Goal: Task Accomplishment & Management: Manage account settings

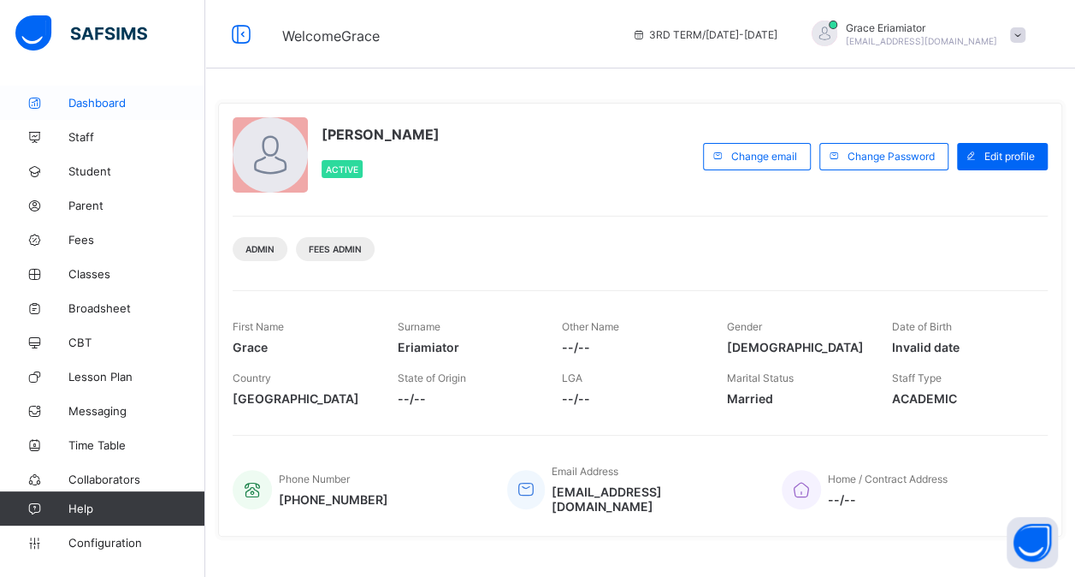
click at [110, 98] on span "Dashboard" at bounding box center [136, 103] width 137 height 14
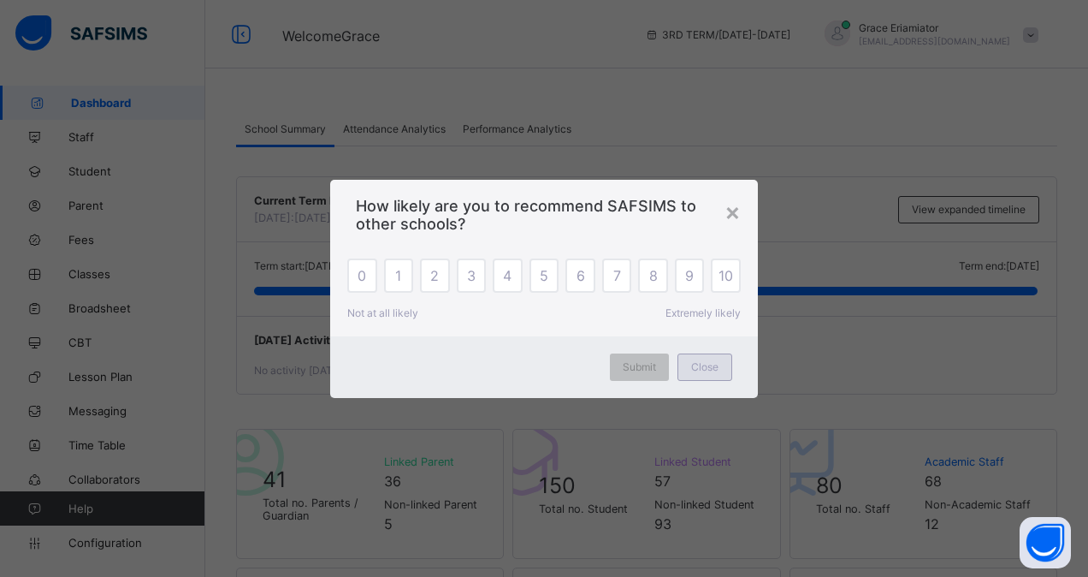
click at [720, 372] on div "Close" at bounding box center [705, 366] width 55 height 27
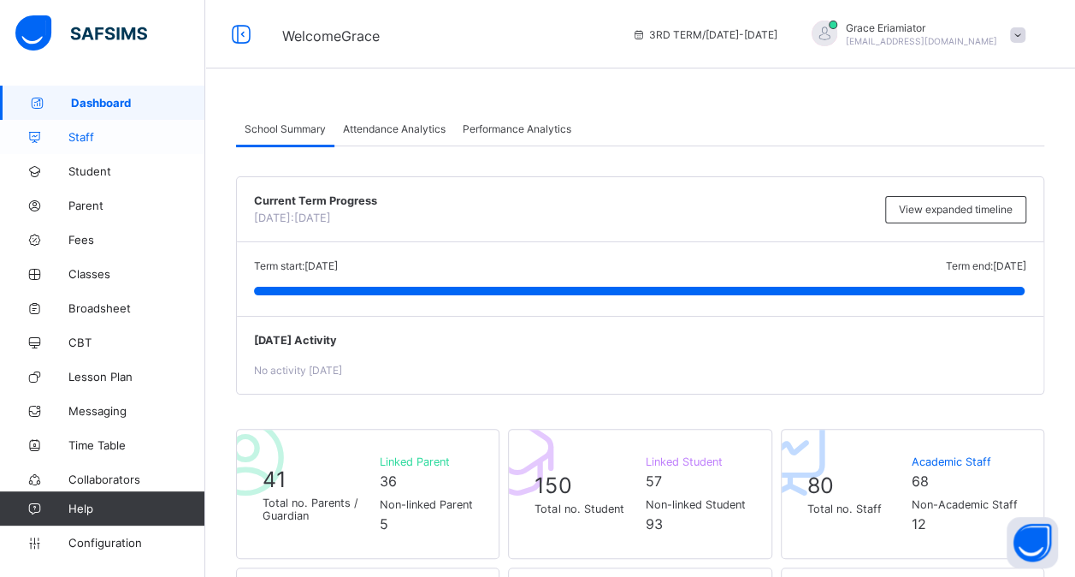
click at [103, 140] on span "Staff" at bounding box center [136, 137] width 137 height 14
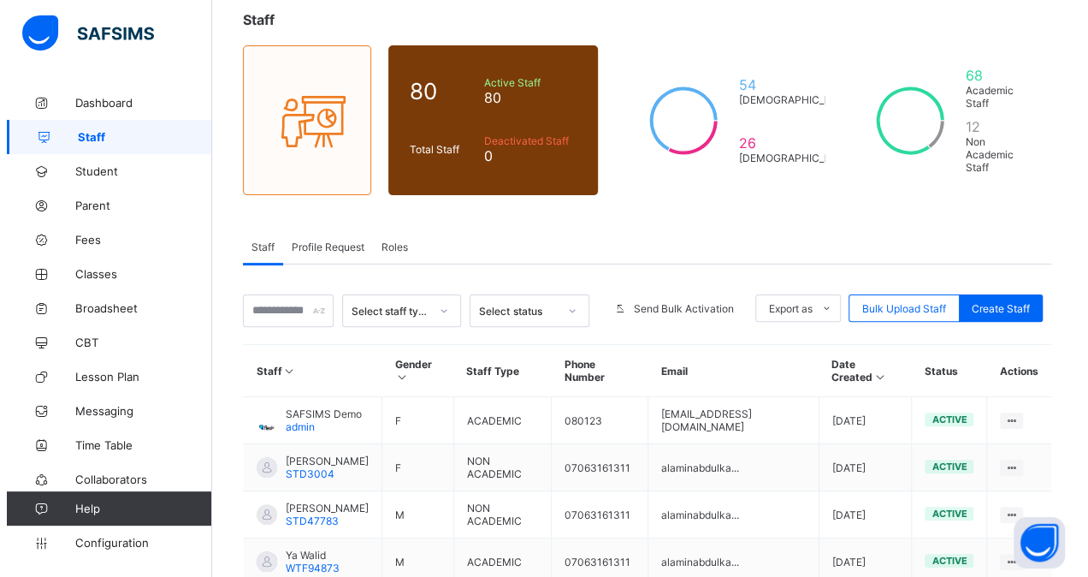
scroll to position [80, 0]
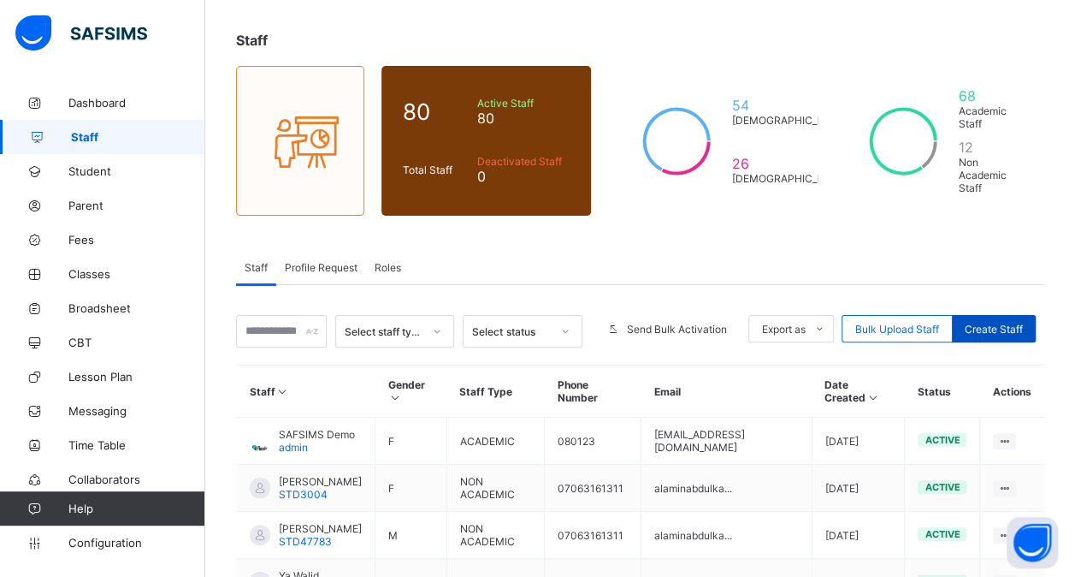
click at [1002, 323] on span "Create Staff" at bounding box center [994, 329] width 58 height 13
select select "**"
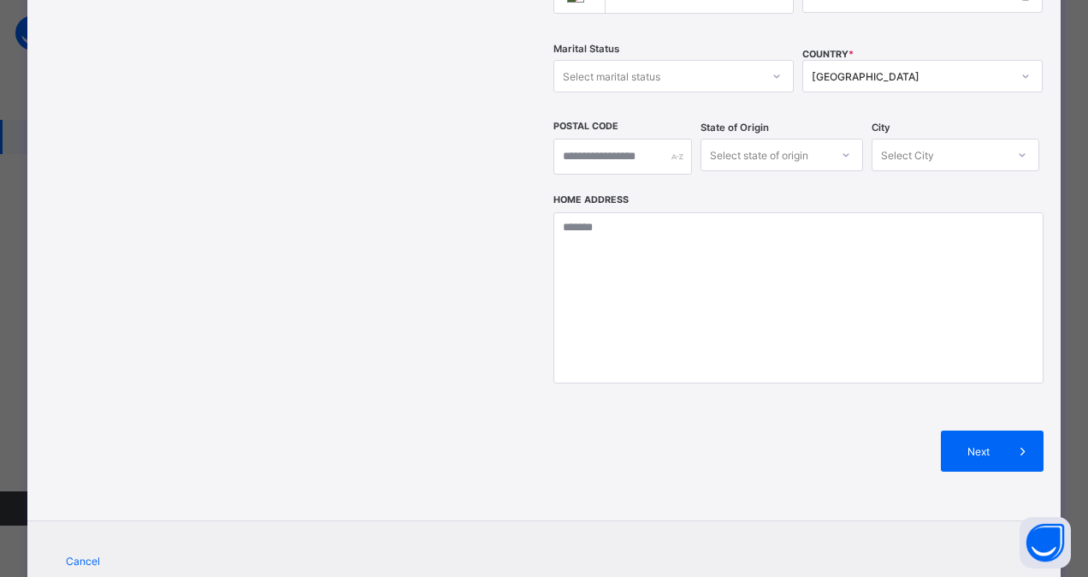
scroll to position [593, 0]
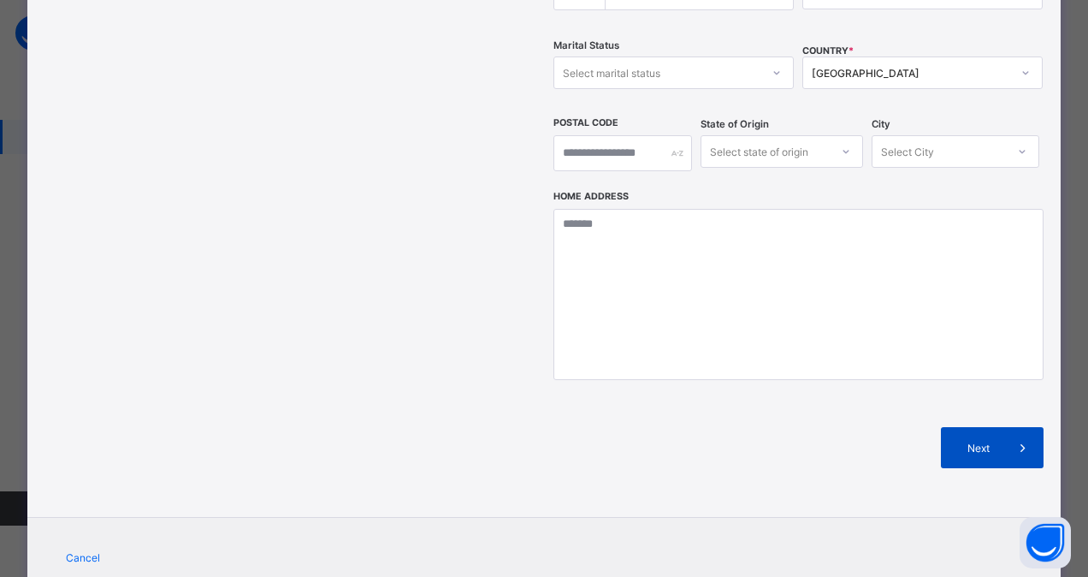
click at [1006, 427] on span at bounding box center [1023, 447] width 41 height 41
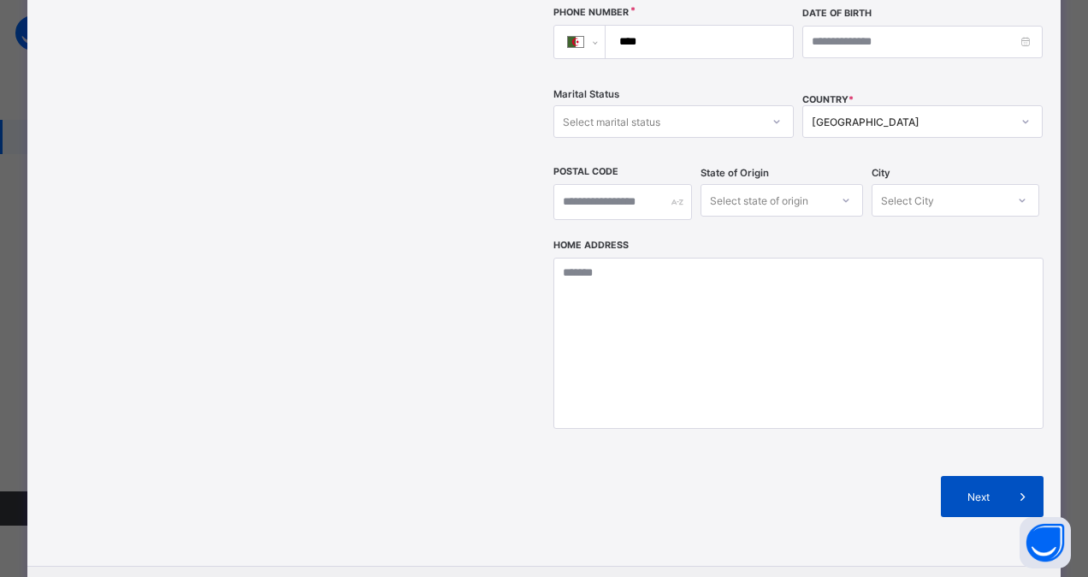
click at [992, 490] on span "Next" at bounding box center [978, 496] width 49 height 13
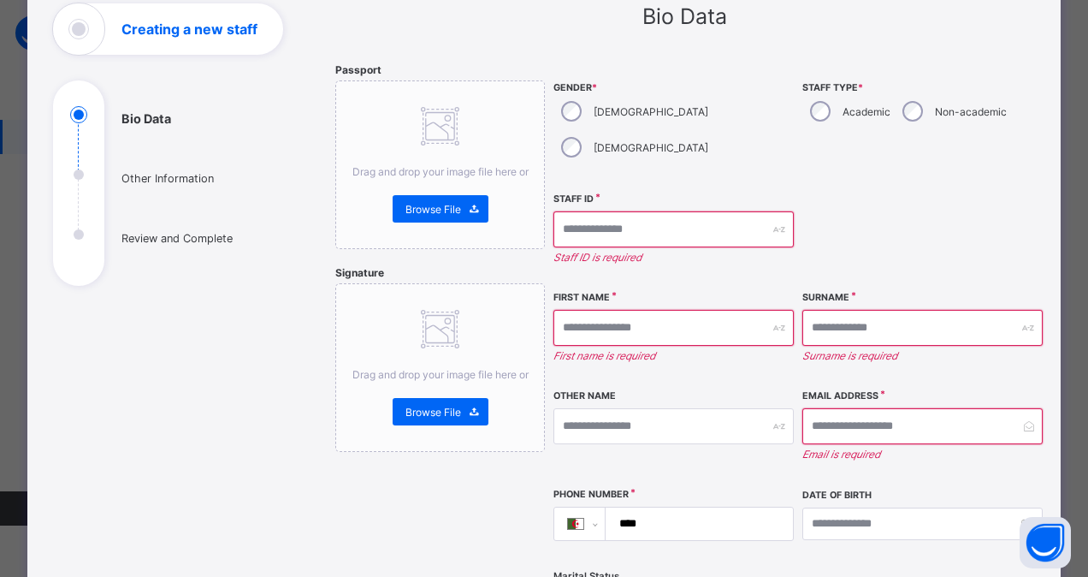
scroll to position [0, 0]
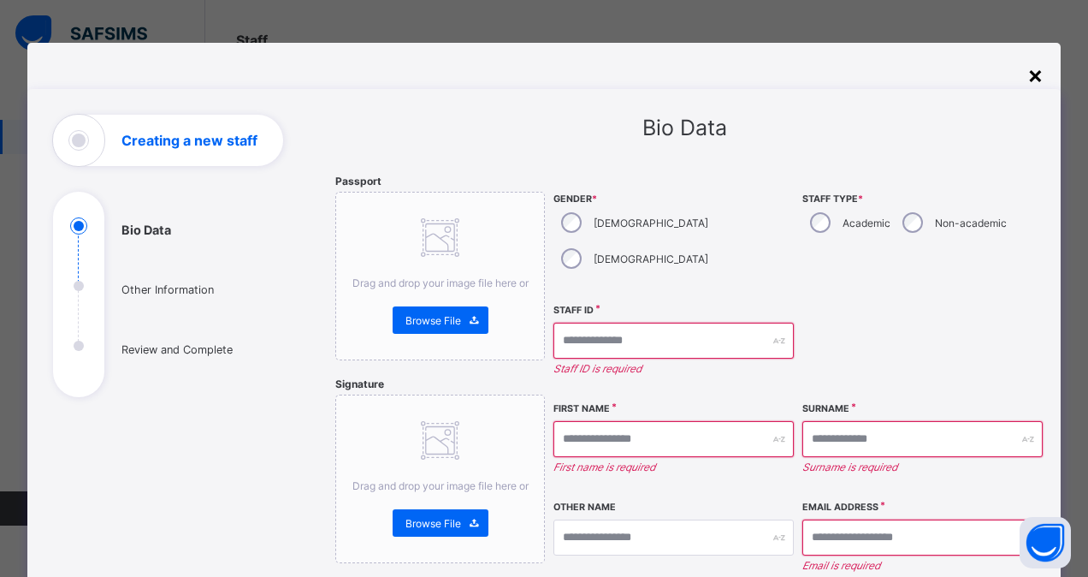
click at [1030, 72] on div "×" at bounding box center [1036, 74] width 16 height 29
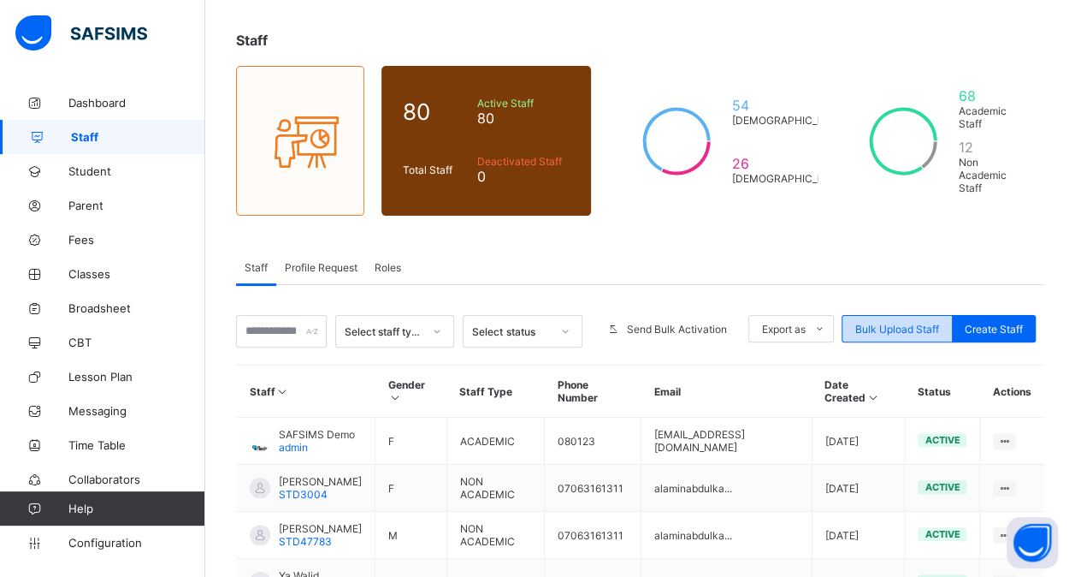
click at [895, 323] on span "Bulk Upload Staff" at bounding box center [898, 329] width 84 height 13
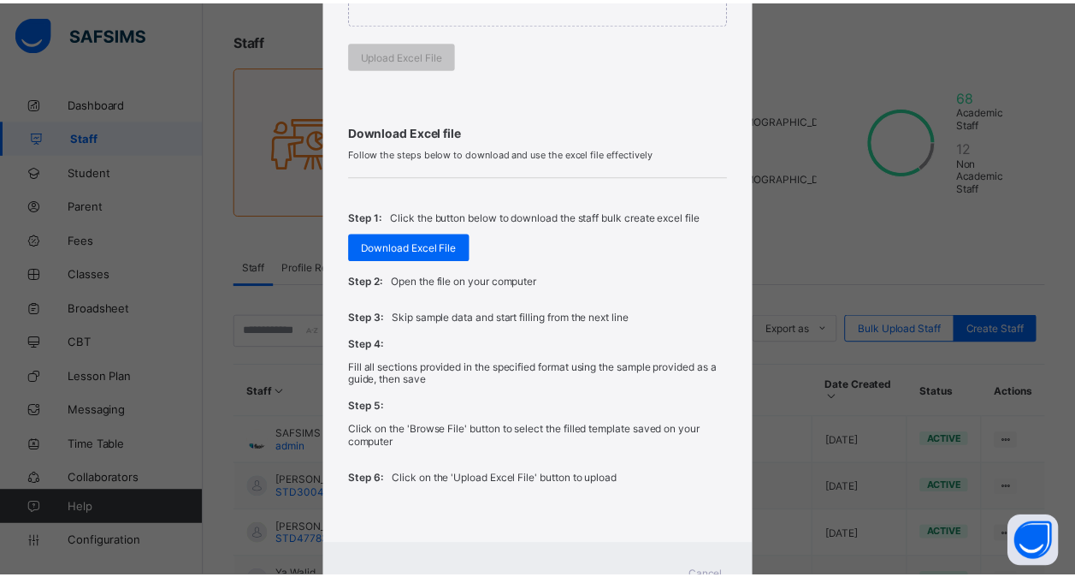
scroll to position [460, 0]
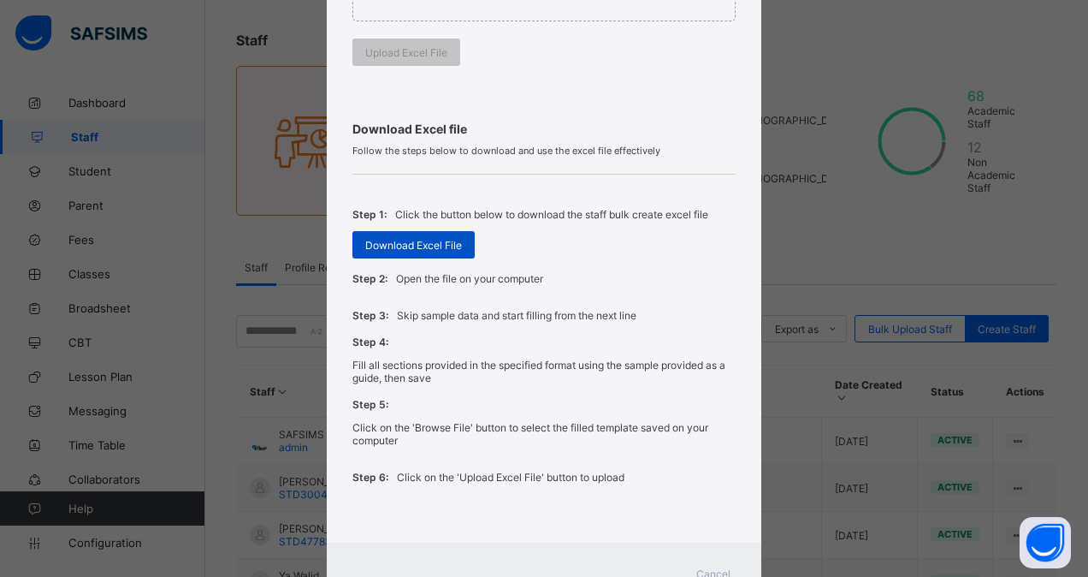
click at [392, 246] on span "Download Excel File" at bounding box center [413, 245] width 97 height 13
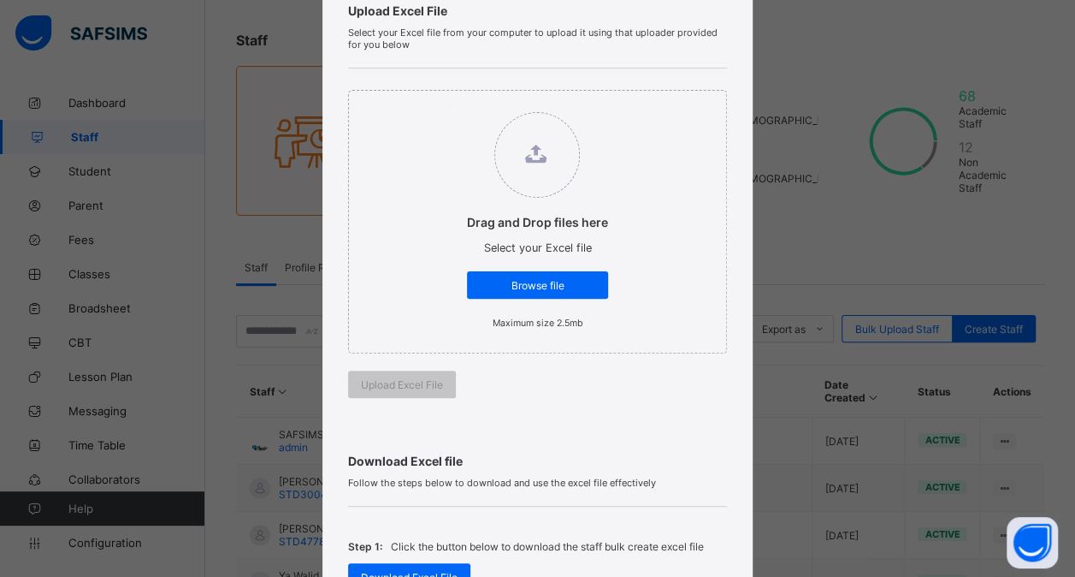
scroll to position [123, 0]
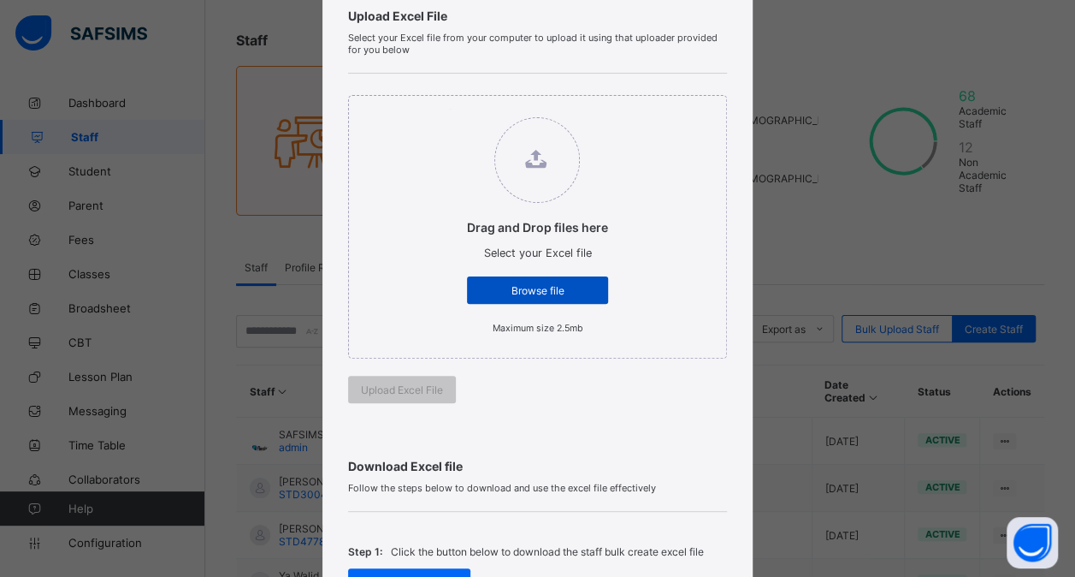
click at [525, 289] on span "Browse file" at bounding box center [538, 290] width 116 height 13
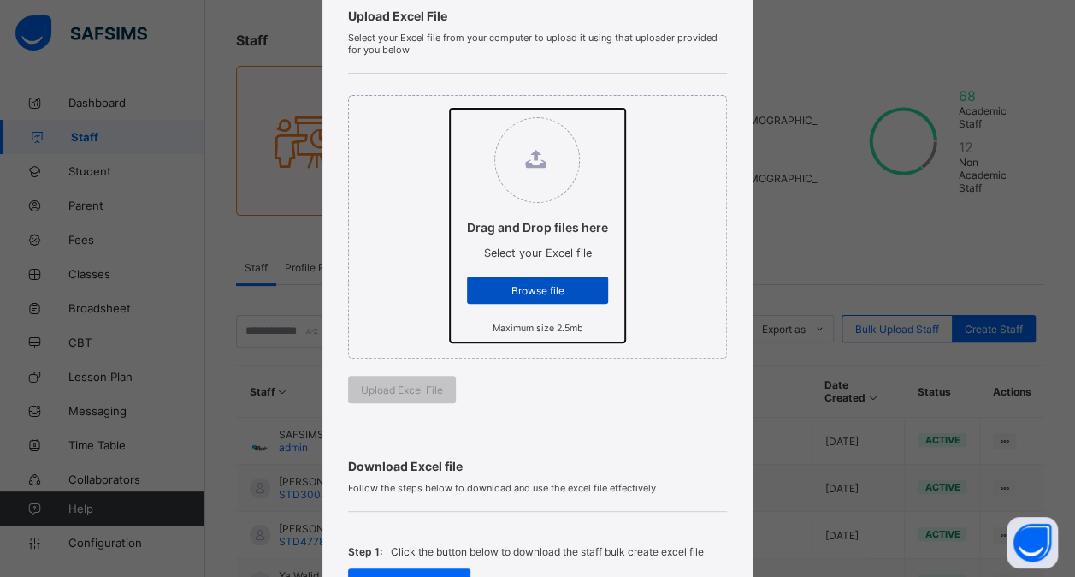
click at [450, 109] on input "Drag and Drop files here Select your Excel file Browse file Maximum size 2.5mb" at bounding box center [450, 109] width 0 height 0
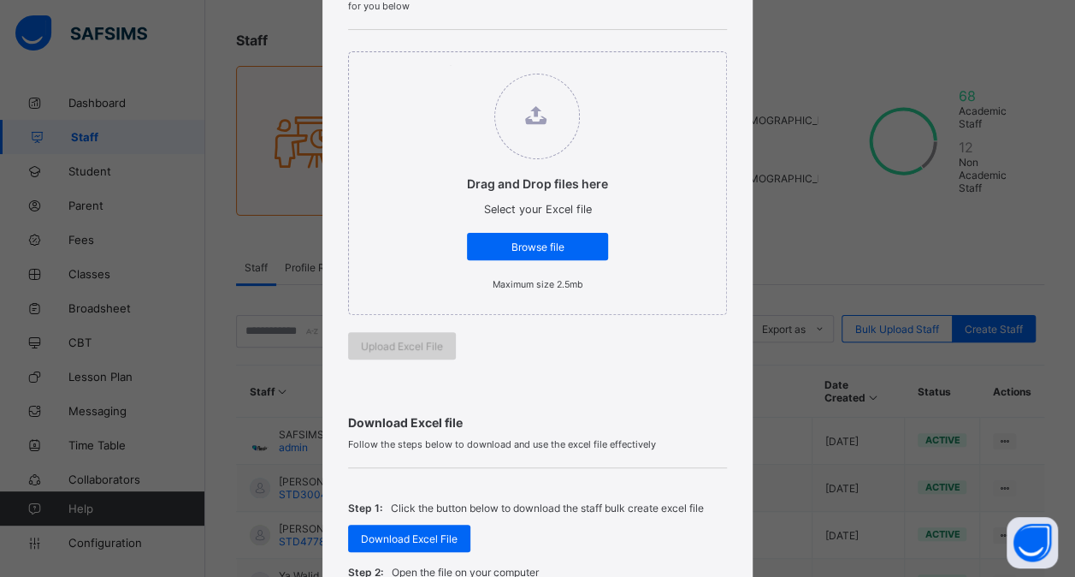
click at [402, 342] on span "Upload Excel File" at bounding box center [402, 346] width 82 height 13
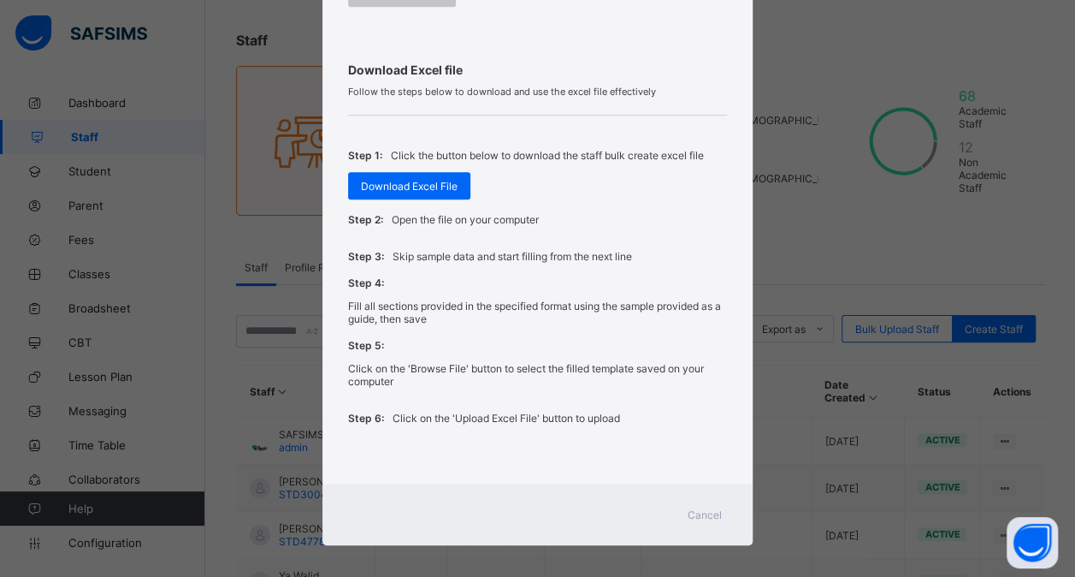
click at [696, 508] on span "Cancel" at bounding box center [705, 514] width 34 height 13
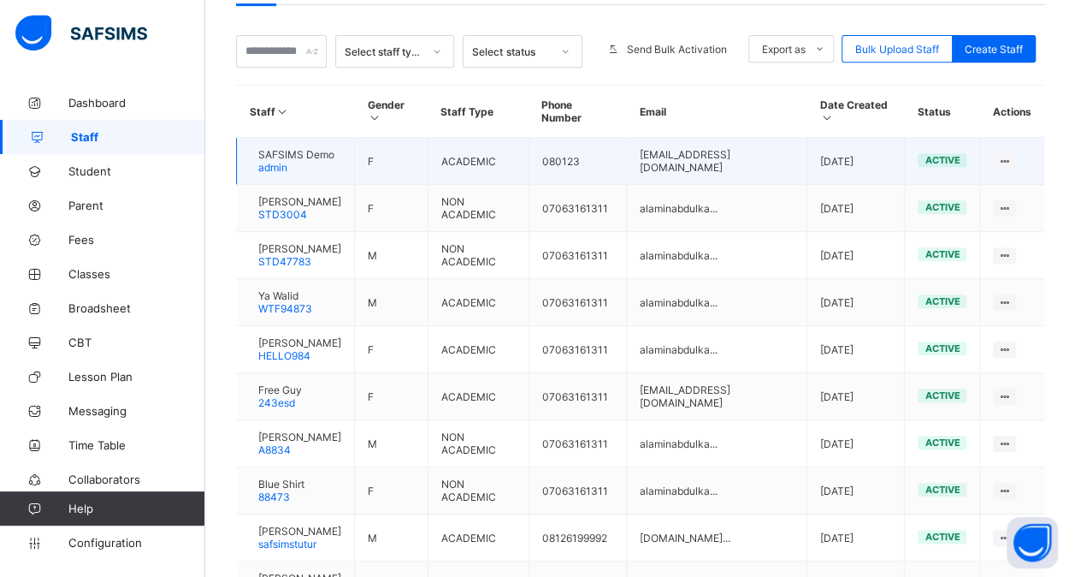
scroll to position [360, 0]
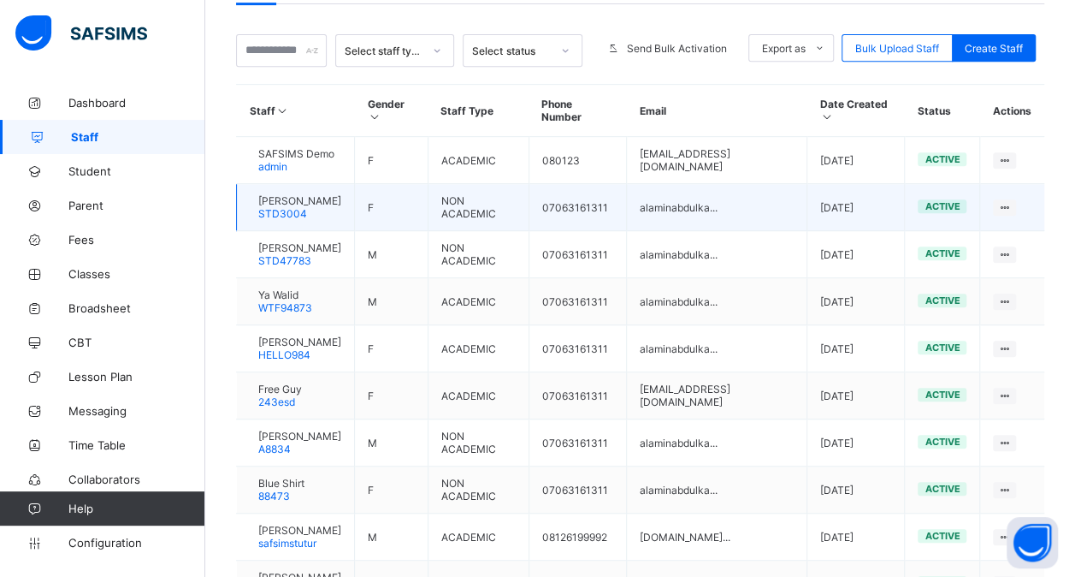
click at [307, 194] on span "[PERSON_NAME]" at bounding box center [299, 200] width 83 height 13
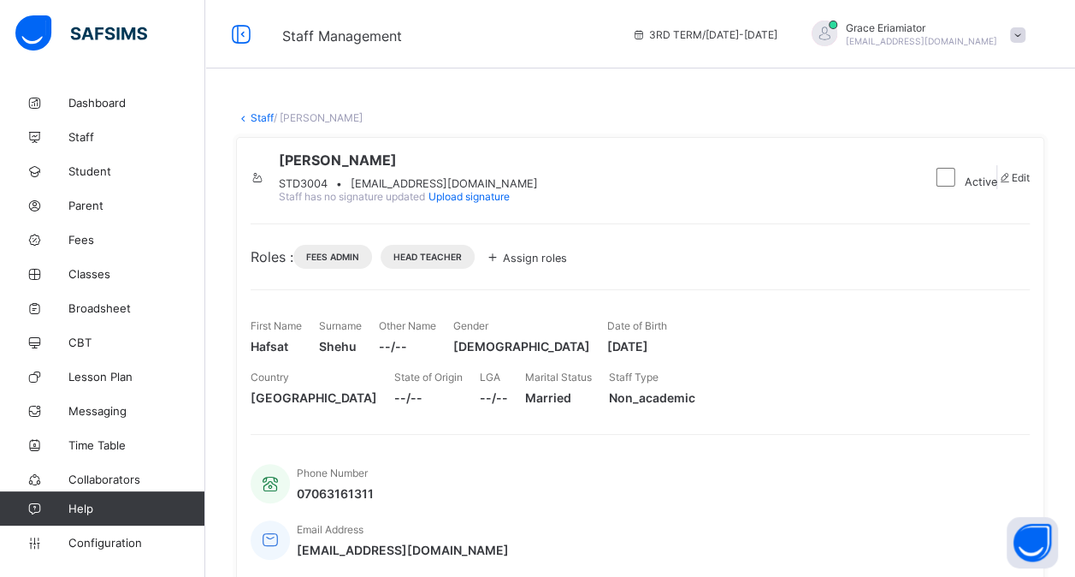
click at [257, 113] on link "Staff" at bounding box center [262, 117] width 23 height 13
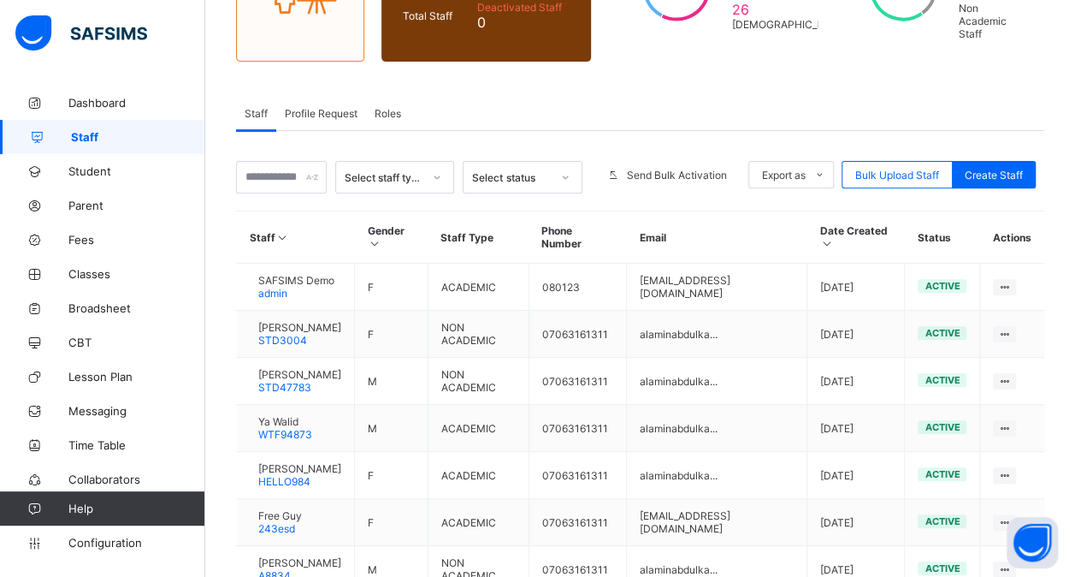
scroll to position [234, 0]
click at [826, 169] on icon at bounding box center [820, 174] width 13 height 11
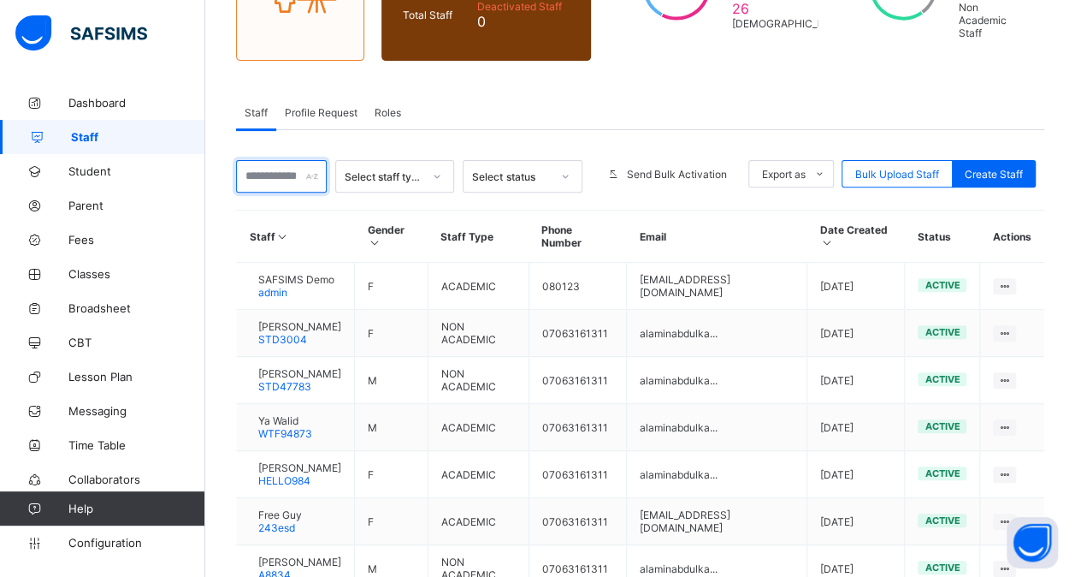
click at [276, 169] on input "text" at bounding box center [281, 176] width 91 height 33
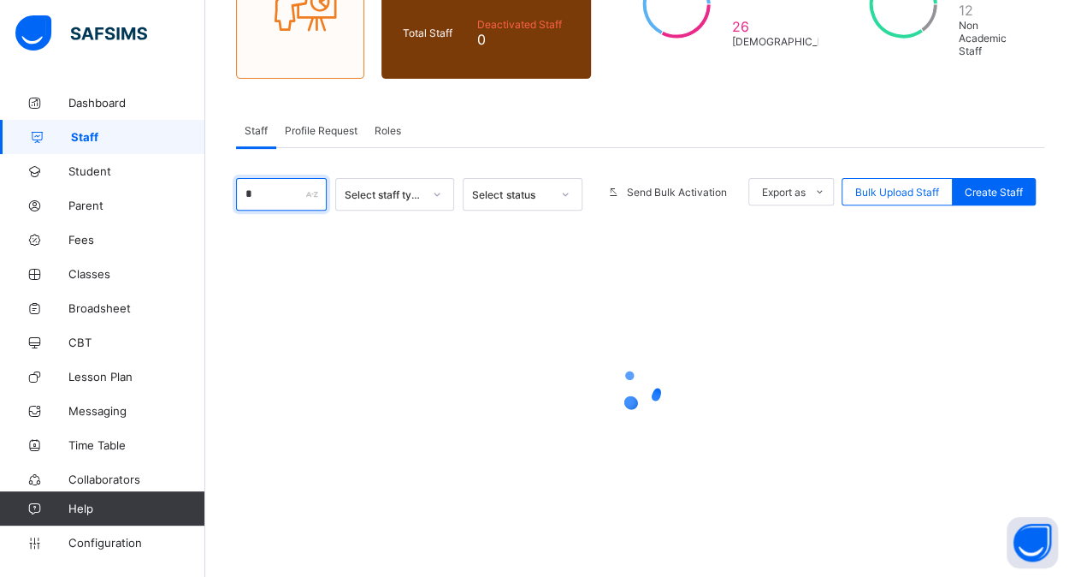
scroll to position [210, 0]
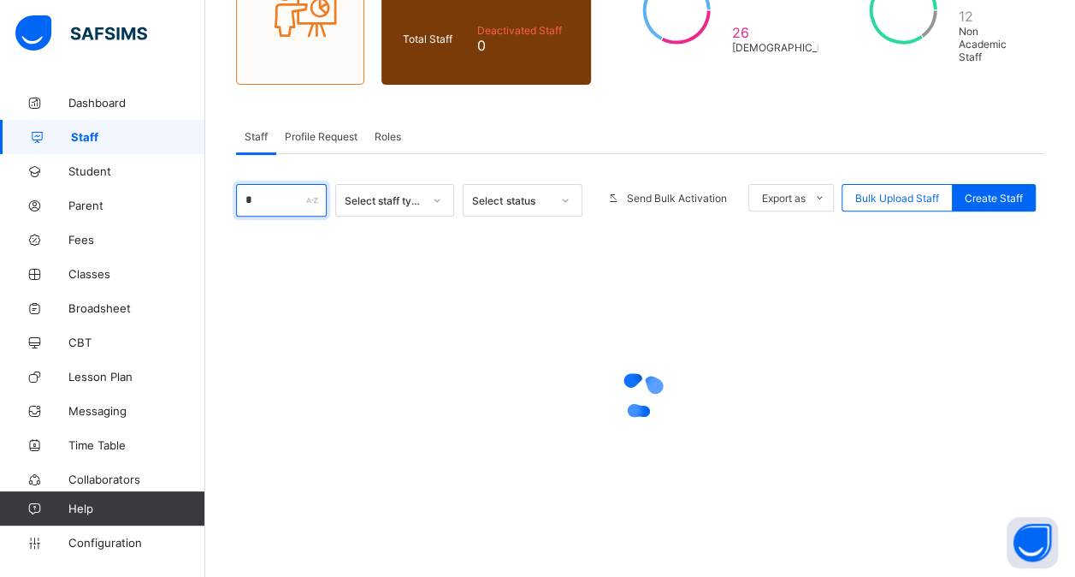
type input "*"
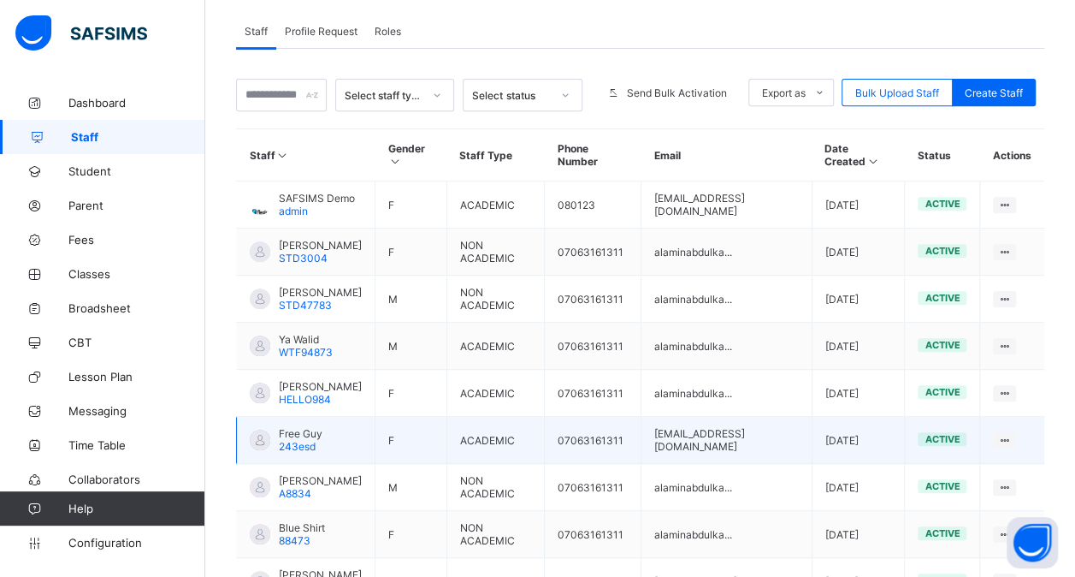
scroll to position [305, 0]
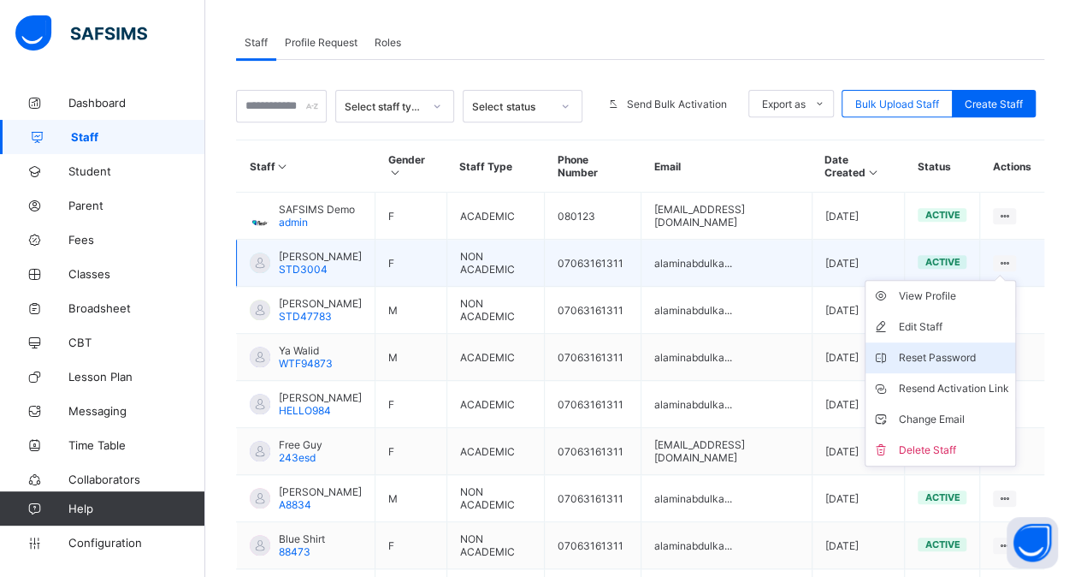
click at [951, 349] on div "Reset Password" at bounding box center [953, 357] width 110 height 17
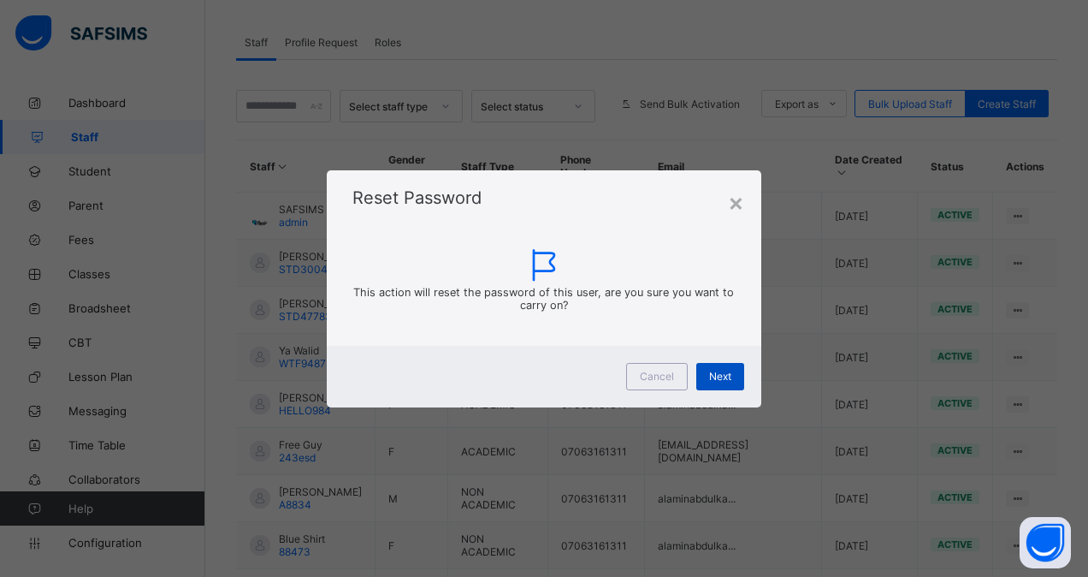
click at [722, 377] on span "Next" at bounding box center [720, 376] width 22 height 13
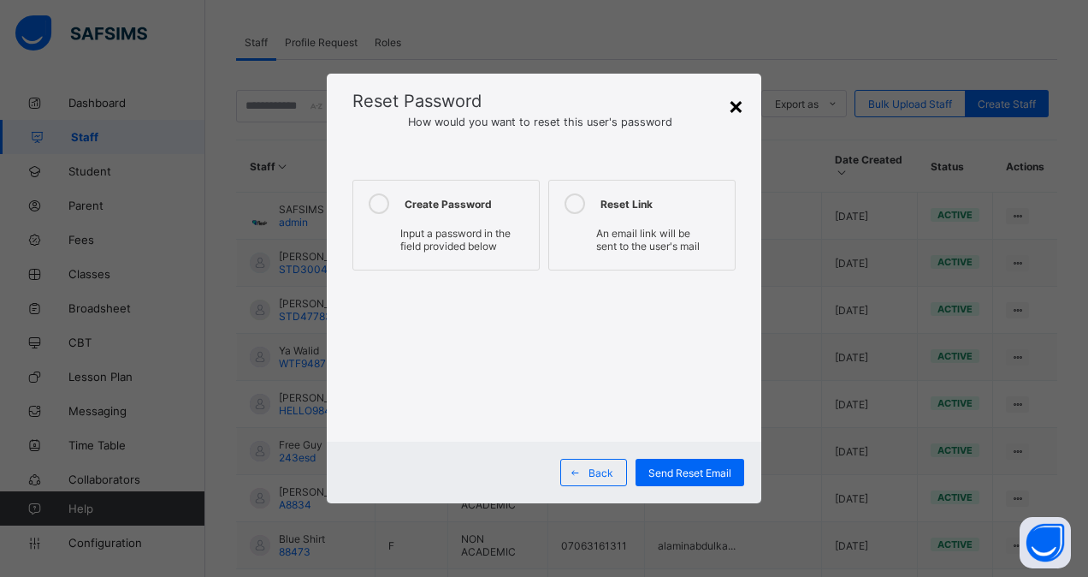
click at [736, 107] on div "×" at bounding box center [736, 105] width 16 height 29
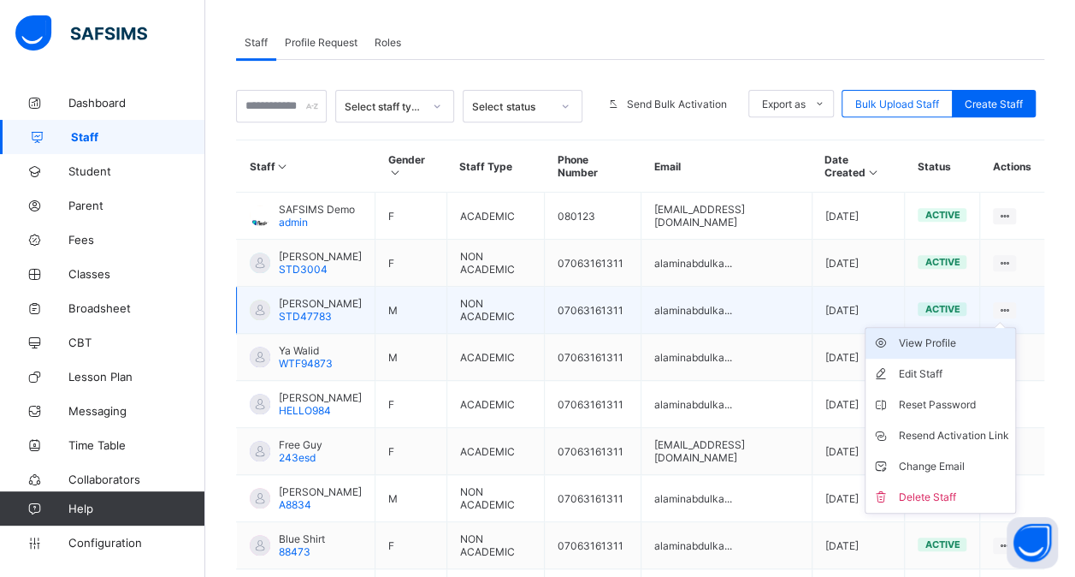
click at [922, 335] on div "View Profile" at bounding box center [953, 343] width 110 height 17
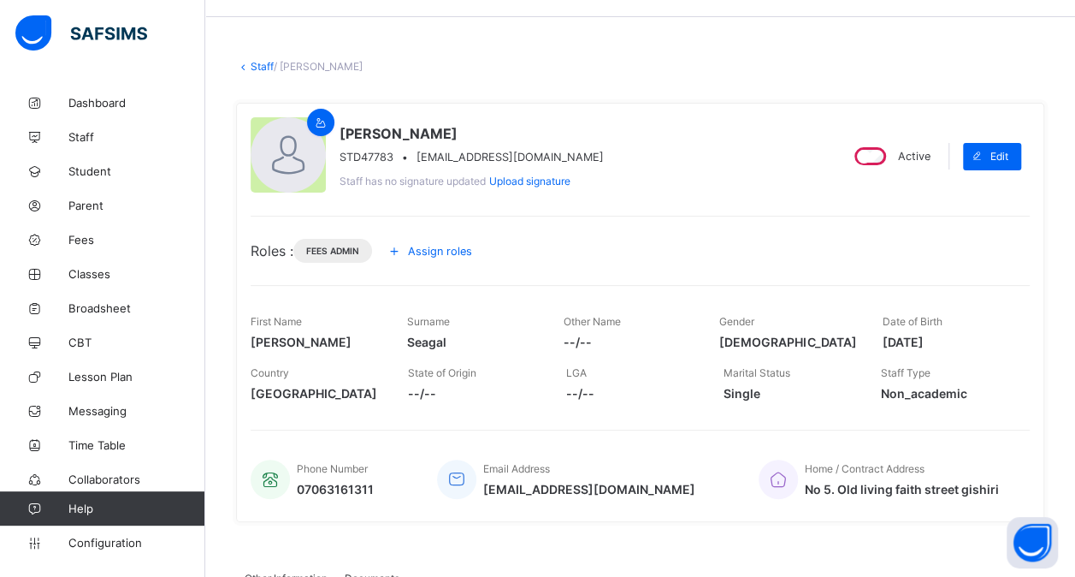
scroll to position [59, 0]
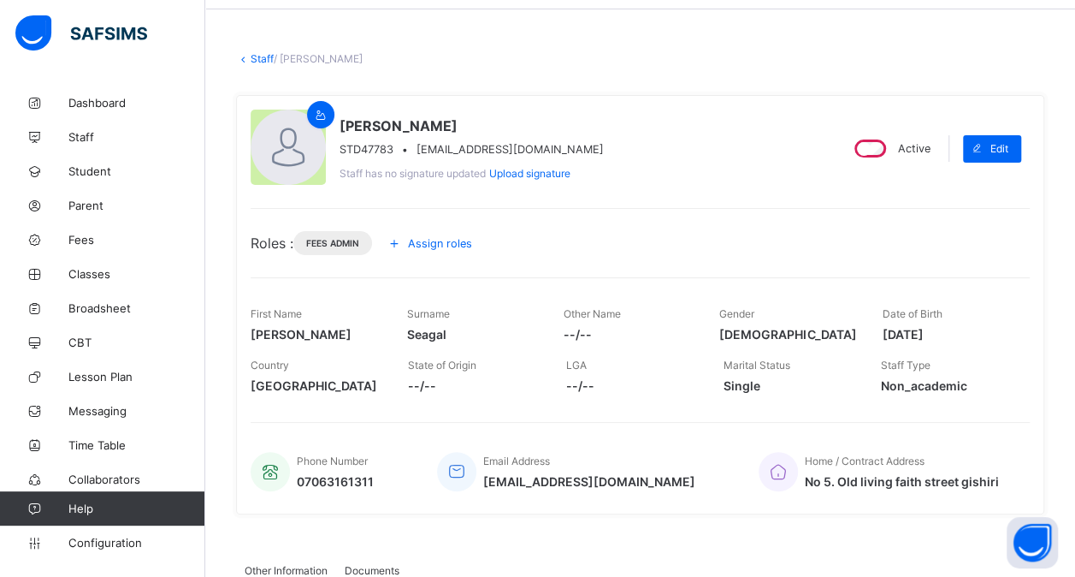
click at [435, 242] on span "Assign roles" at bounding box center [440, 243] width 64 height 13
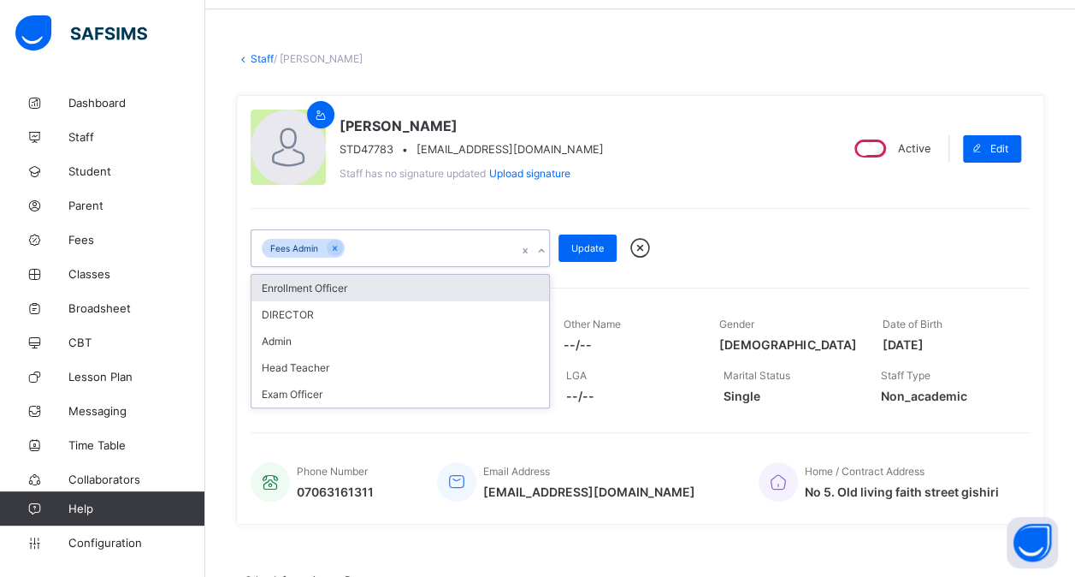
click at [539, 249] on icon at bounding box center [541, 250] width 6 height 3
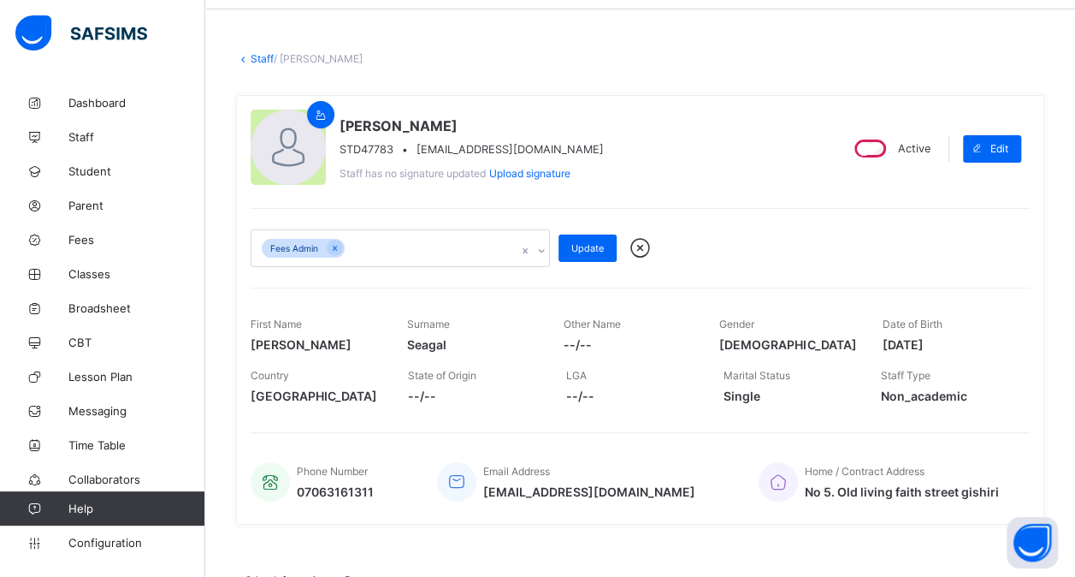
click at [696, 197] on div "[PERSON_NAME] STD47783 • [EMAIL_ADDRESS][DOMAIN_NAME] Staff has no signature up…" at bounding box center [640, 309] width 809 height 429
click at [638, 240] on icon at bounding box center [640, 248] width 30 height 26
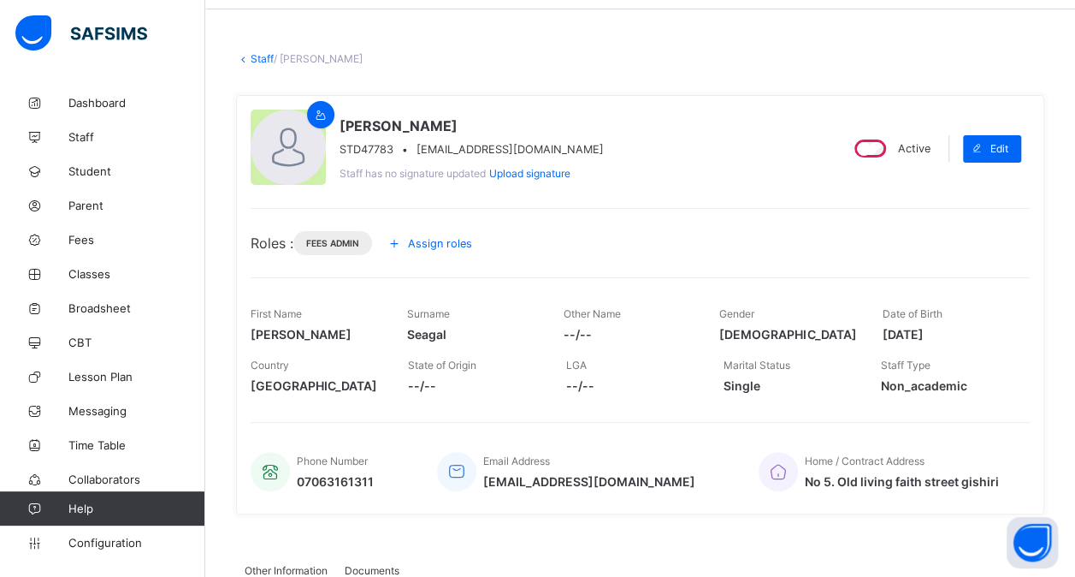
click at [256, 56] on link "Staff" at bounding box center [262, 58] width 23 height 13
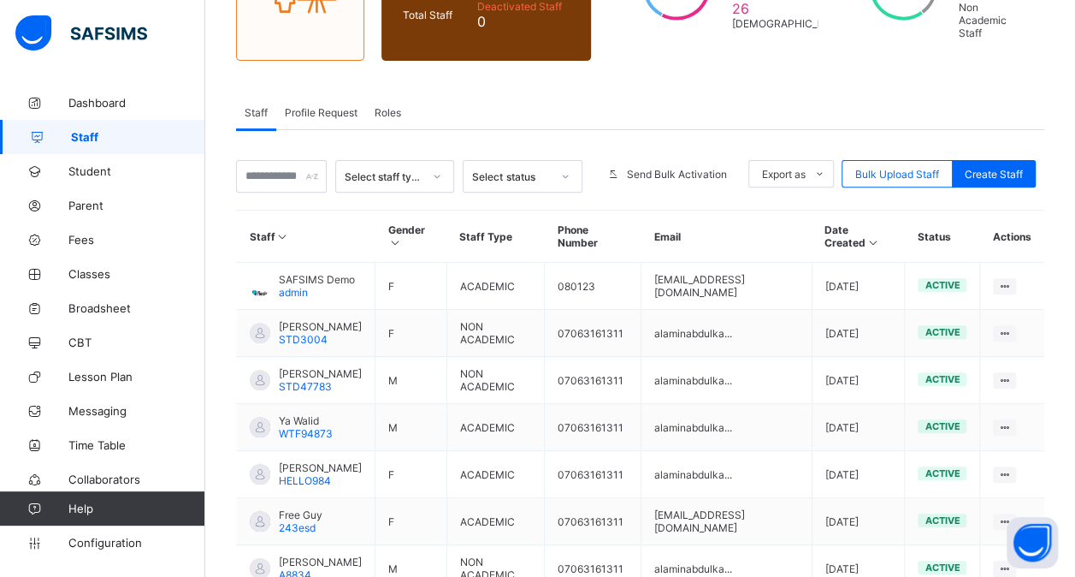
scroll to position [236, 0]
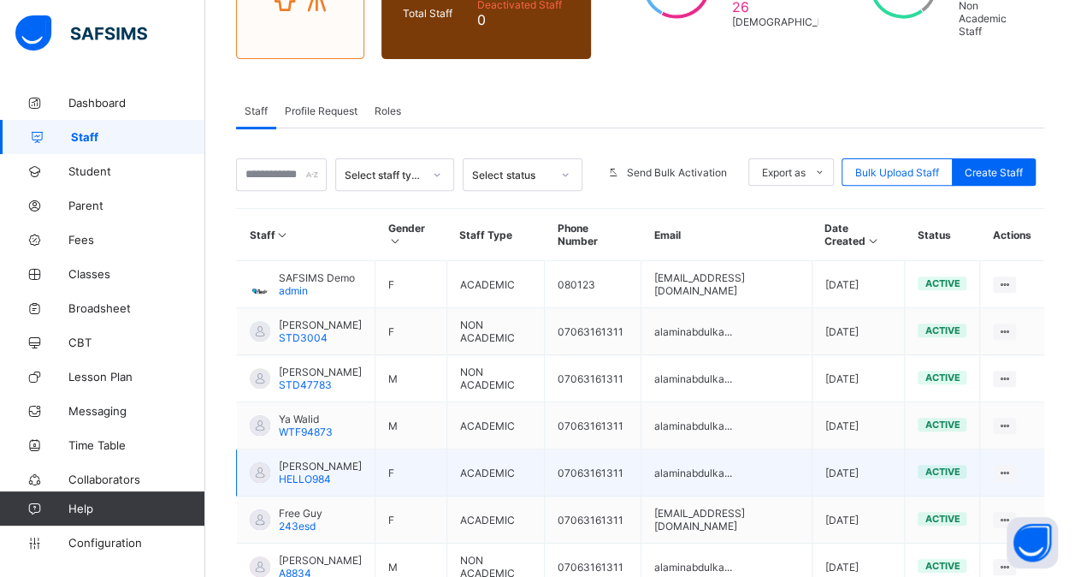
click at [315, 459] on span "[PERSON_NAME]" at bounding box center [320, 465] width 83 height 13
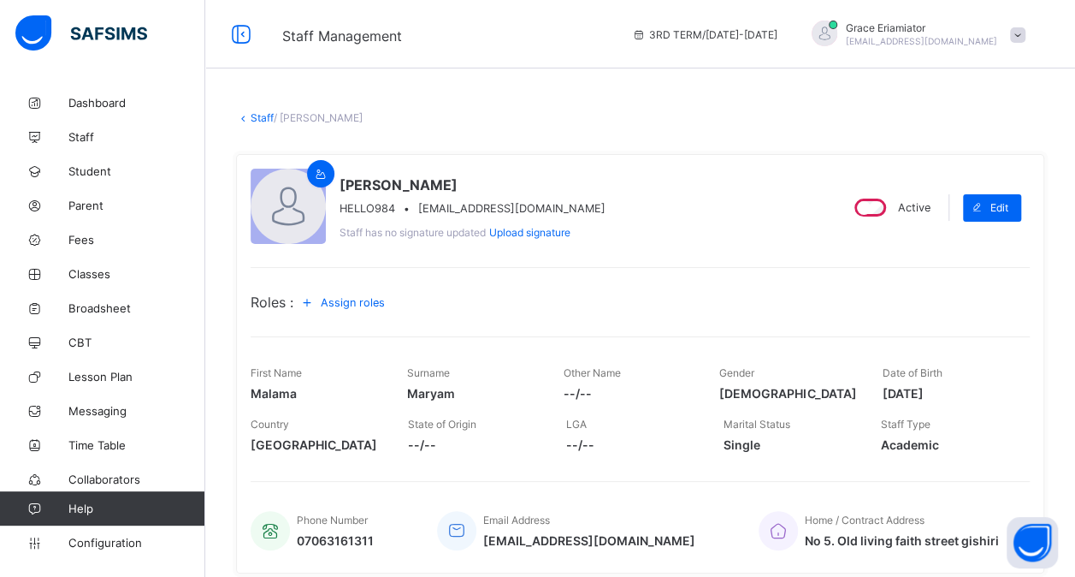
click at [367, 298] on span "Assign roles" at bounding box center [353, 302] width 64 height 13
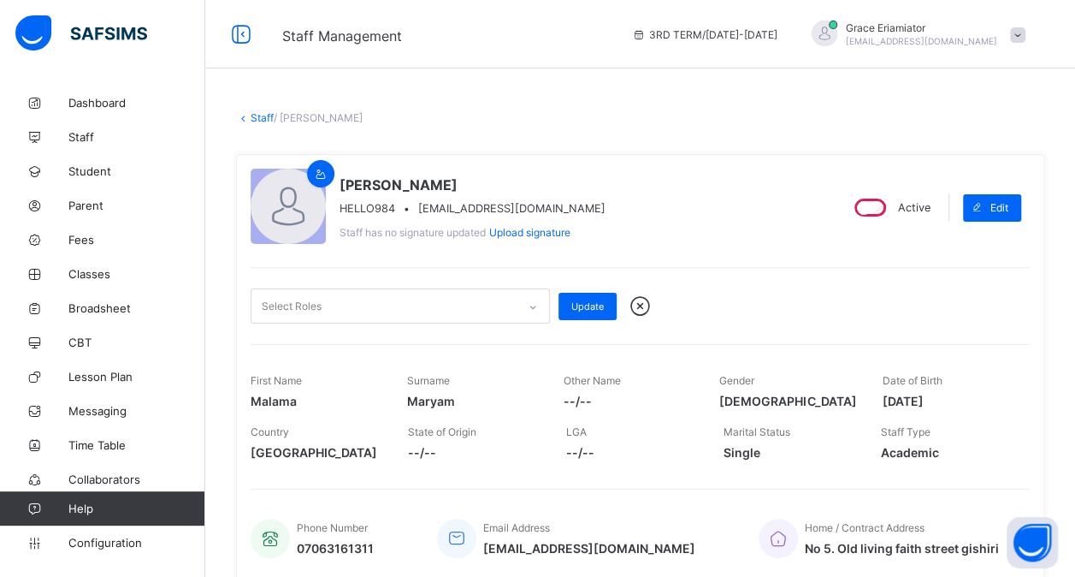
click at [696, 209] on div "[PERSON_NAME] HELLO984 • [EMAIL_ADDRESS][DOMAIN_NAME] Staff has no signature up…" at bounding box center [538, 208] width 574 height 78
click at [260, 113] on link "Staff" at bounding box center [262, 117] width 23 height 13
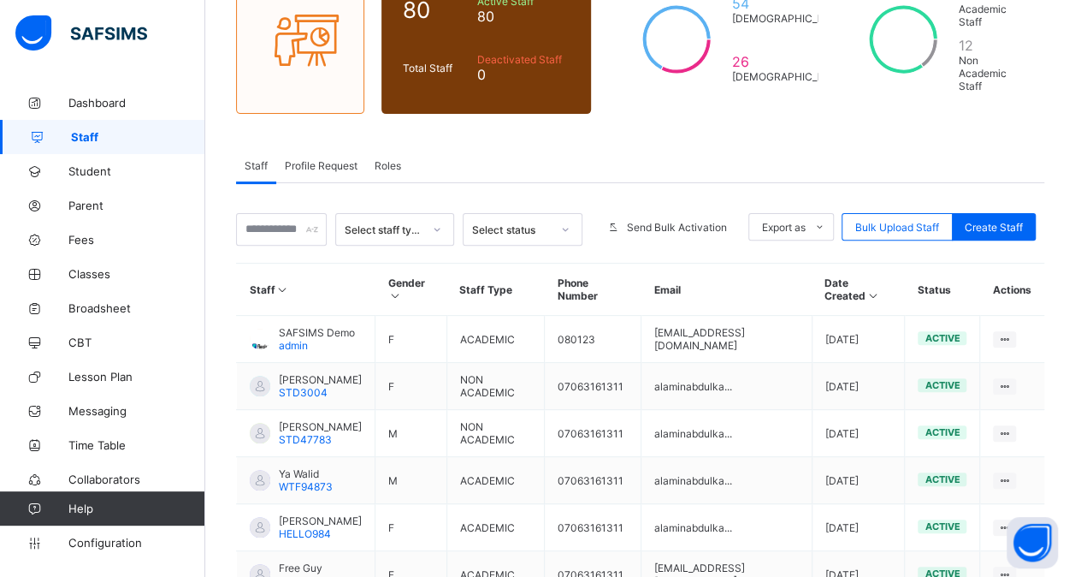
scroll to position [193, 0]
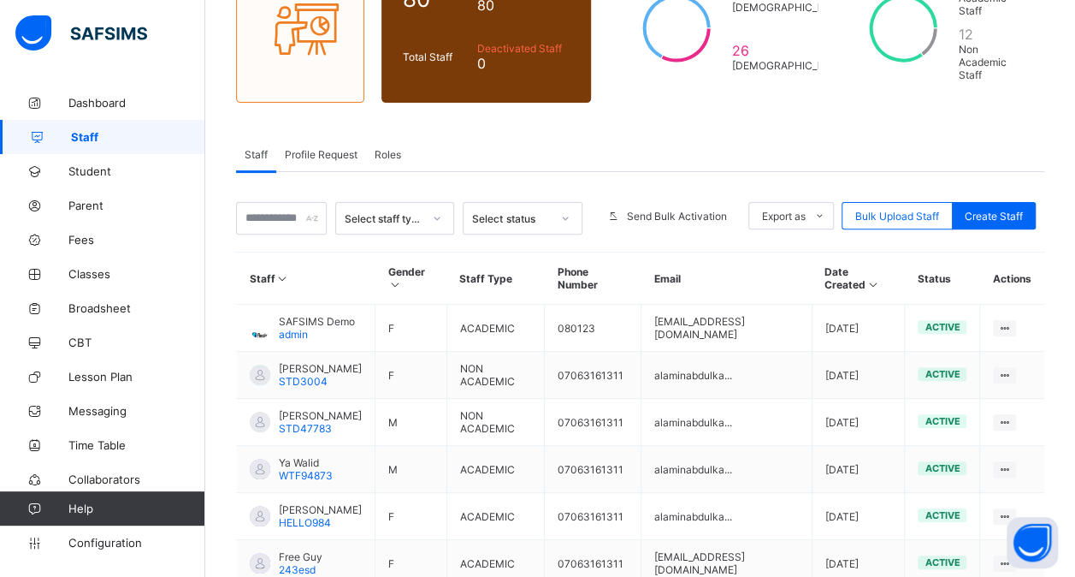
click at [320, 148] on span "Profile Request" at bounding box center [321, 154] width 73 height 13
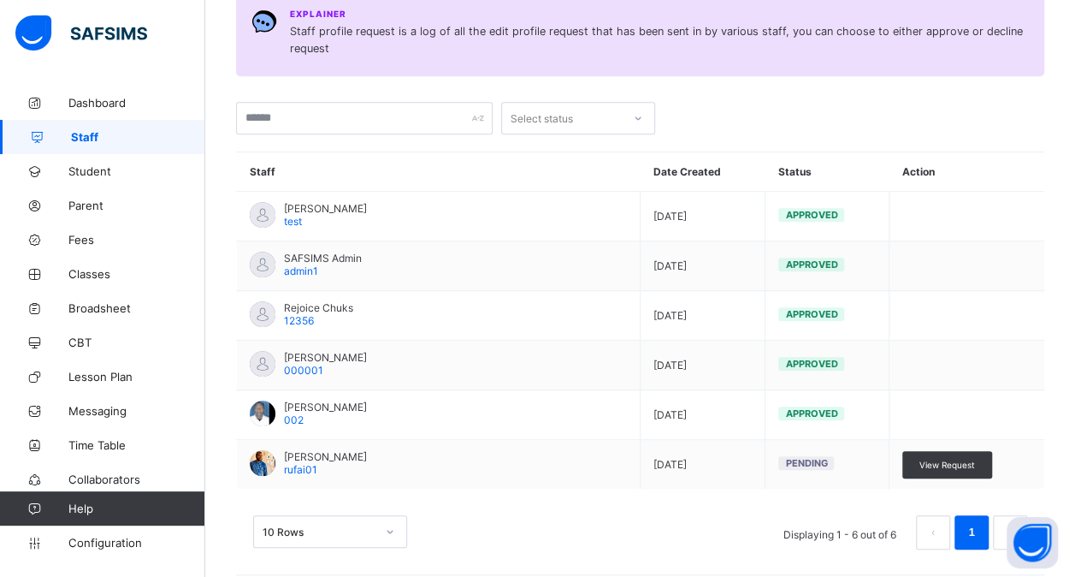
scroll to position [409, 0]
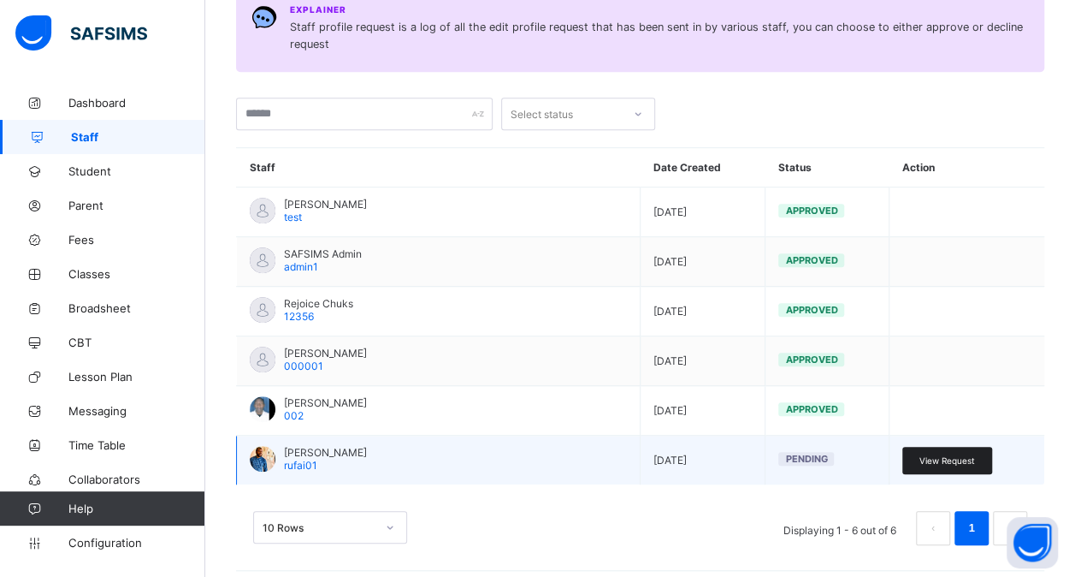
click at [957, 455] on span "View Request" at bounding box center [948, 460] width 56 height 10
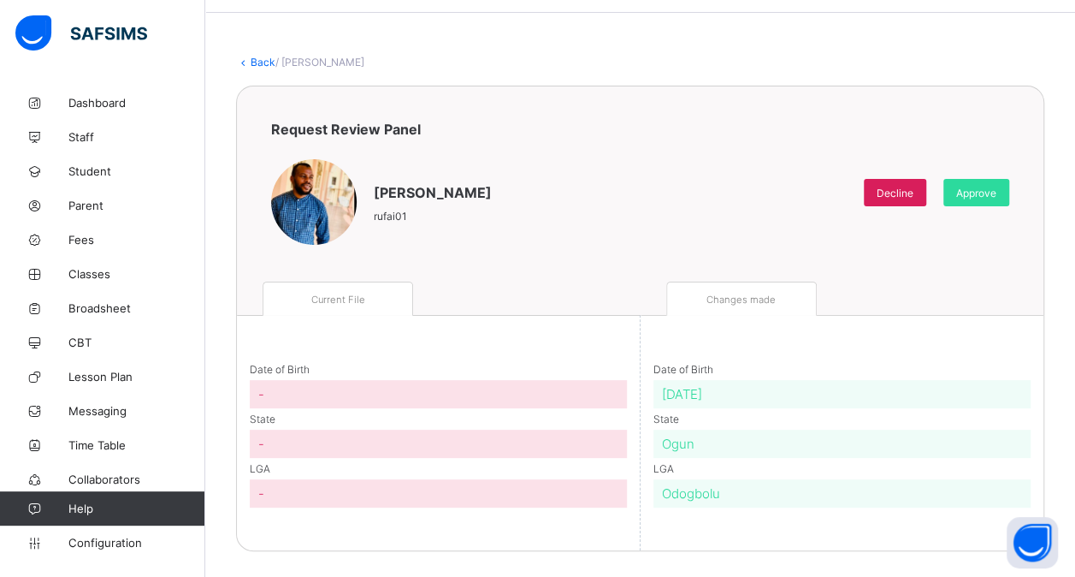
scroll to position [50, 0]
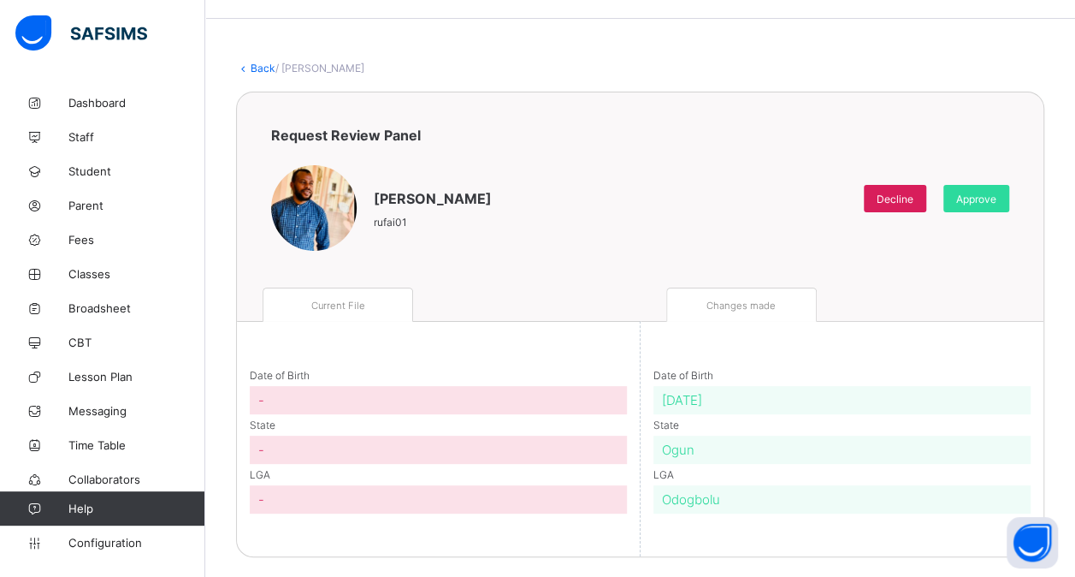
click at [255, 63] on link "Back" at bounding box center [263, 68] width 25 height 13
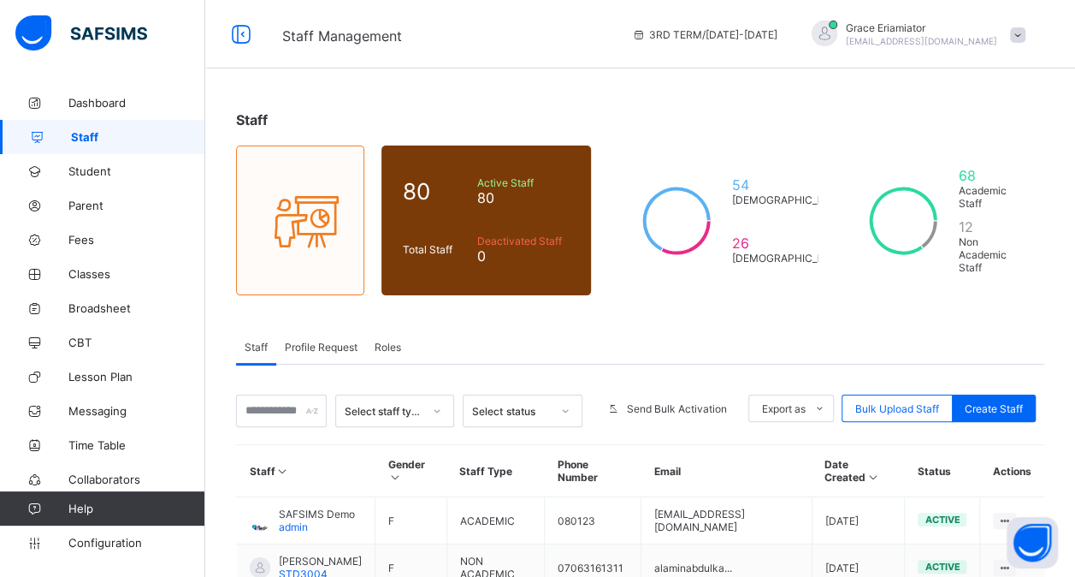
click at [328, 341] on span "Profile Request" at bounding box center [321, 347] width 73 height 13
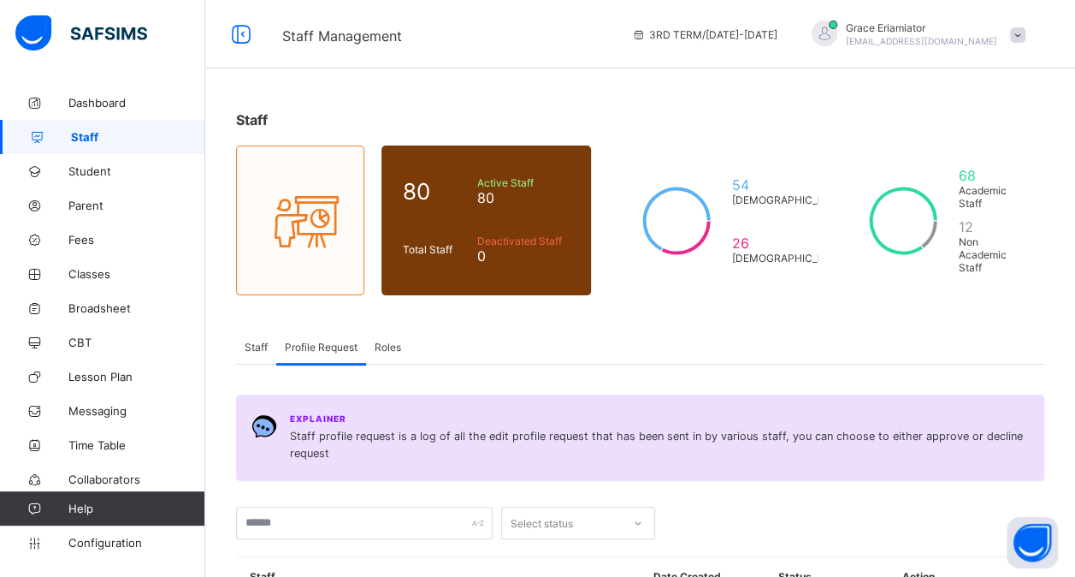
click at [249, 341] on span "Staff" at bounding box center [256, 347] width 23 height 13
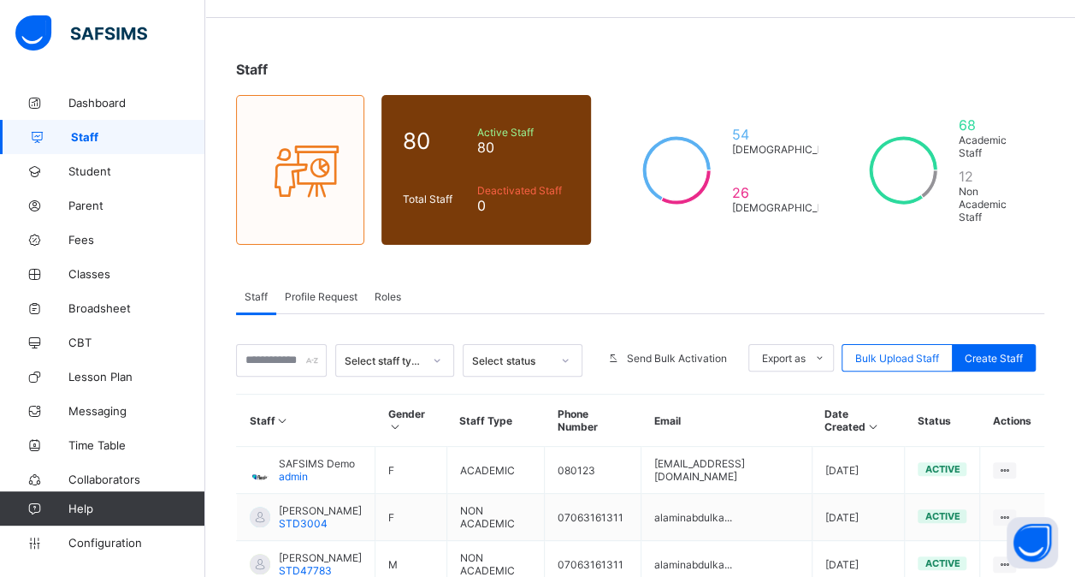
scroll to position [50, 0]
click at [87, 166] on span "Student" at bounding box center [136, 171] width 137 height 14
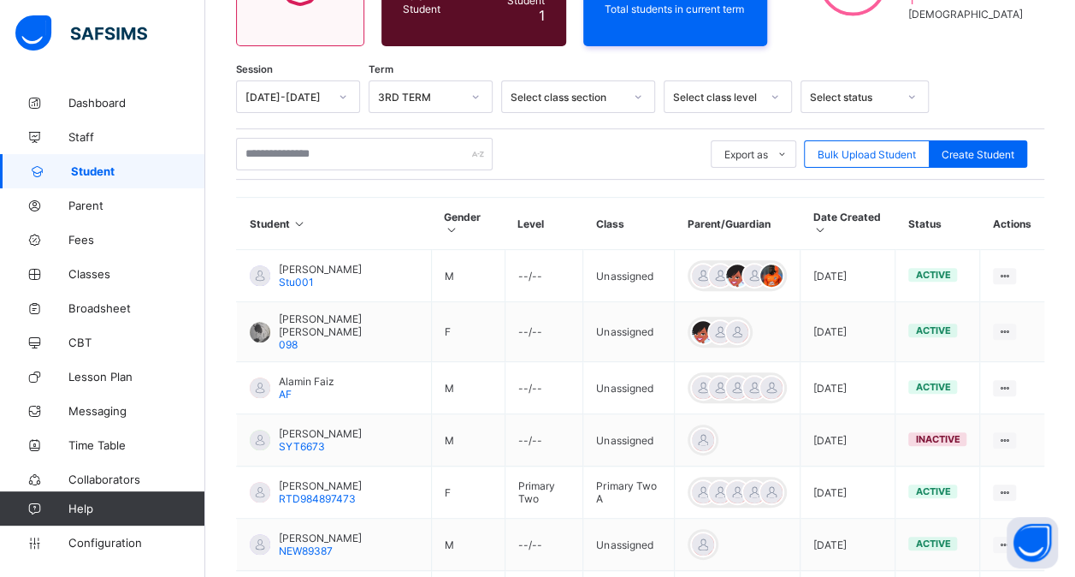
scroll to position [231, 0]
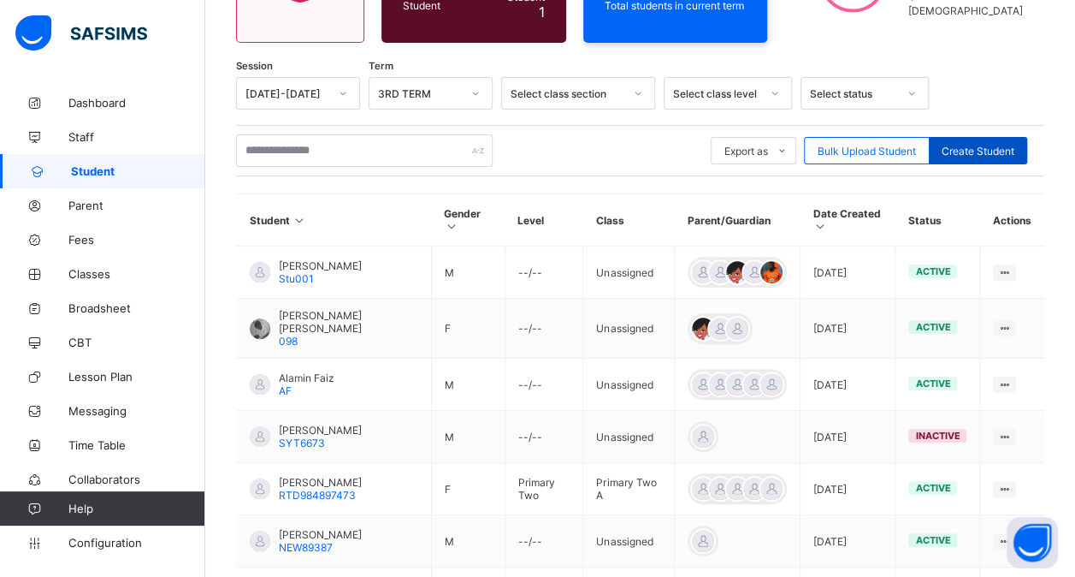
click at [998, 145] on span "Create Student" at bounding box center [978, 151] width 73 height 13
select select "**"
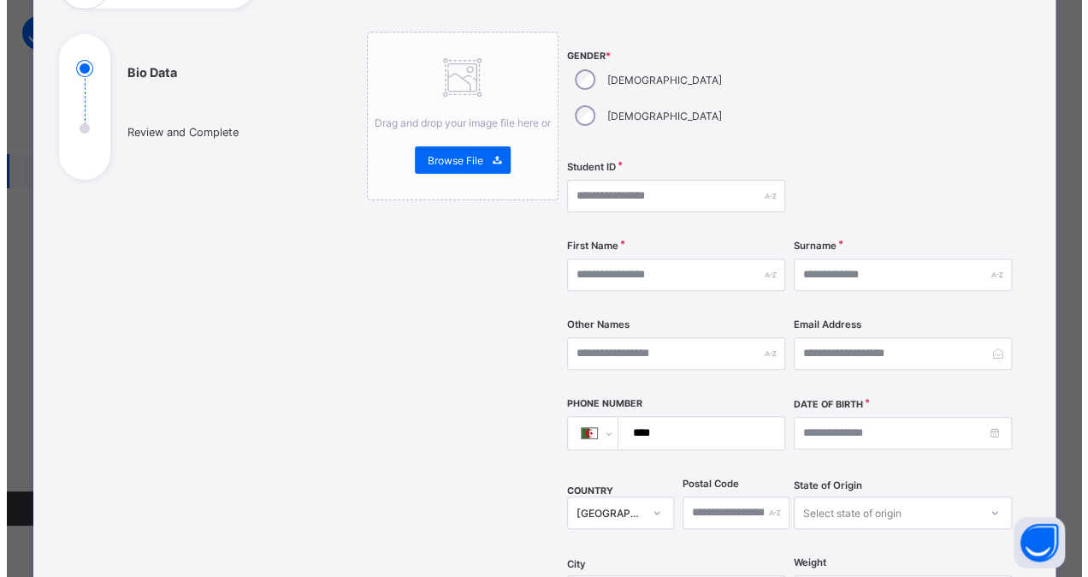
scroll to position [0, 0]
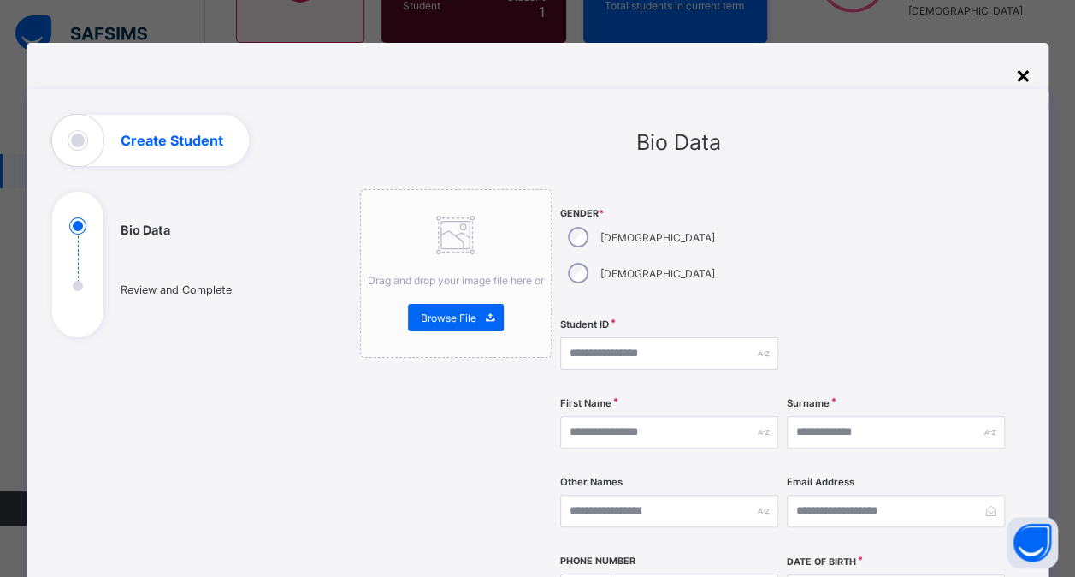
click at [1020, 82] on div "×" at bounding box center [1024, 74] width 16 height 29
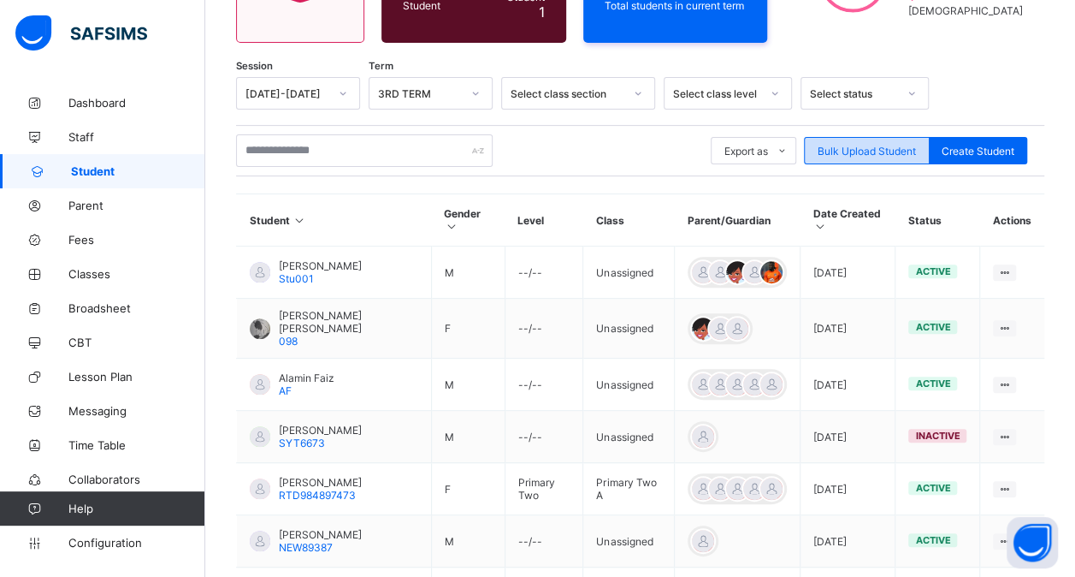
click at [860, 154] on span "Bulk Upload Student" at bounding box center [867, 151] width 98 height 13
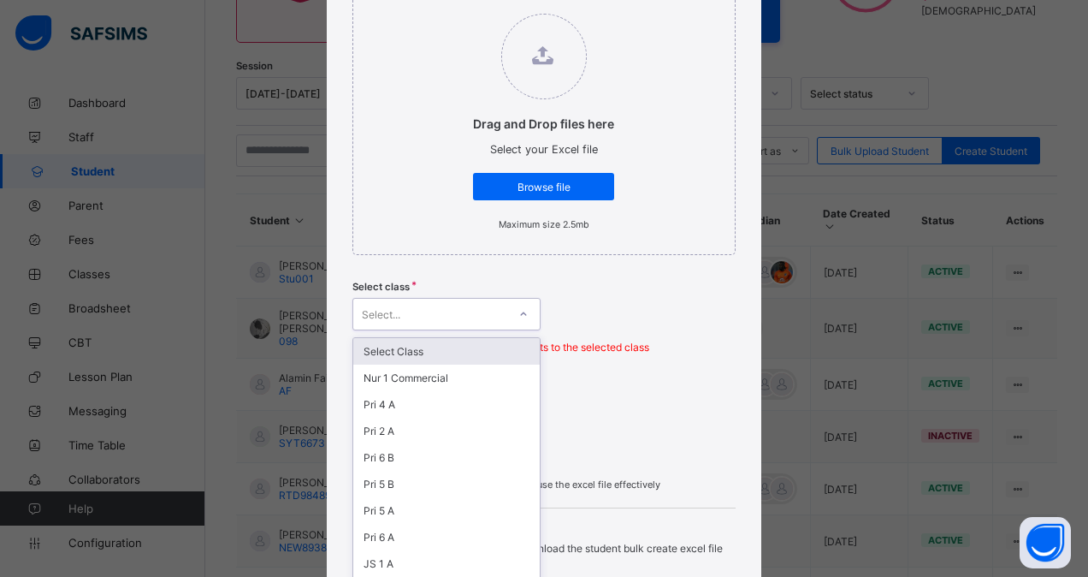
scroll to position [251, 0]
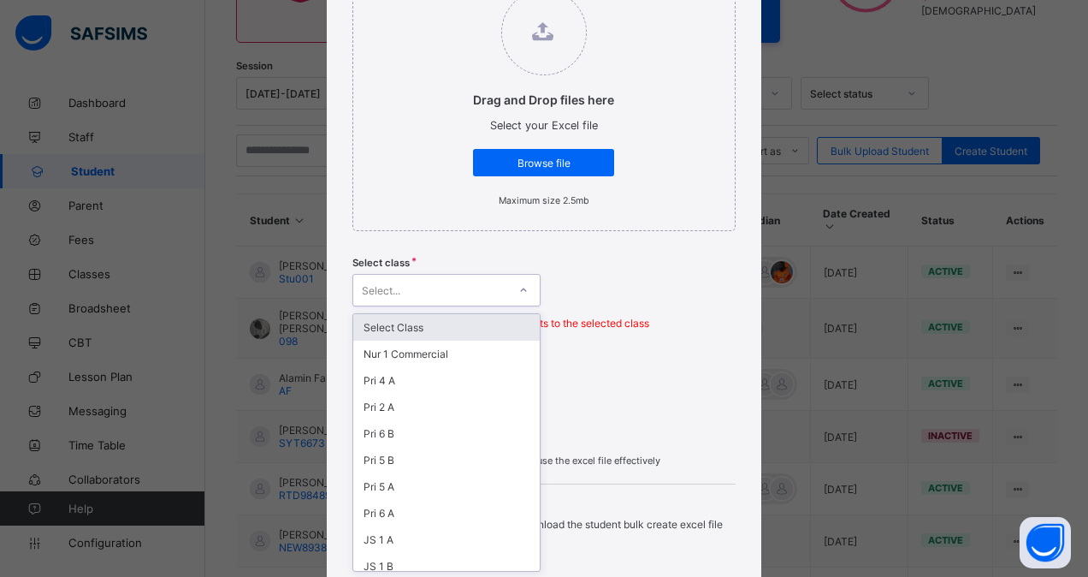
click at [521, 306] on div "option Select Class focused, 1 of 26. 26 results available. Use Up and Down to …" at bounding box center [446, 290] width 188 height 33
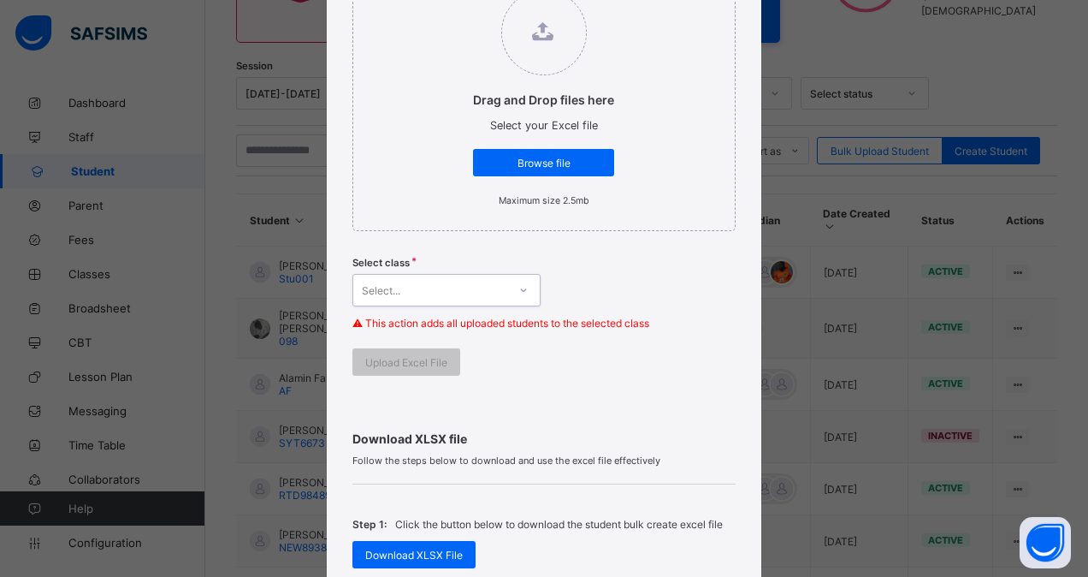
click at [515, 278] on div at bounding box center [523, 289] width 29 height 27
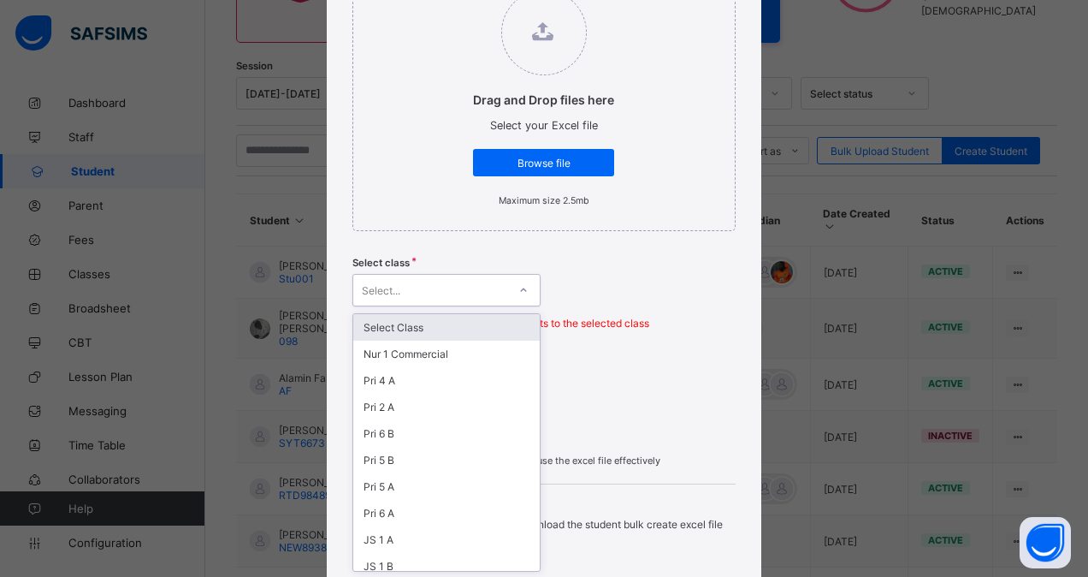
click at [507, 288] on div at bounding box center [523, 290] width 33 height 31
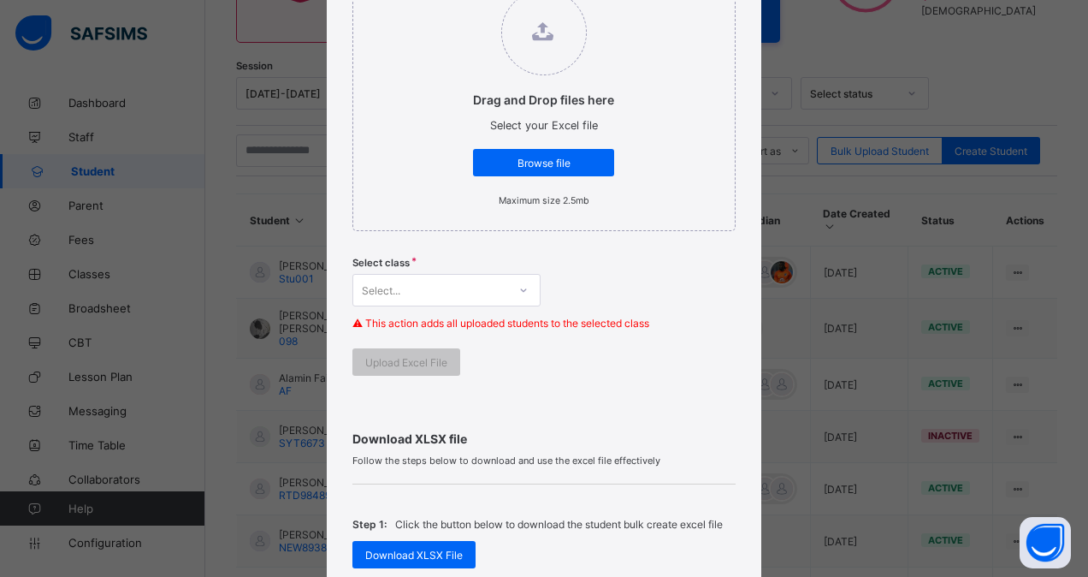
click at [623, 293] on div "Select class Select... ⚠ This action adds all uploaded students to the selected…" at bounding box center [544, 298] width 384 height 100
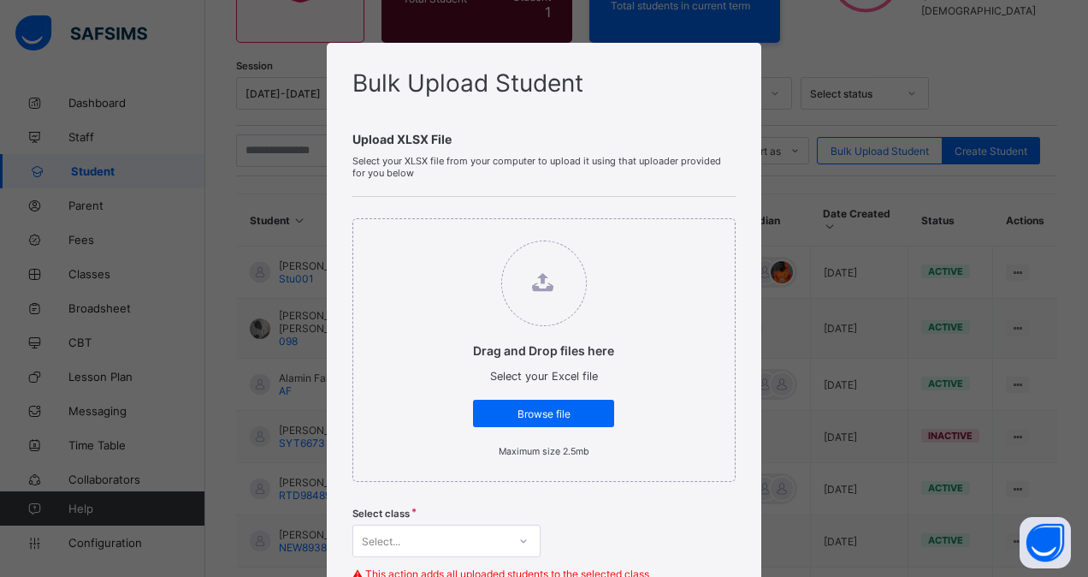
click at [794, 116] on div "Bulk Upload Student Upload XLSX File Select your XLSX file from your computer t…" at bounding box center [544, 288] width 1088 height 577
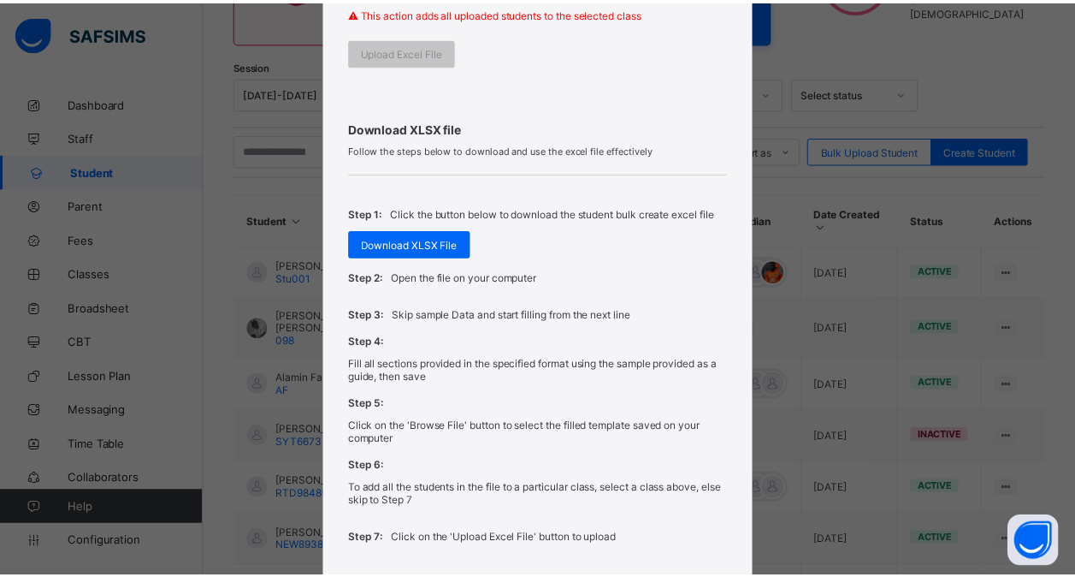
scroll to position [671, 0]
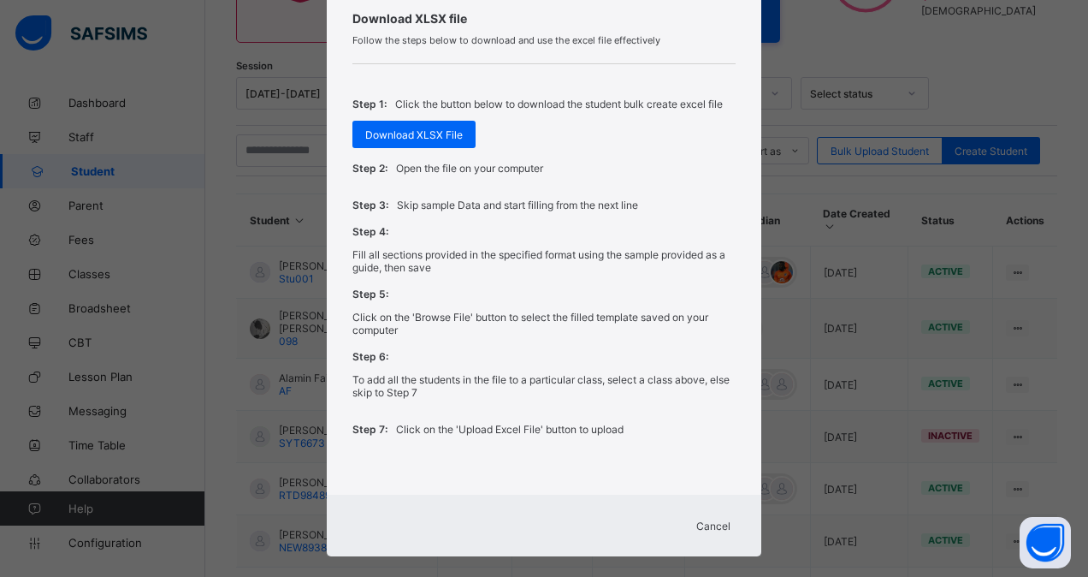
click at [710, 519] on span "Cancel" at bounding box center [713, 525] width 34 height 13
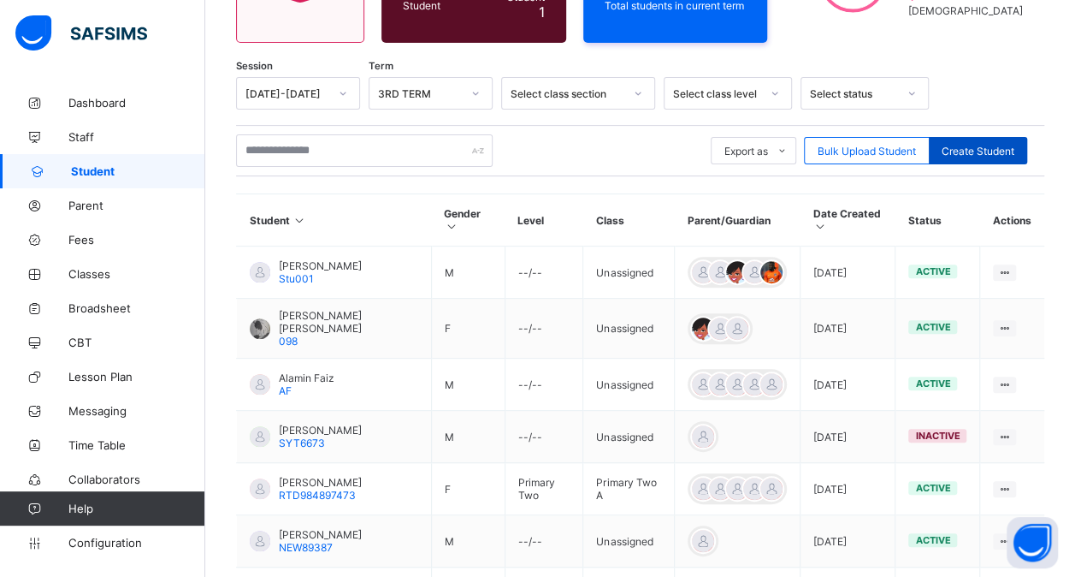
click at [986, 146] on span "Create Student" at bounding box center [978, 151] width 73 height 13
select select "**"
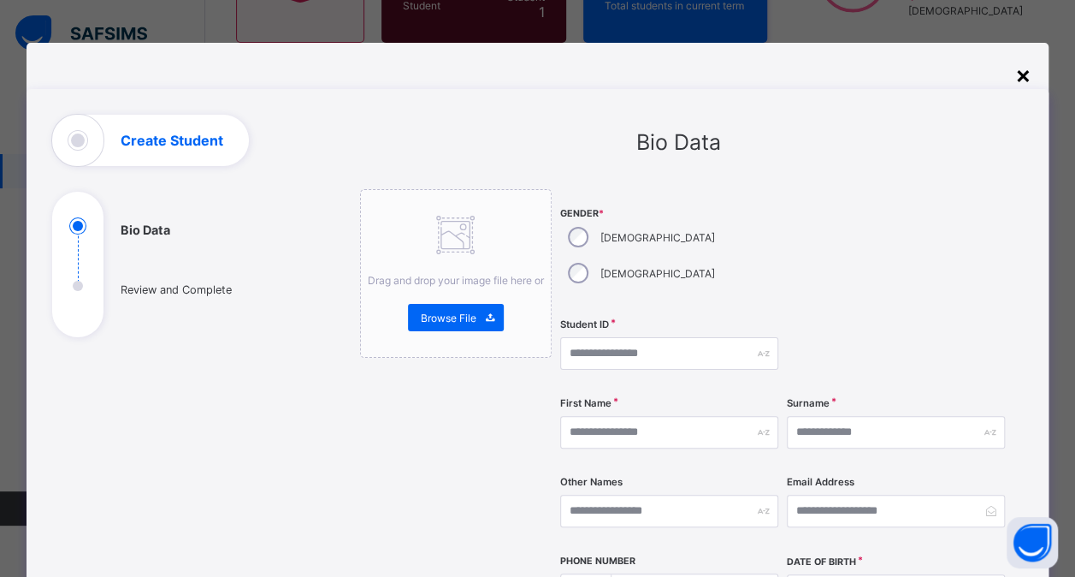
click at [1023, 78] on div "×" at bounding box center [1024, 74] width 16 height 29
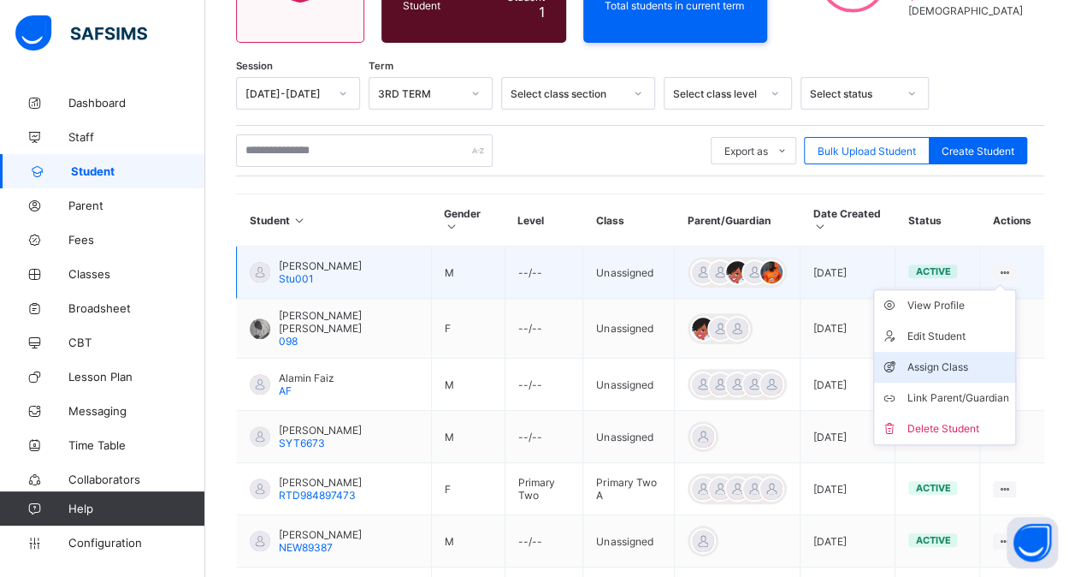
click at [960, 361] on div "Assign Class" at bounding box center [958, 366] width 102 height 17
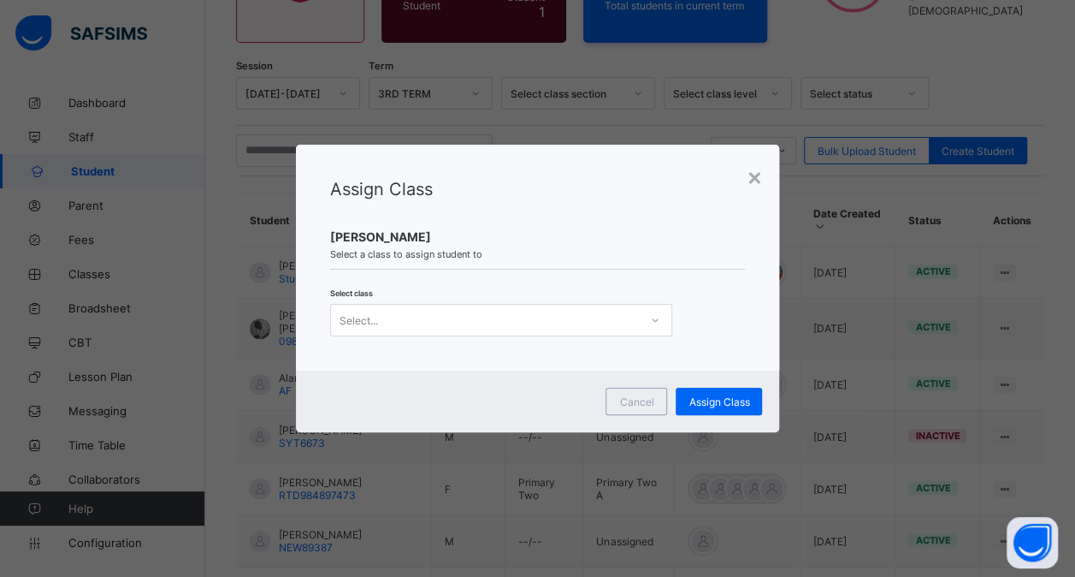
scroll to position [0, 0]
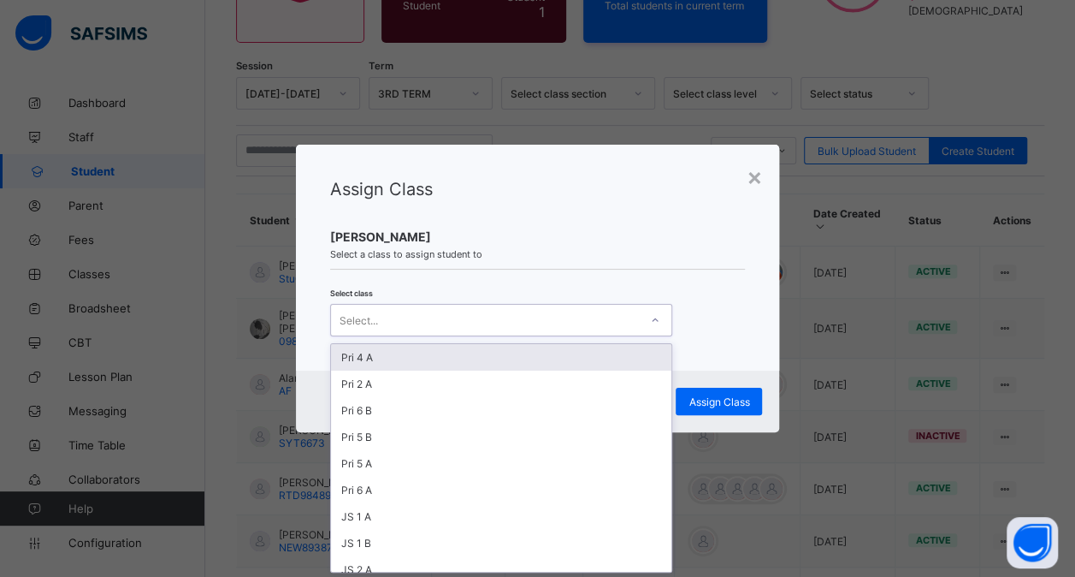
click at [643, 317] on div at bounding box center [655, 319] width 29 height 27
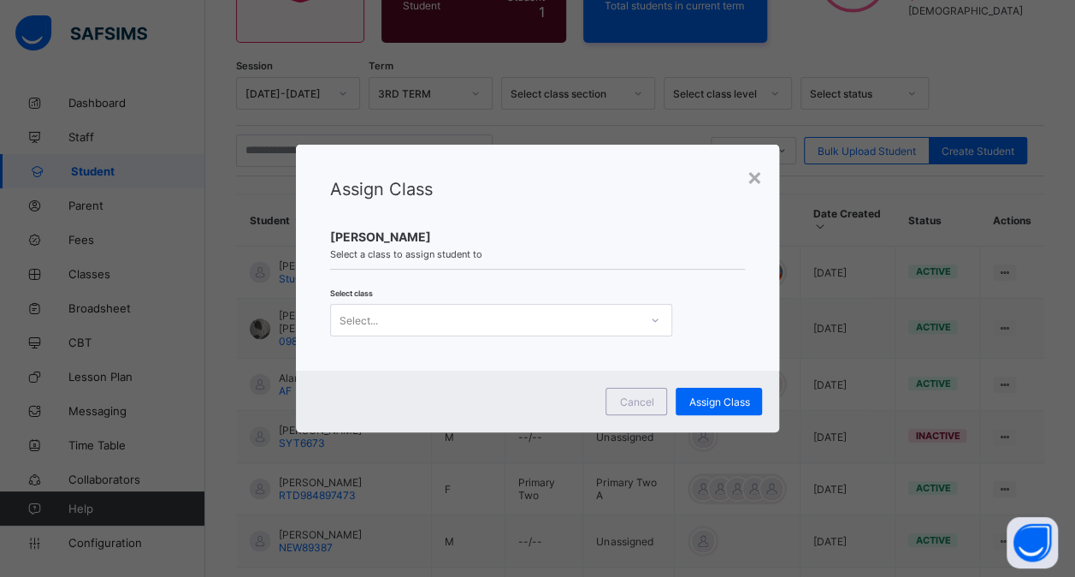
click at [660, 211] on div "Assign Class" at bounding box center [538, 202] width 416 height 46
click at [755, 181] on div "×" at bounding box center [754, 176] width 16 height 29
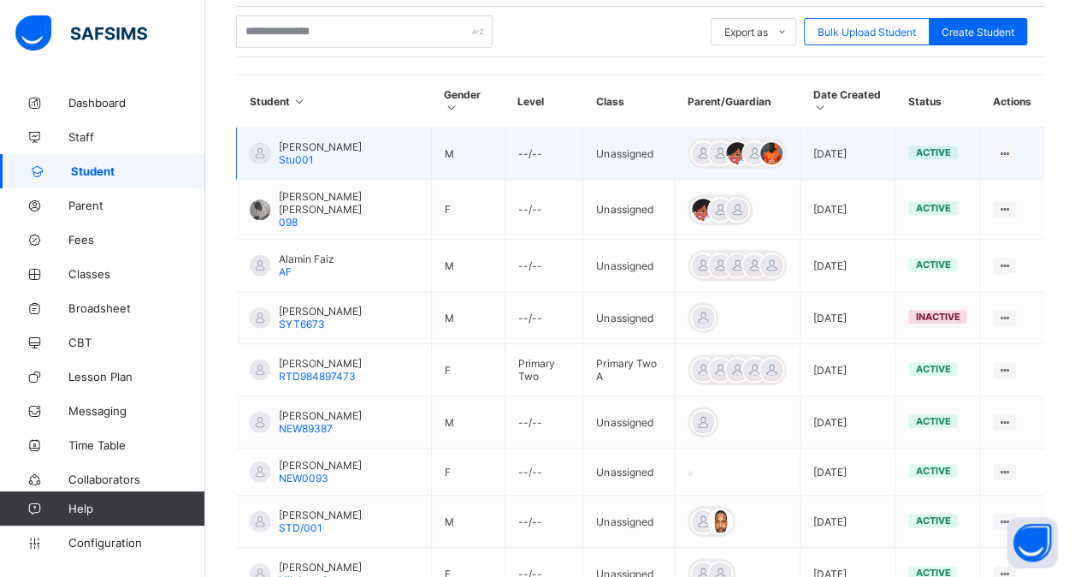
scroll to position [352, 0]
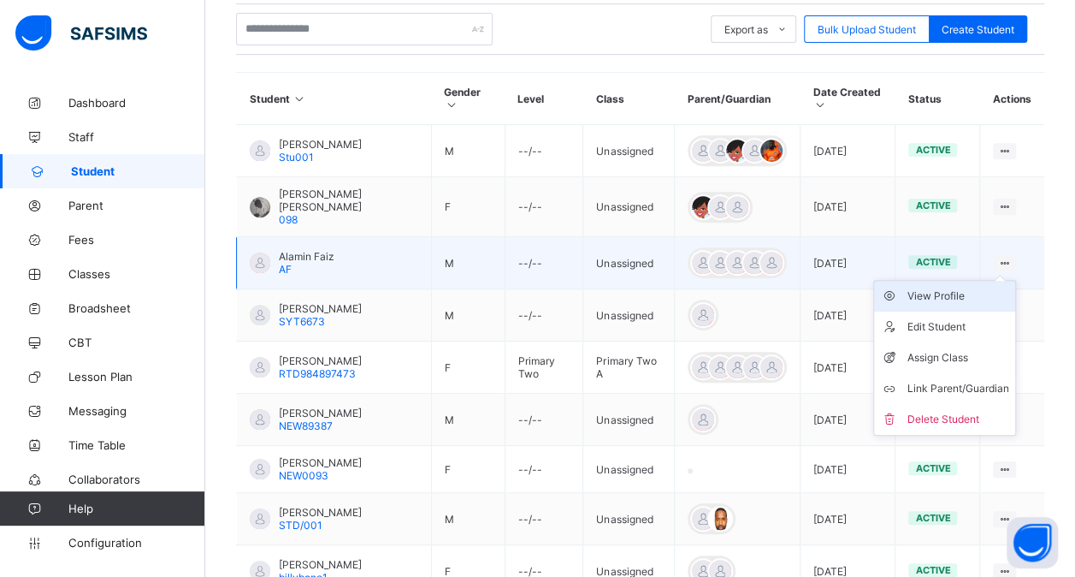
click at [931, 287] on div "View Profile" at bounding box center [958, 295] width 102 height 17
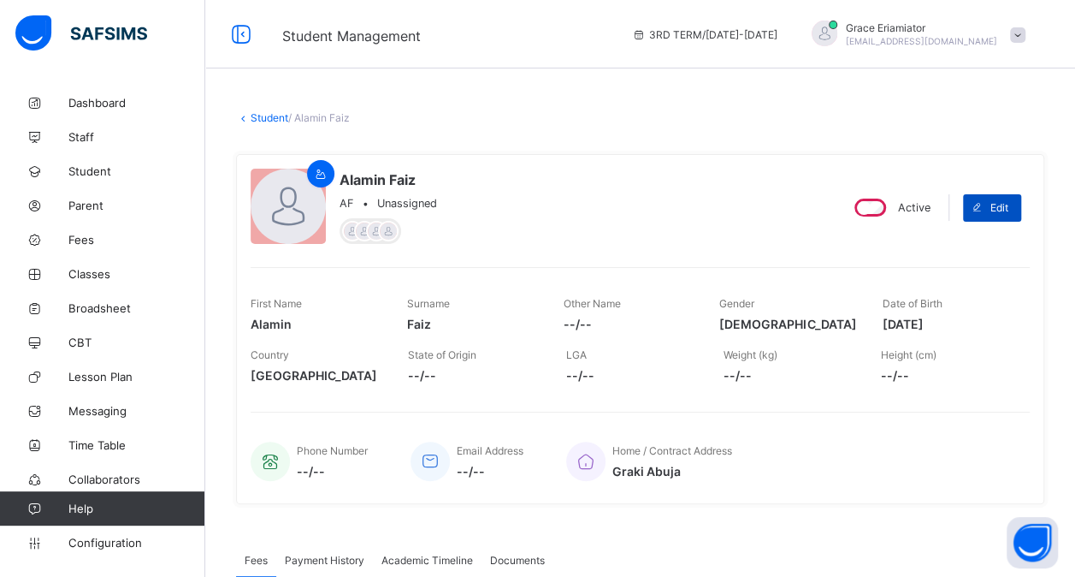
click at [1007, 207] on span "Edit" at bounding box center [1000, 207] width 18 height 13
select select "**"
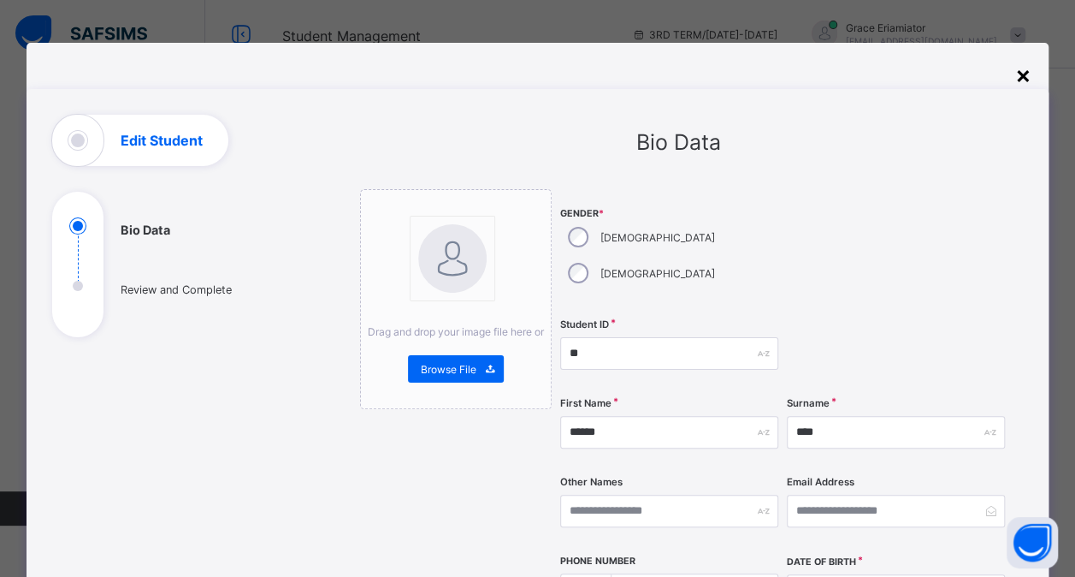
click at [1022, 80] on div "×" at bounding box center [1024, 74] width 16 height 29
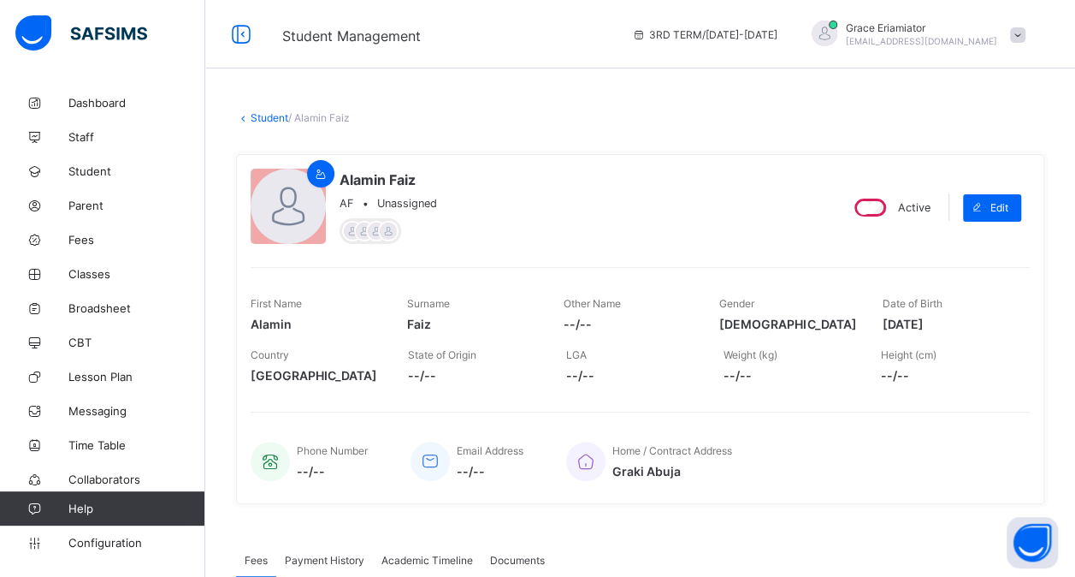
click at [270, 118] on link "Student" at bounding box center [270, 117] width 38 height 13
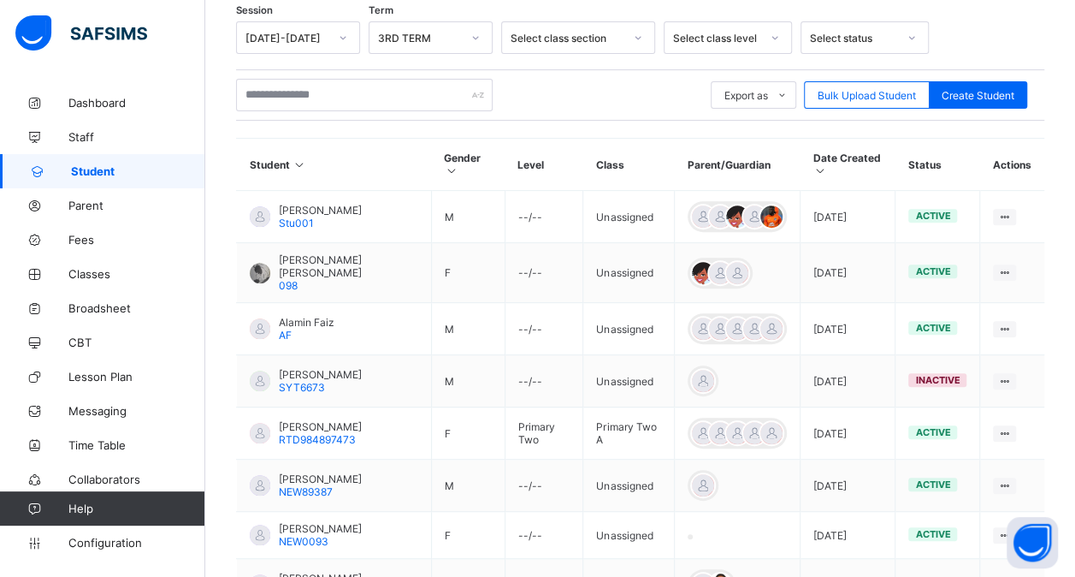
scroll to position [293, 0]
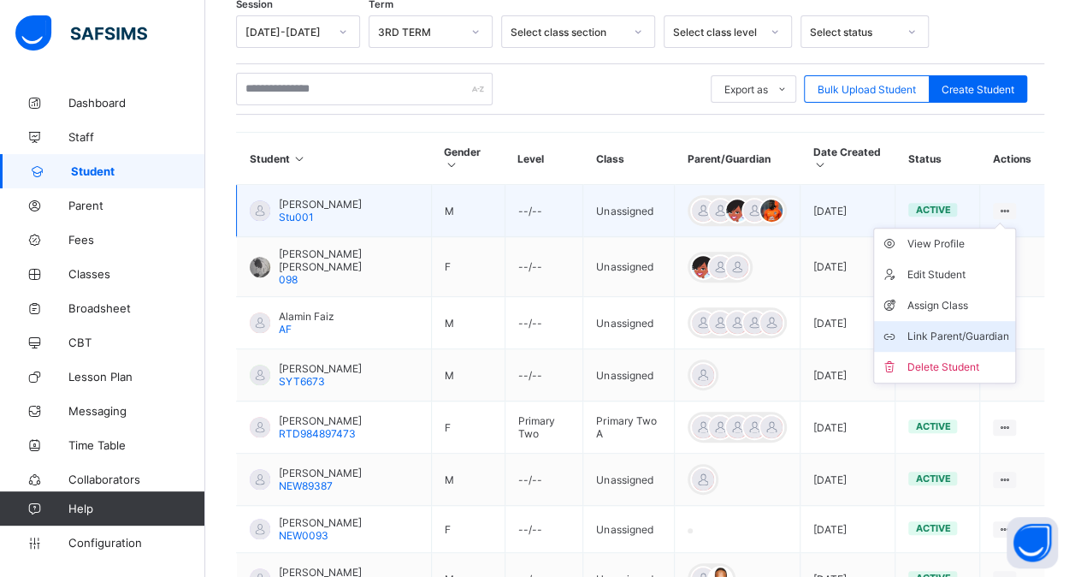
click at [981, 328] on div "Link Parent/Guardian" at bounding box center [958, 336] width 102 height 17
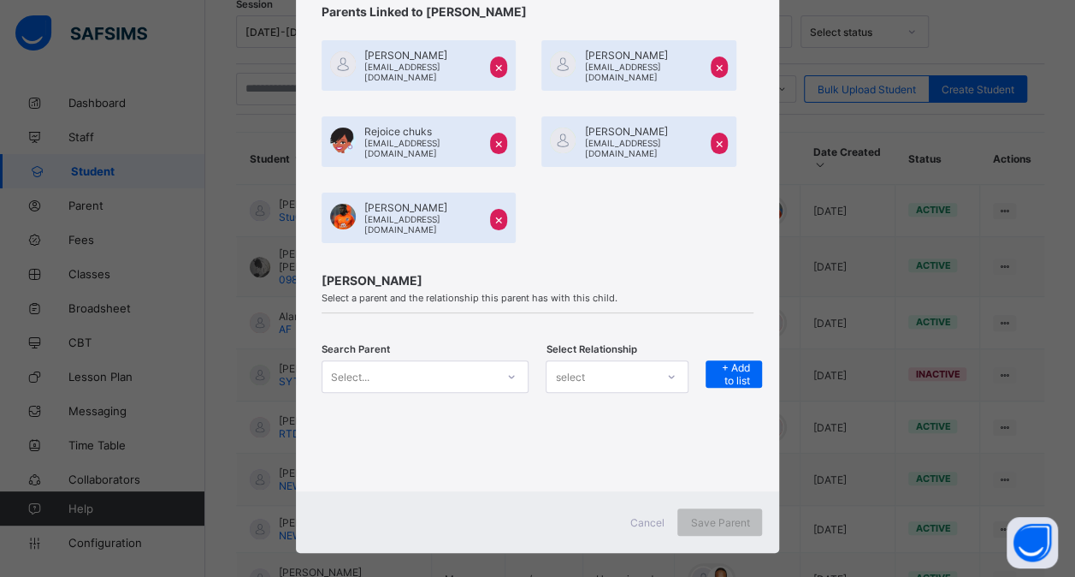
scroll to position [161, 0]
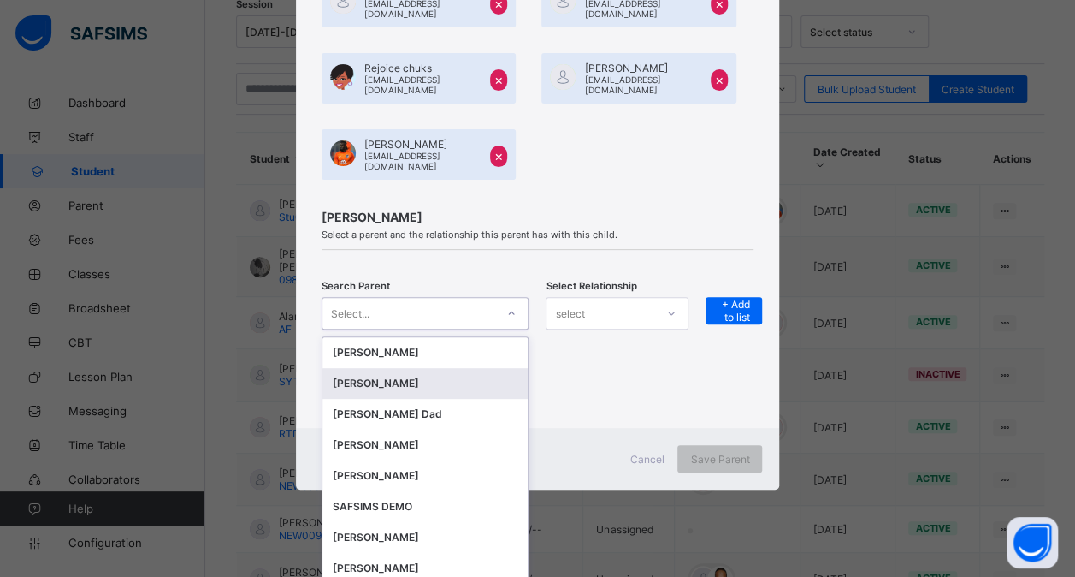
click at [474, 329] on div "option [object Object] focused, 2 of 36. 36 results available. Use Up and Down …" at bounding box center [426, 313] width 208 height 33
click at [409, 344] on div "[PERSON_NAME]" at bounding box center [426, 352] width 186 height 17
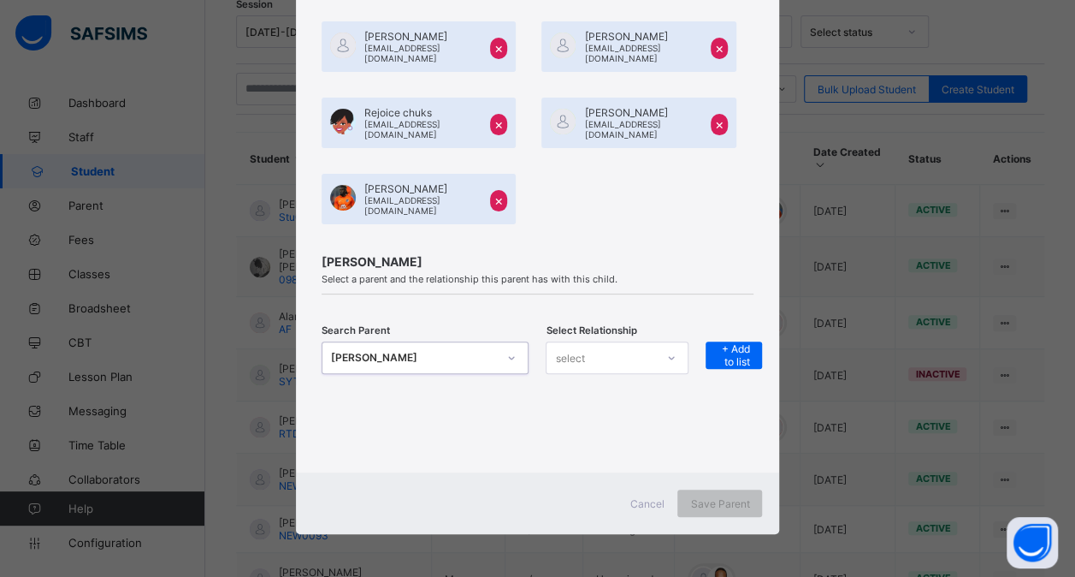
scroll to position [98, 0]
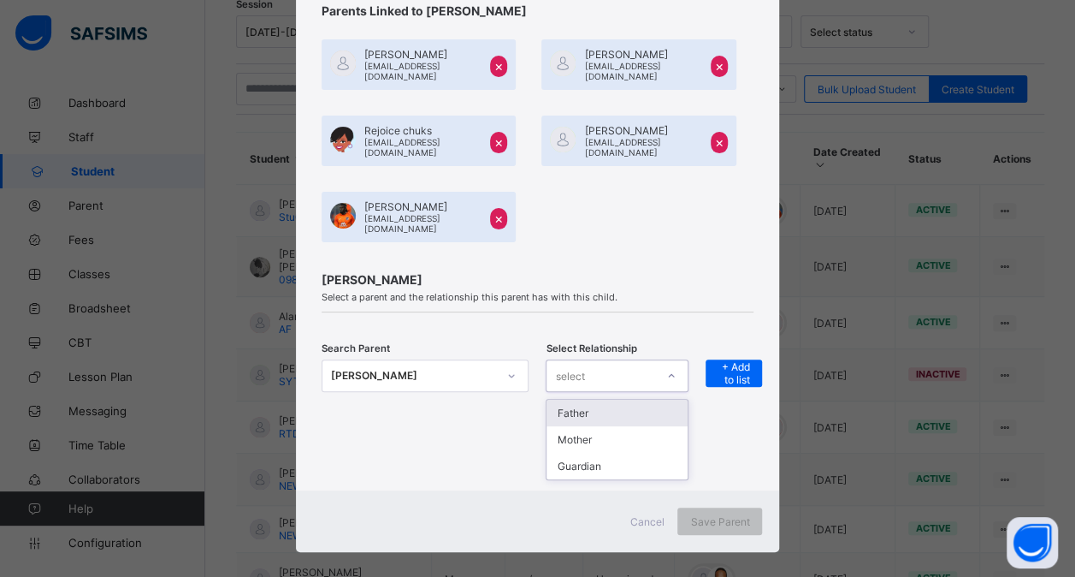
click at [601, 364] on div "select" at bounding box center [601, 376] width 109 height 24
click at [570, 400] on div "Father" at bounding box center [617, 413] width 141 height 27
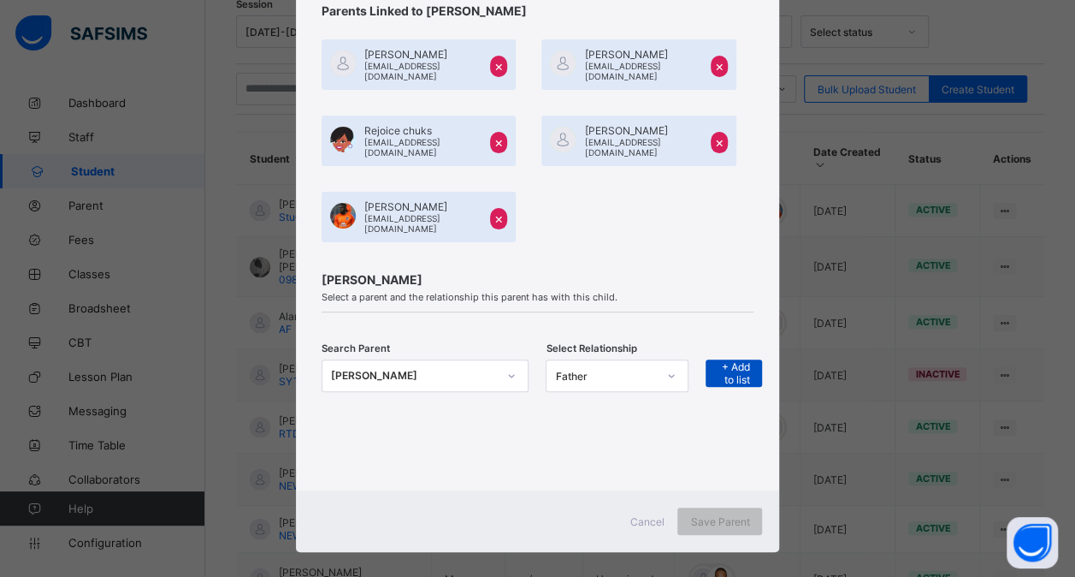
click at [729, 360] on span "+ Add to list" at bounding box center [734, 373] width 31 height 26
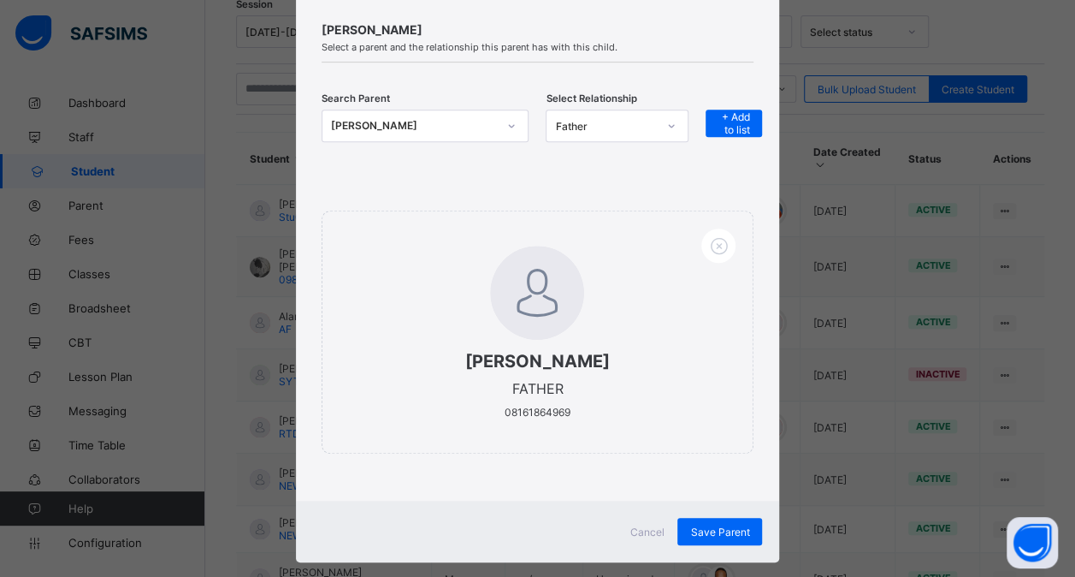
scroll to position [356, 0]
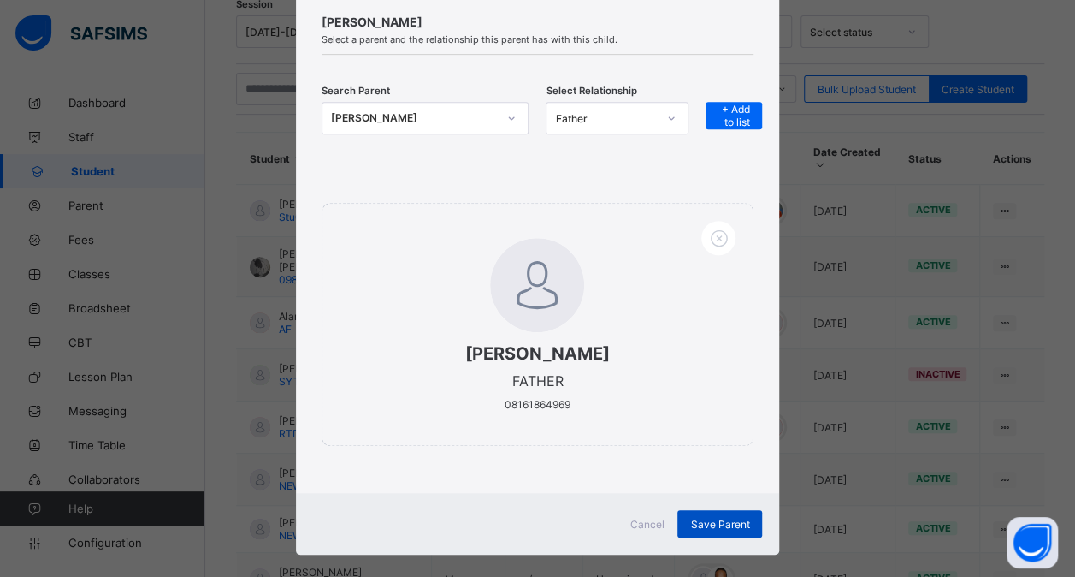
click at [711, 518] on span "Save Parent" at bounding box center [719, 524] width 59 height 13
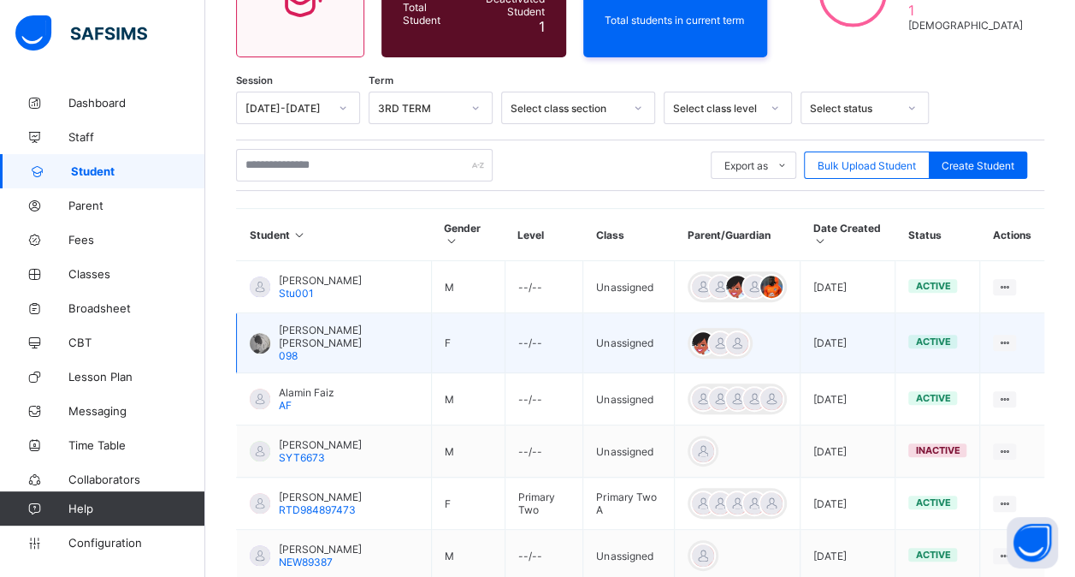
scroll to position [35, 0]
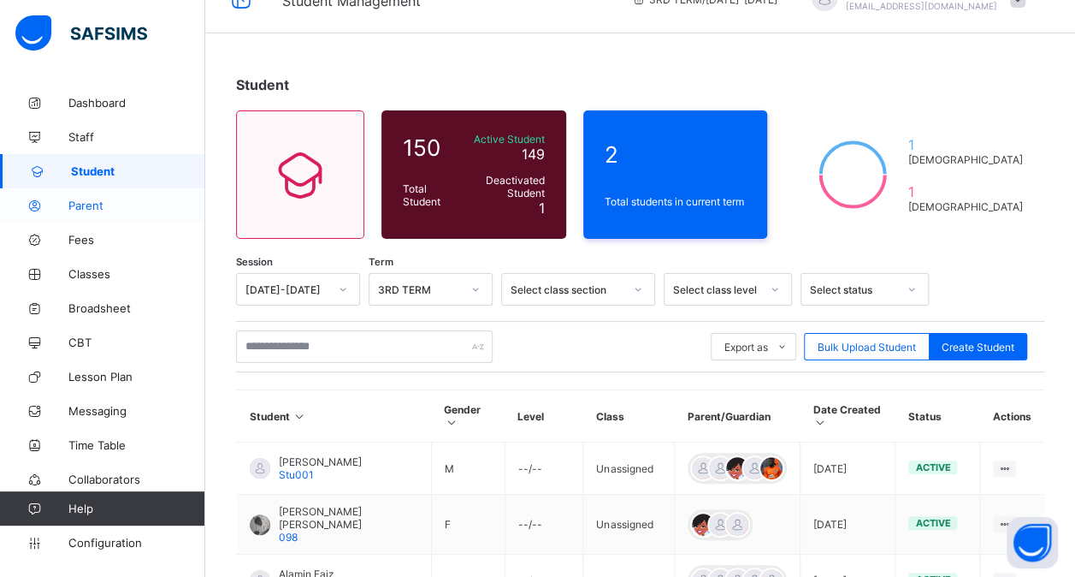
click at [85, 204] on span "Parent" at bounding box center [136, 205] width 137 height 14
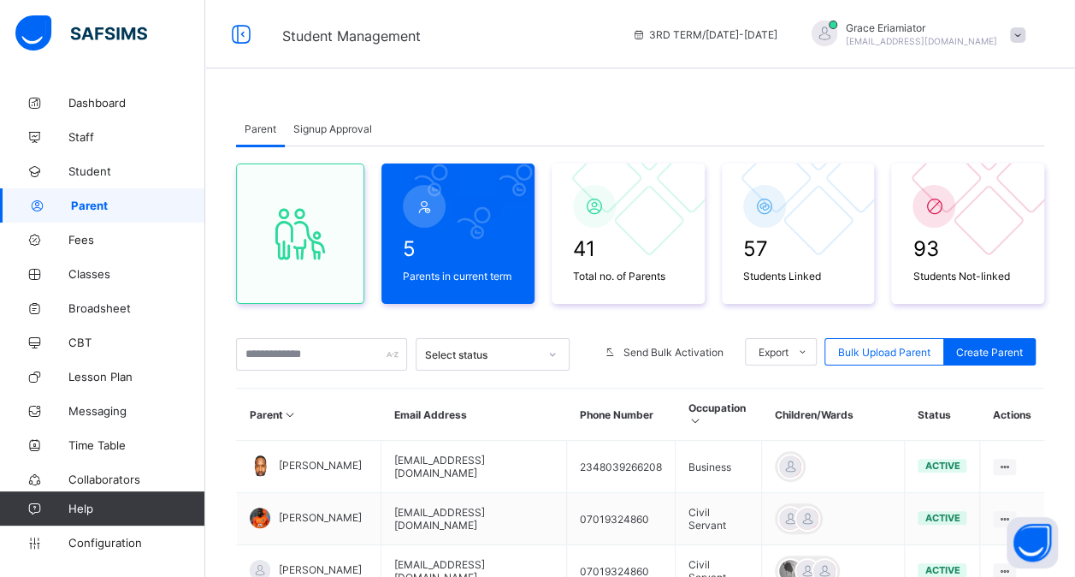
click at [335, 129] on span "Signup Approval" at bounding box center [332, 128] width 79 height 13
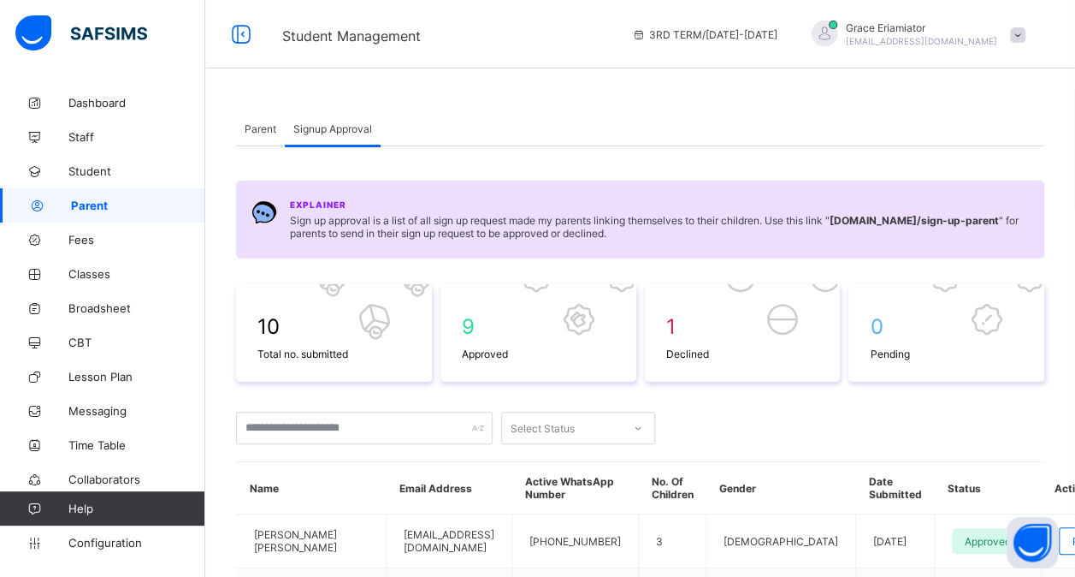
click at [260, 134] on div "Parent" at bounding box center [260, 128] width 49 height 34
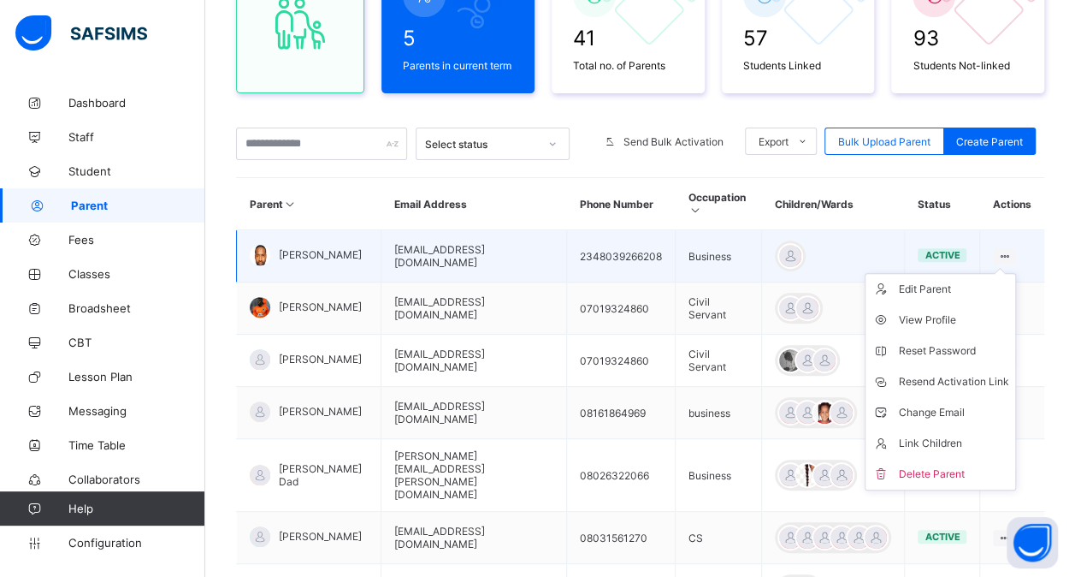
scroll to position [214, 0]
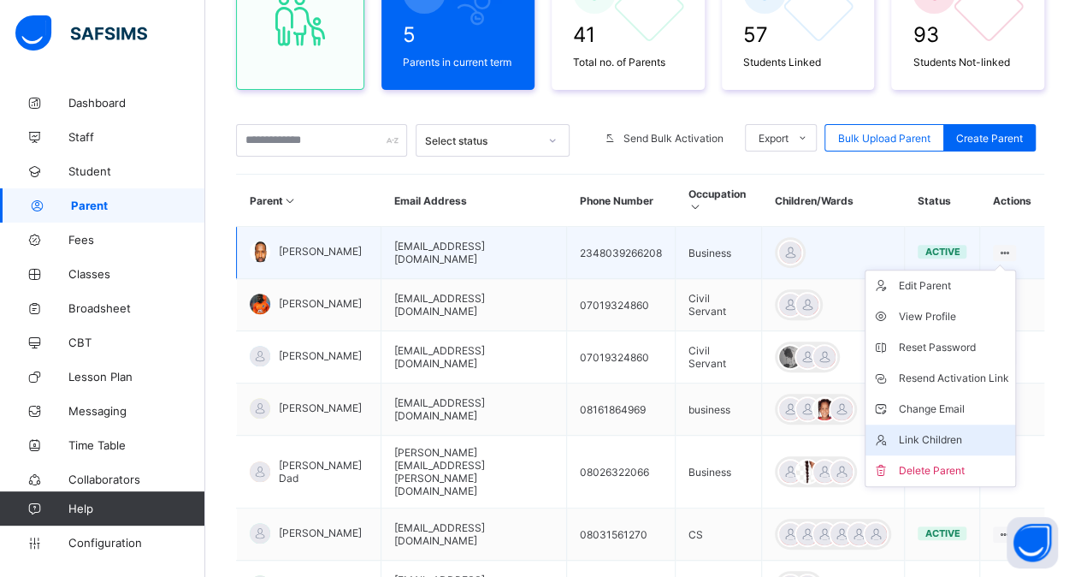
click at [931, 433] on div "Link Children" at bounding box center [953, 439] width 110 height 17
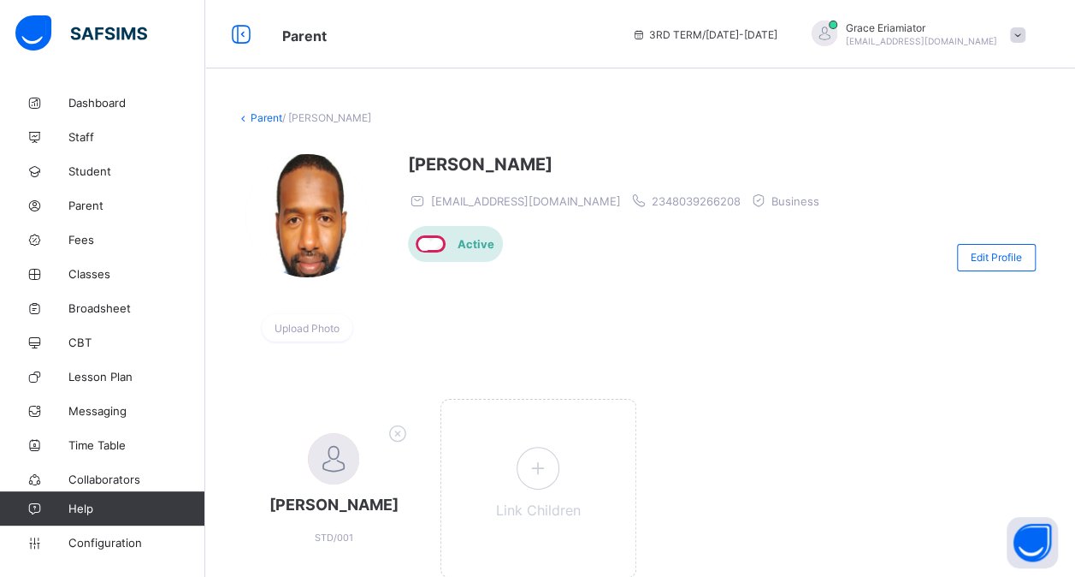
scroll to position [86, 0]
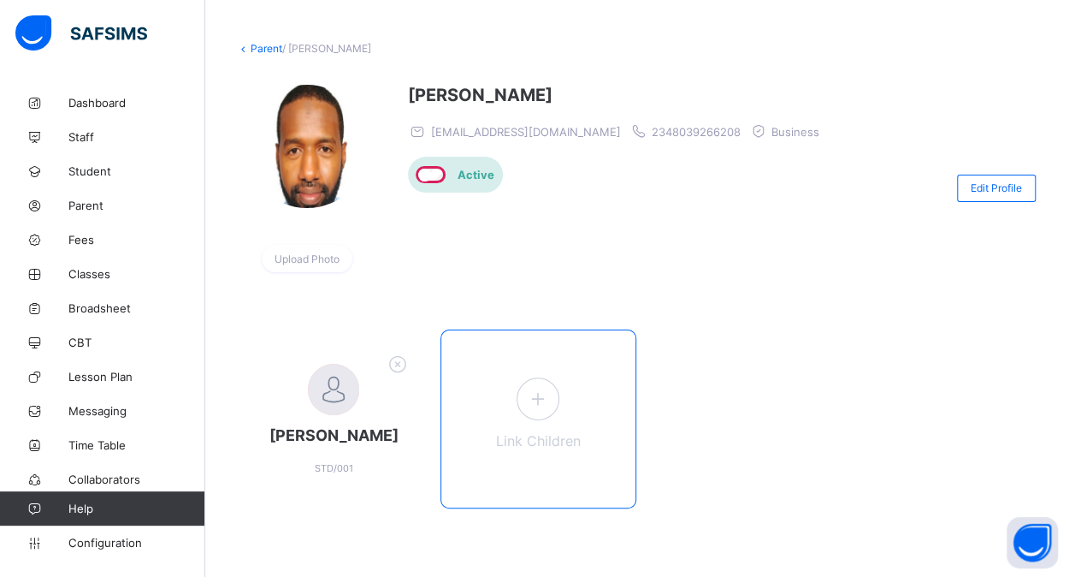
click at [544, 385] on icon at bounding box center [538, 398] width 31 height 27
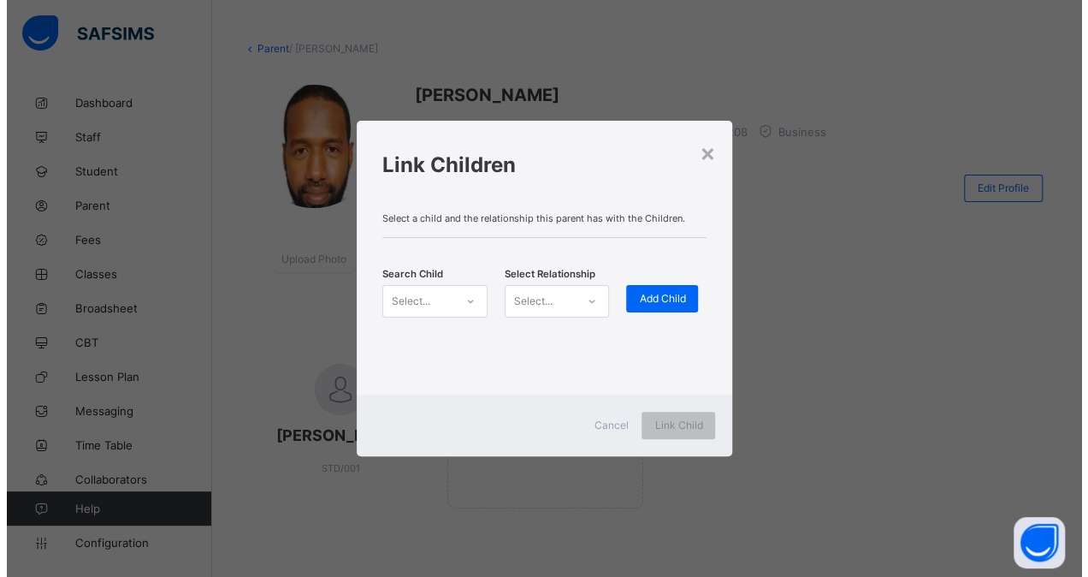
scroll to position [0, 0]
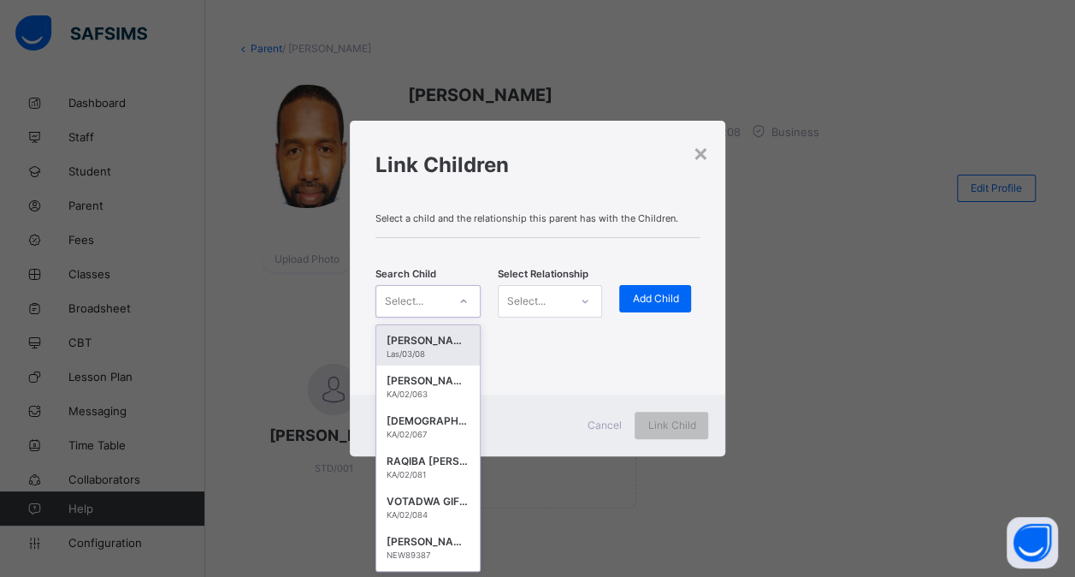
click at [457, 299] on div at bounding box center [463, 300] width 29 height 27
click at [440, 430] on div "KA/02/067" at bounding box center [428, 433] width 83 height 9
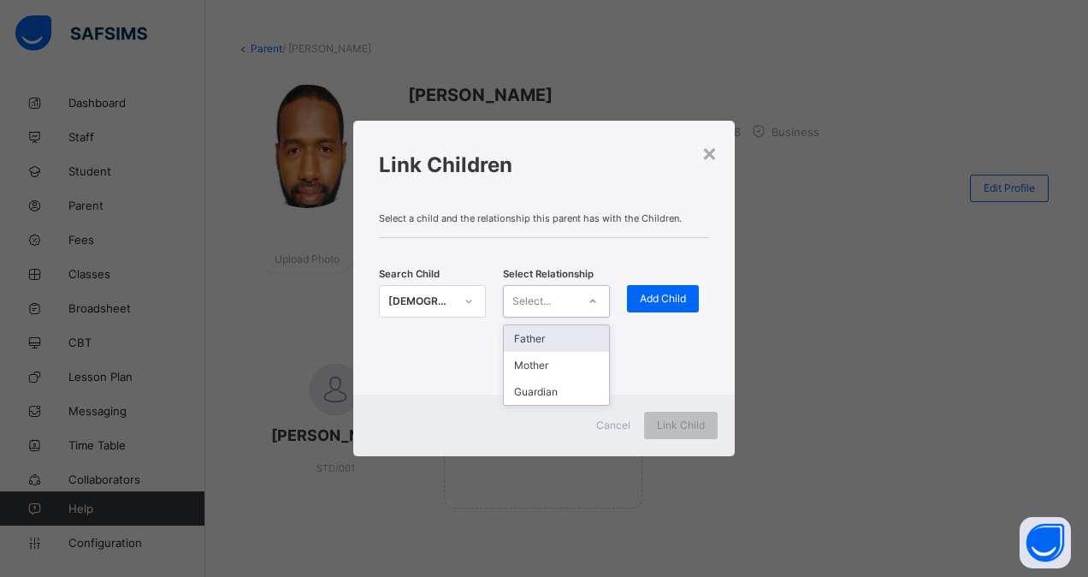
click at [588, 299] on icon at bounding box center [593, 301] width 10 height 17
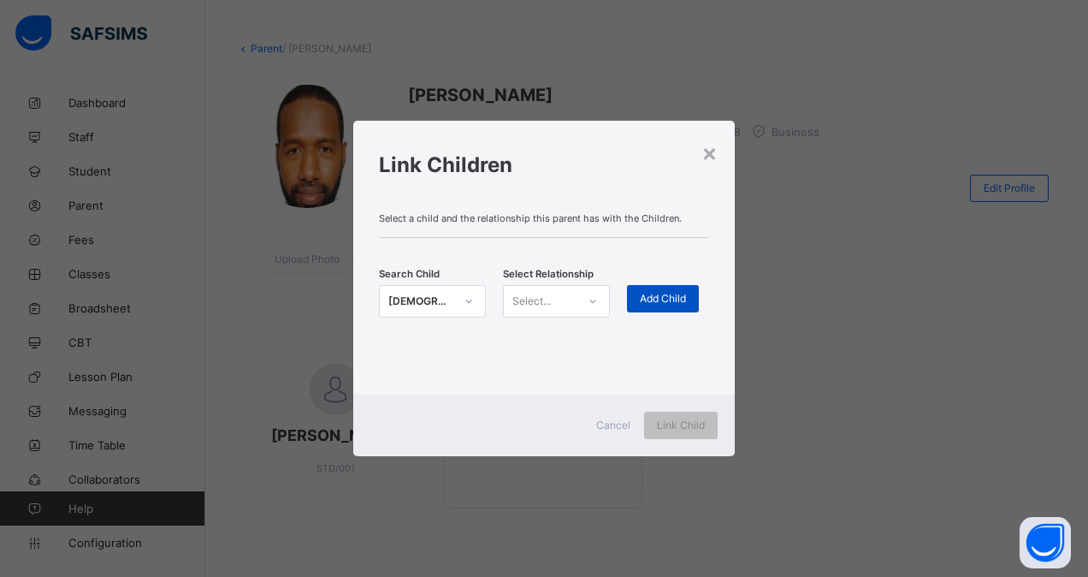
click at [669, 299] on span "Add Child" at bounding box center [663, 298] width 46 height 13
drag, startPoint x: 582, startPoint y: 294, endPoint x: 545, endPoint y: 367, distance: 81.5
click at [545, 317] on div "option Mother focused, 2 of 3. 3 results available. Use Up and Down to choose o…" at bounding box center [556, 301] width 107 height 33
click at [545, 367] on div "Mother" at bounding box center [556, 365] width 105 height 27
click at [681, 299] on span "Add Child" at bounding box center [663, 298] width 46 height 13
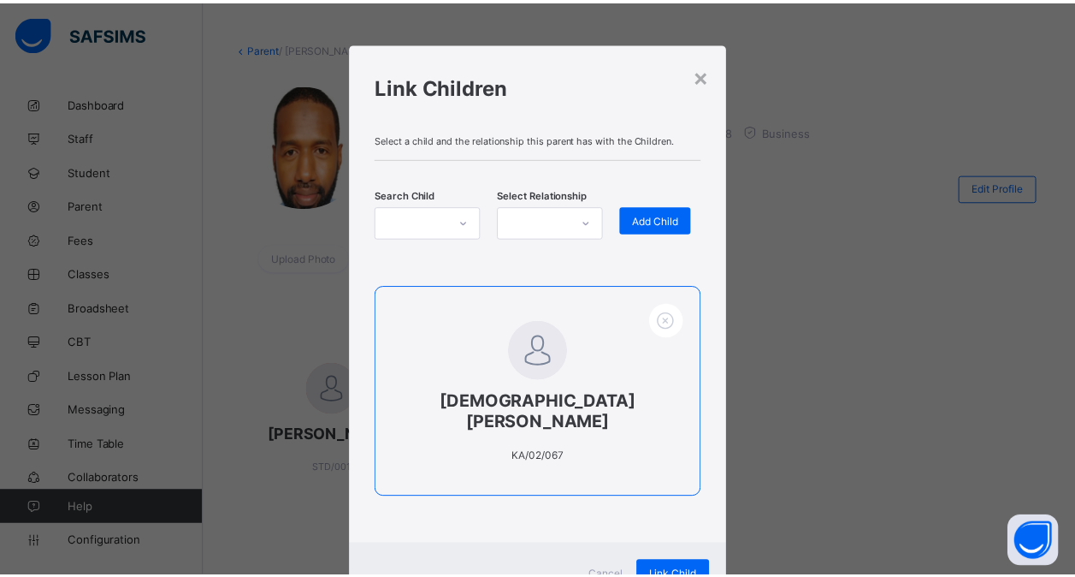
scroll to position [50, 0]
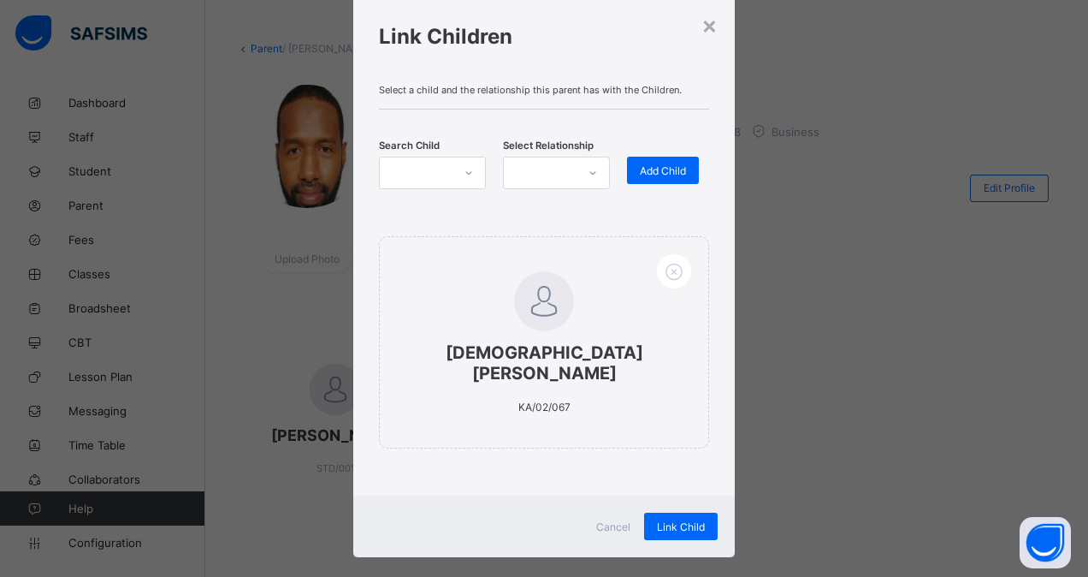
click at [601, 520] on span "Cancel" at bounding box center [613, 526] width 34 height 13
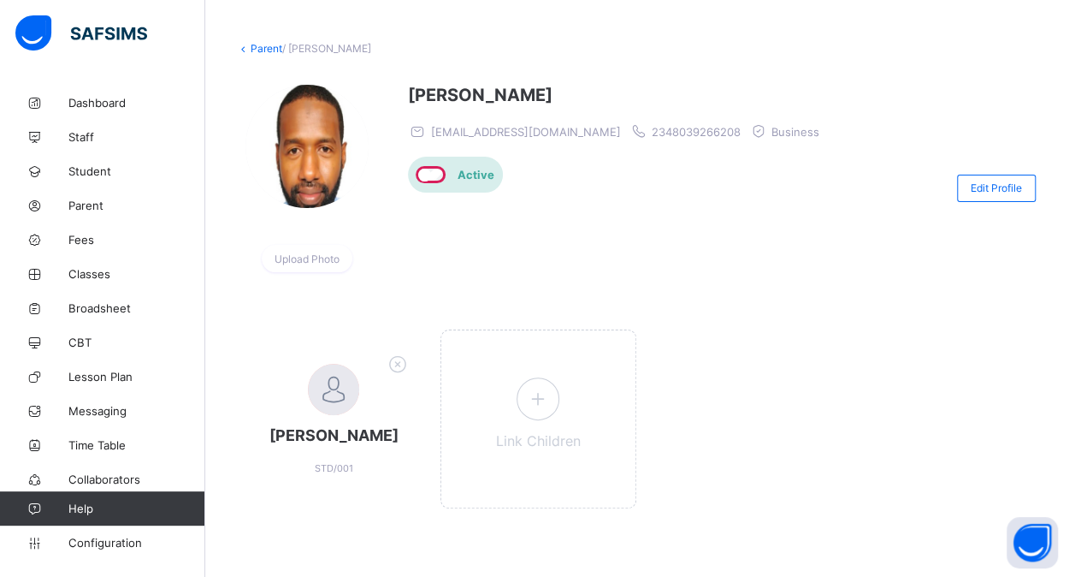
scroll to position [0, 0]
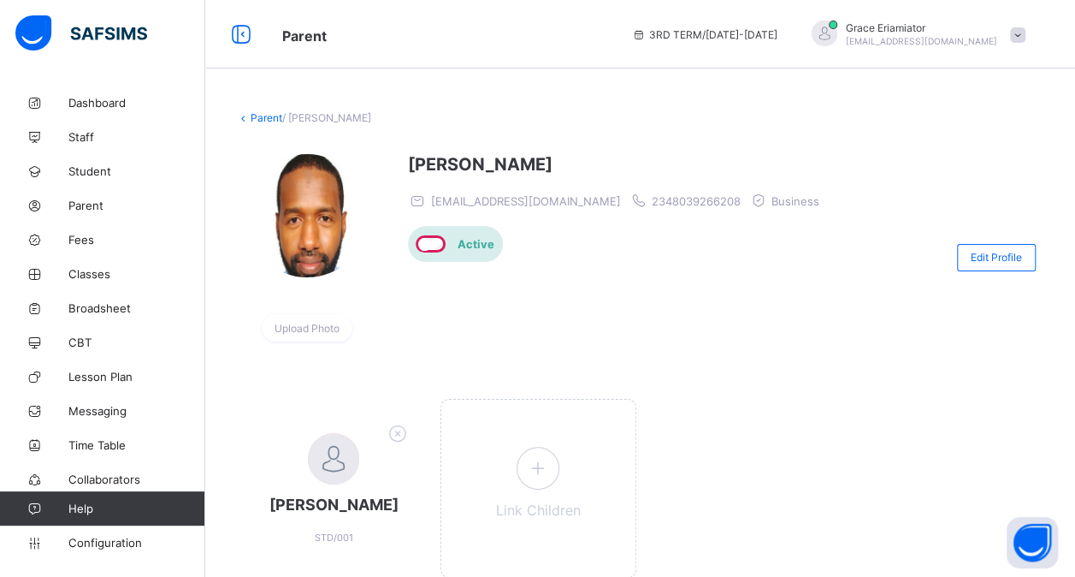
click at [268, 120] on link "Parent" at bounding box center [267, 117] width 32 height 13
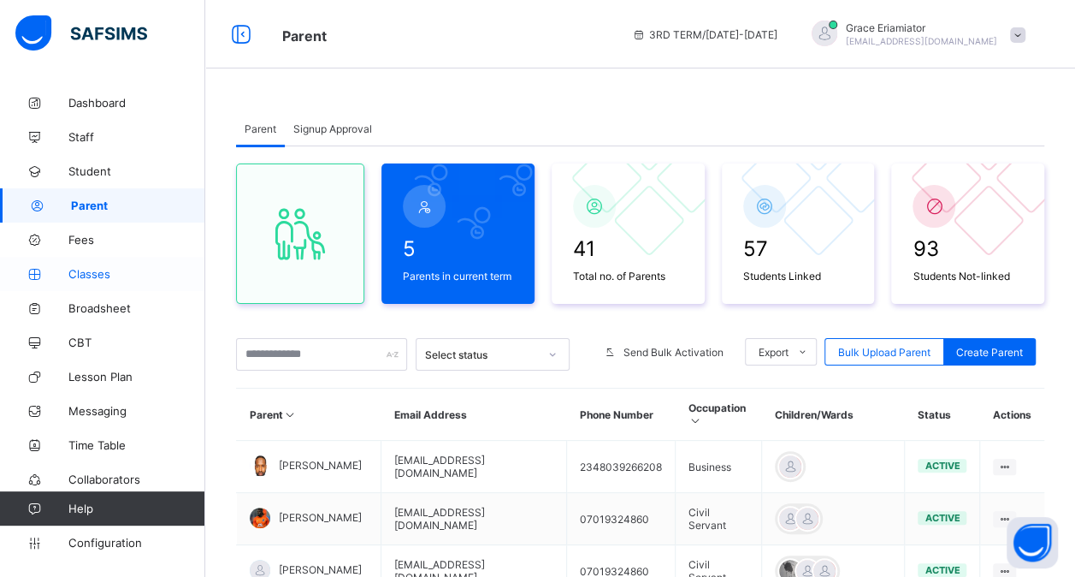
click at [75, 262] on link "Classes" at bounding box center [102, 274] width 205 height 34
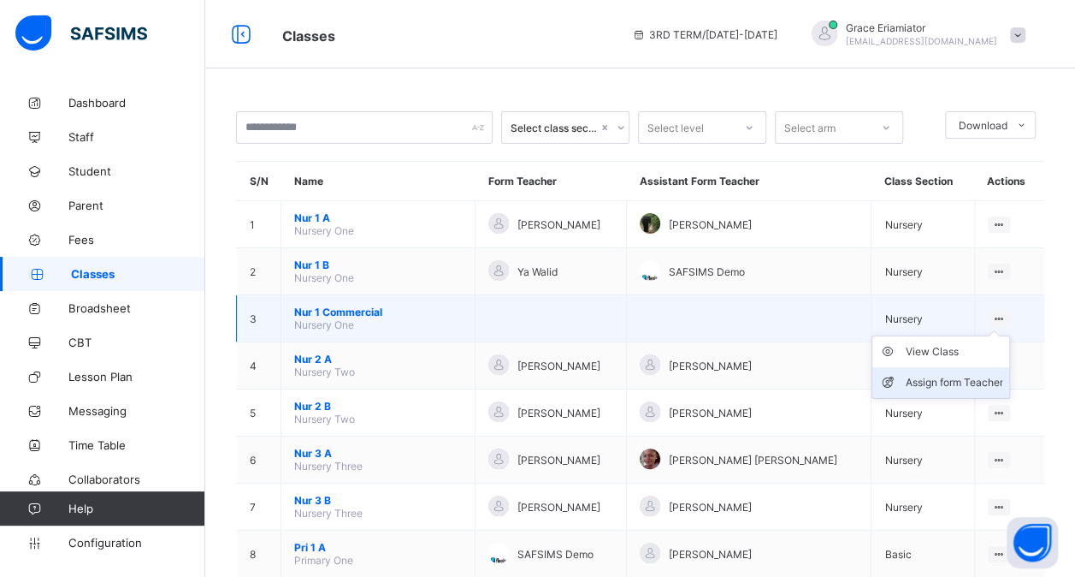
click at [971, 375] on div "Assign form Teacher" at bounding box center [954, 382] width 98 height 17
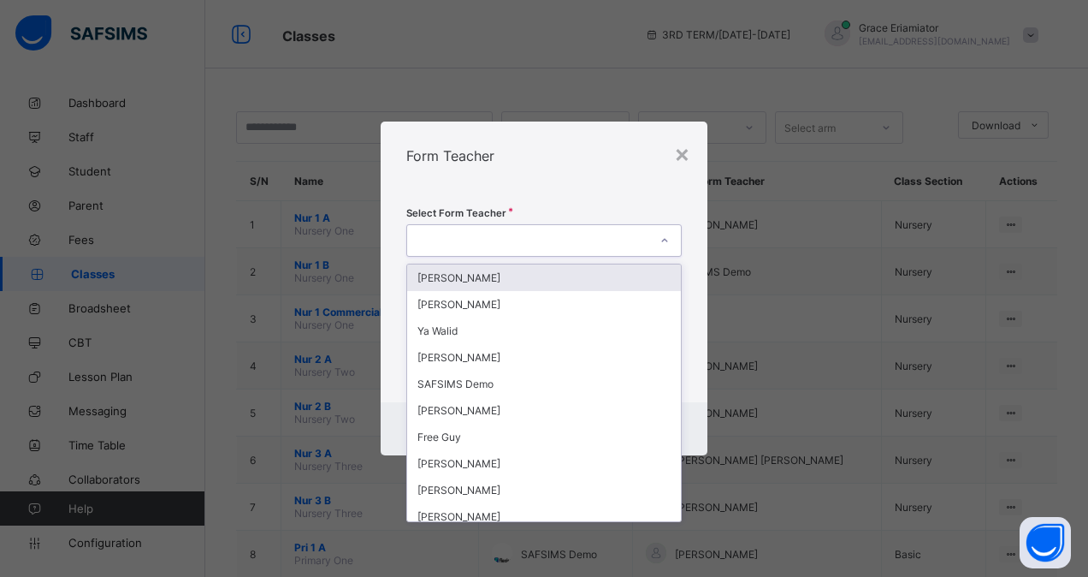
click at [460, 245] on div at bounding box center [527, 240] width 241 height 24
click at [534, 284] on div "[PERSON_NAME]" at bounding box center [544, 277] width 274 height 27
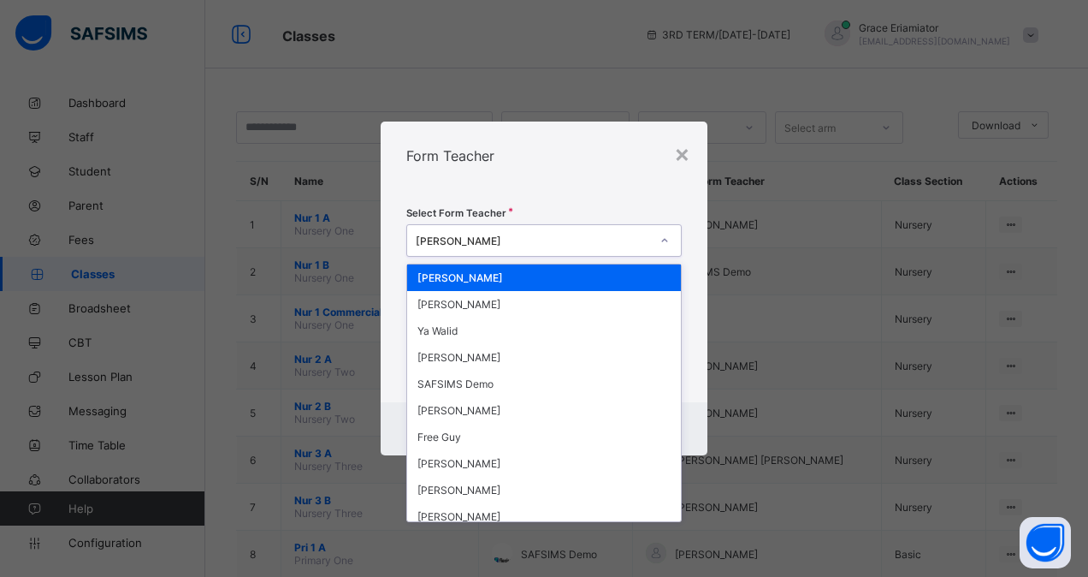
click at [567, 238] on div "[PERSON_NAME]" at bounding box center [533, 240] width 234 height 13
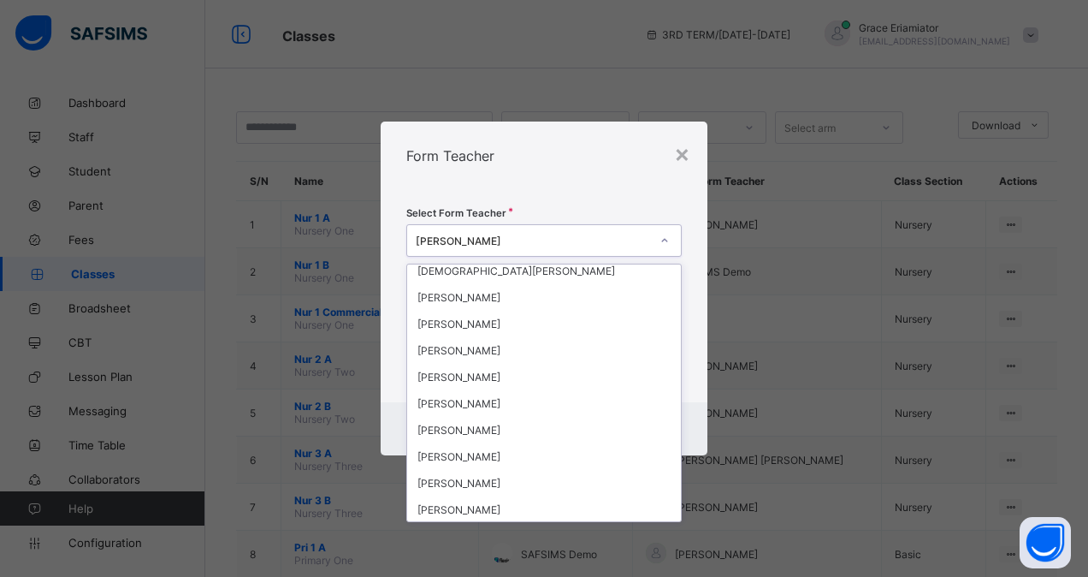
scroll to position [621, 0]
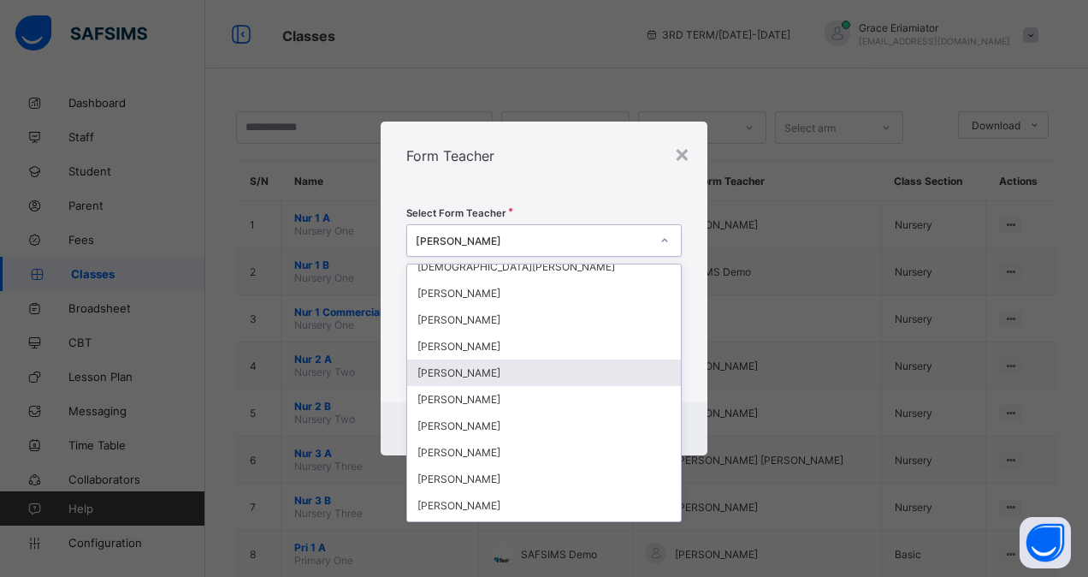
click at [548, 359] on div "[PERSON_NAME]" at bounding box center [544, 372] width 274 height 27
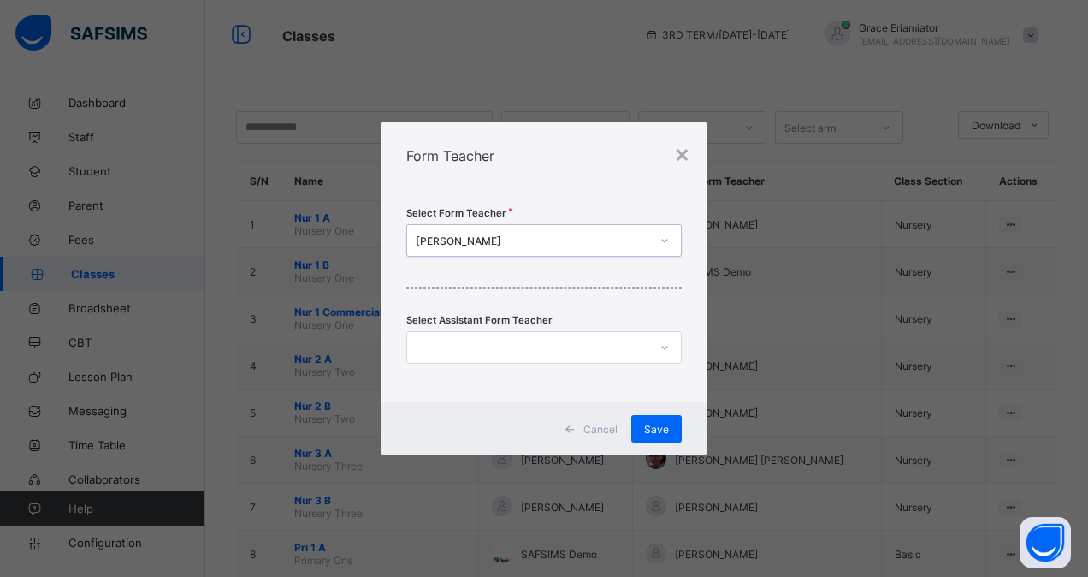
scroll to position [0, 0]
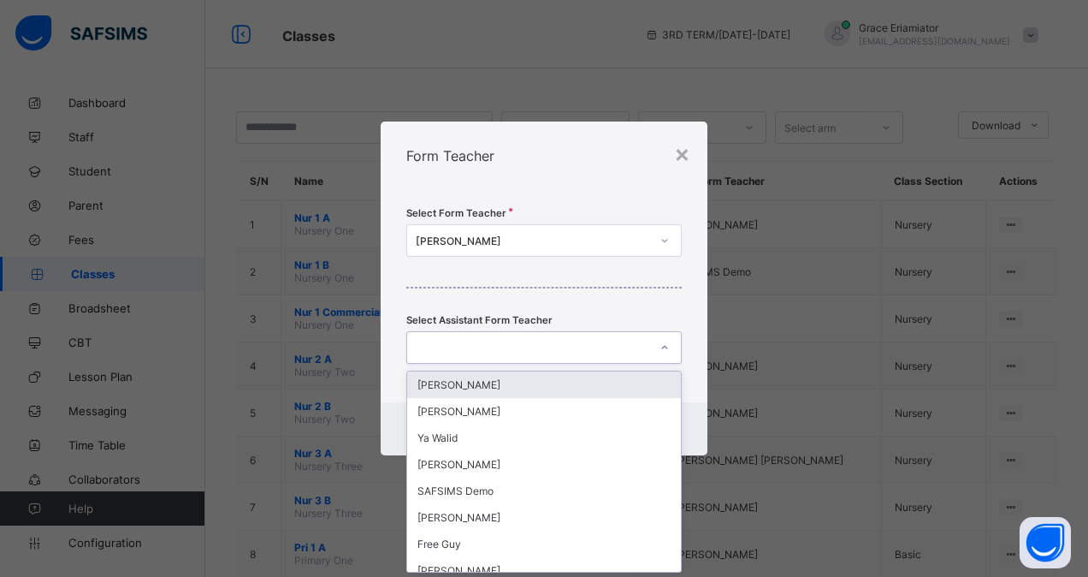
click at [528, 347] on div at bounding box center [527, 347] width 241 height 24
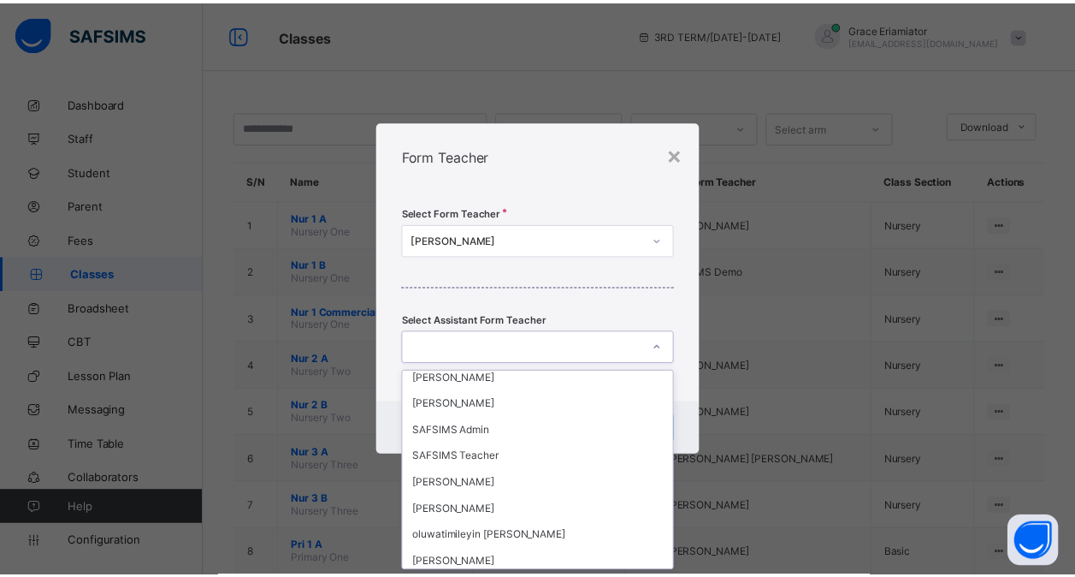
scroll to position [1904, 0]
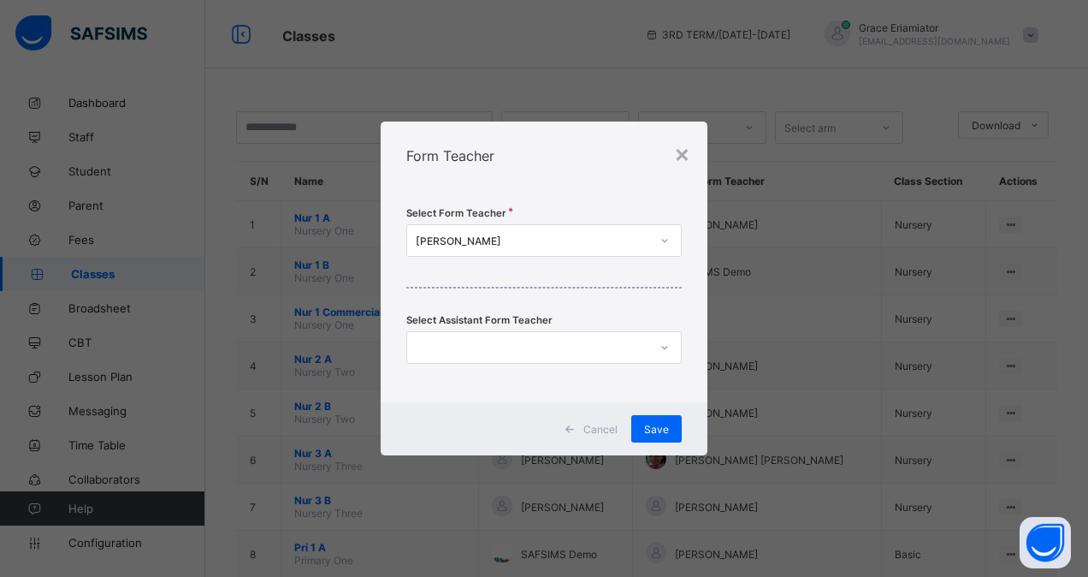
click at [566, 299] on div "Select Form Teacher [PERSON_NAME] Select Assistant Form Teacher" at bounding box center [544, 296] width 327 height 212
click at [655, 428] on span "Save" at bounding box center [656, 429] width 25 height 13
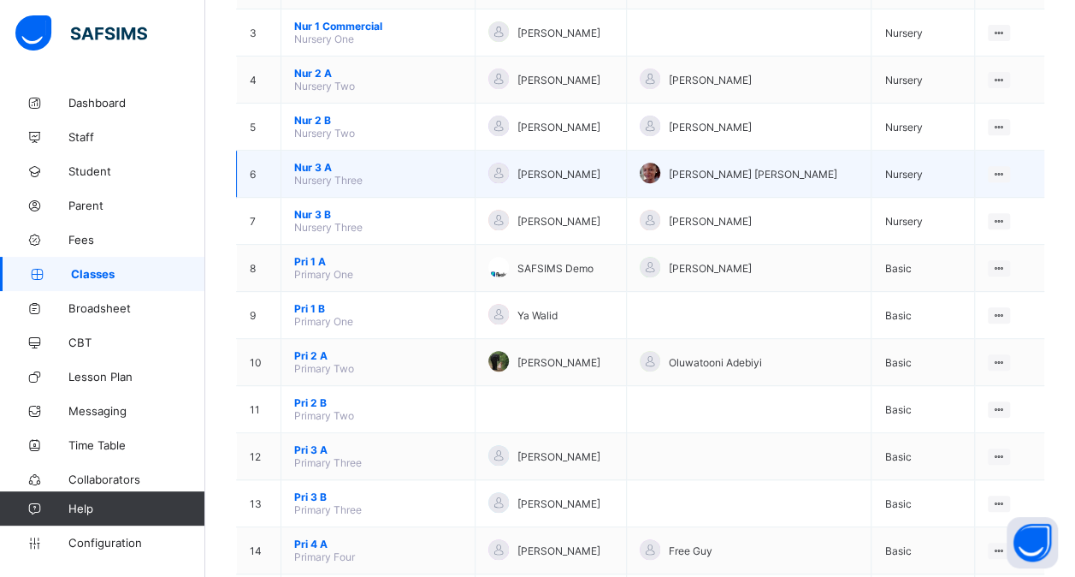
scroll to position [477, 0]
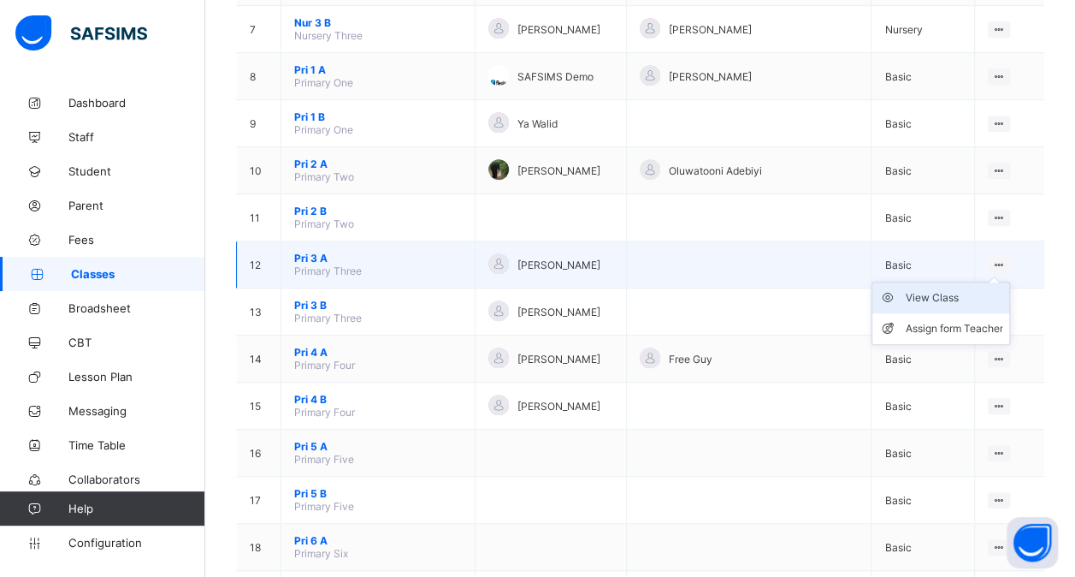
click at [923, 289] on div "View Class" at bounding box center [954, 297] width 98 height 17
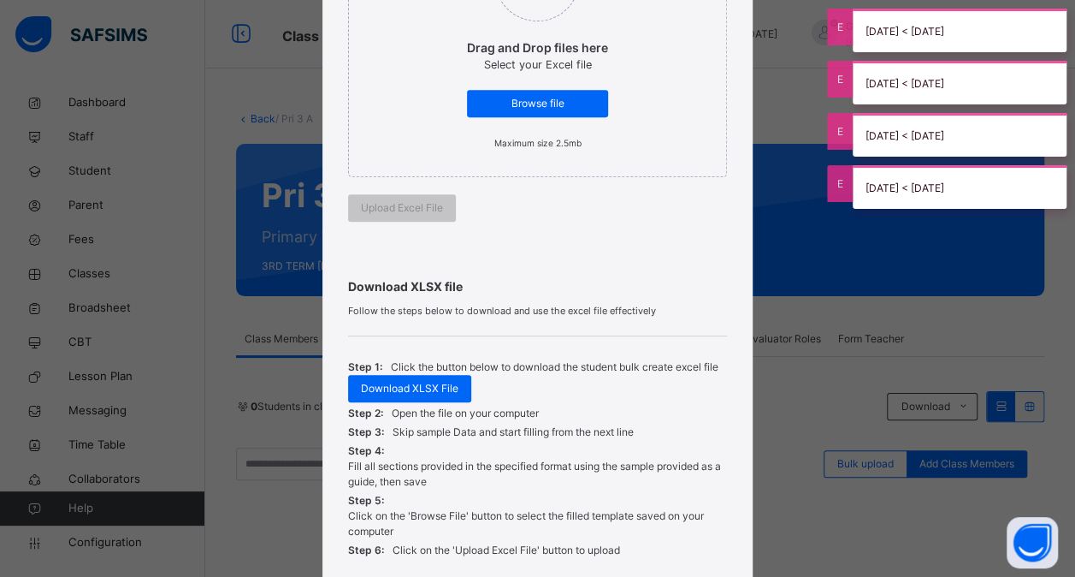
scroll to position [452, 0]
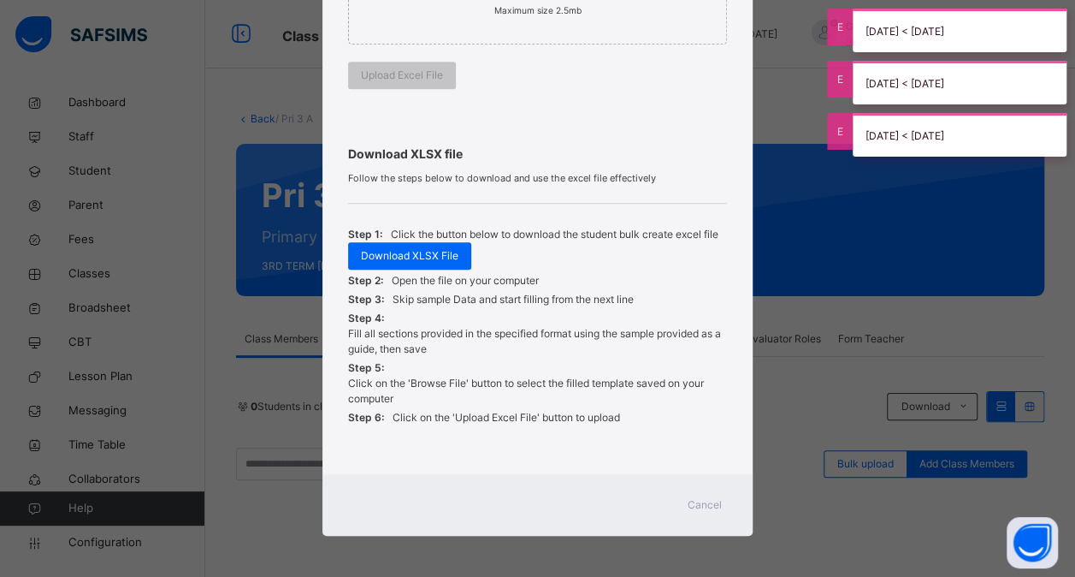
click at [697, 501] on span "Cancel" at bounding box center [705, 504] width 34 height 15
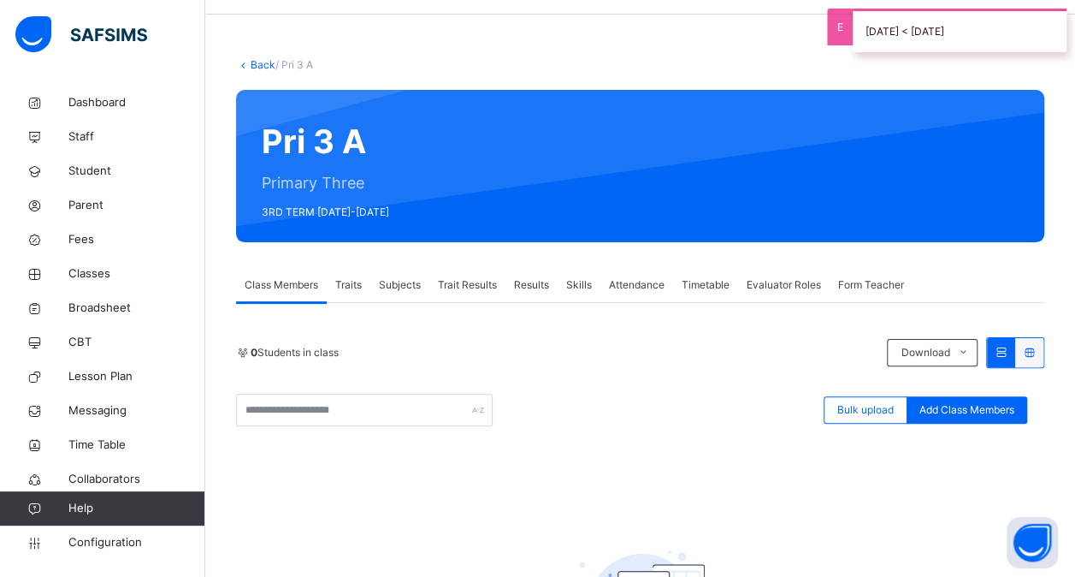
scroll to position [52, 0]
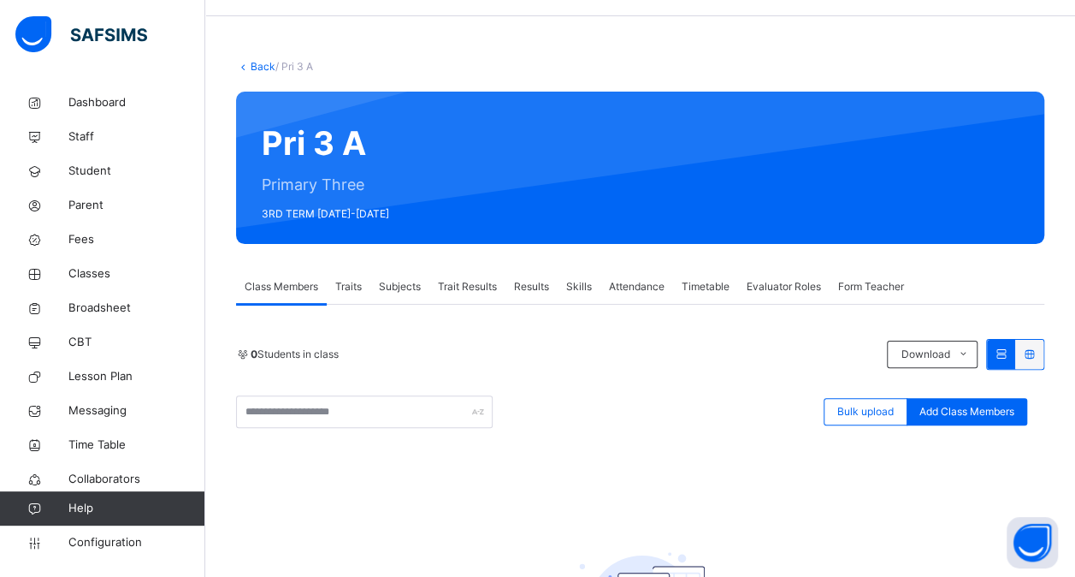
click at [262, 56] on div "Back / Pri 3 A Pri 3 A Primary Three 3RD TERM [DATE]-[DATE] Class Members Trait…" at bounding box center [640, 412] width 870 height 758
click at [258, 66] on link "Back" at bounding box center [263, 66] width 25 height 13
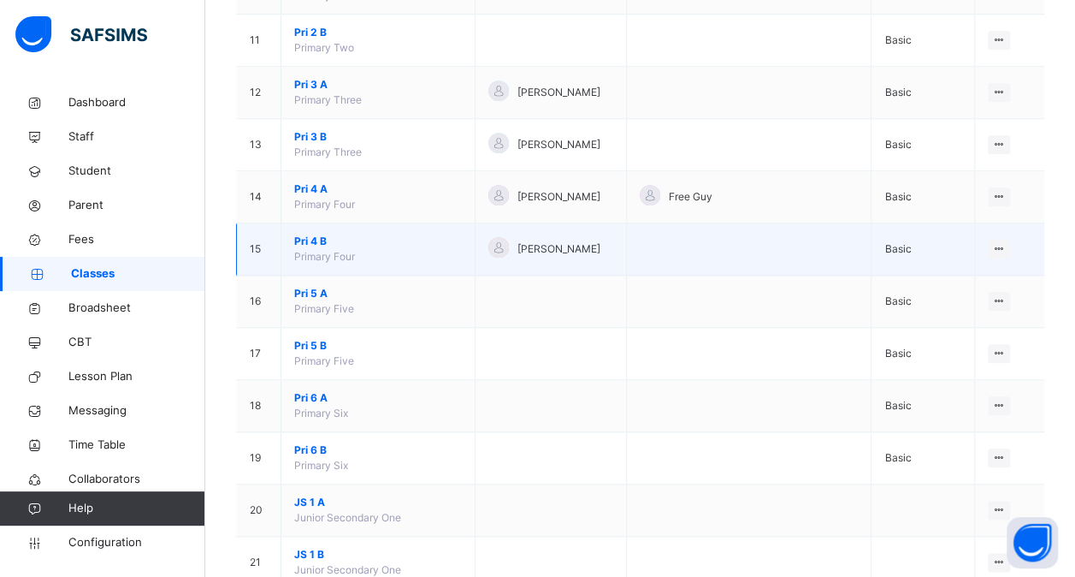
scroll to position [708, 0]
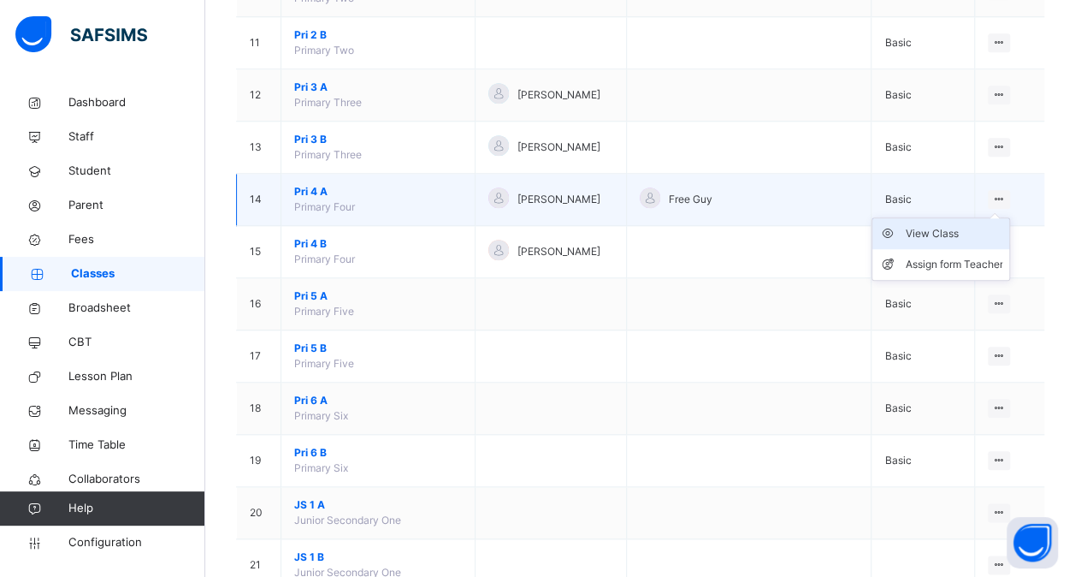
click at [941, 235] on div "View Class" at bounding box center [954, 233] width 98 height 17
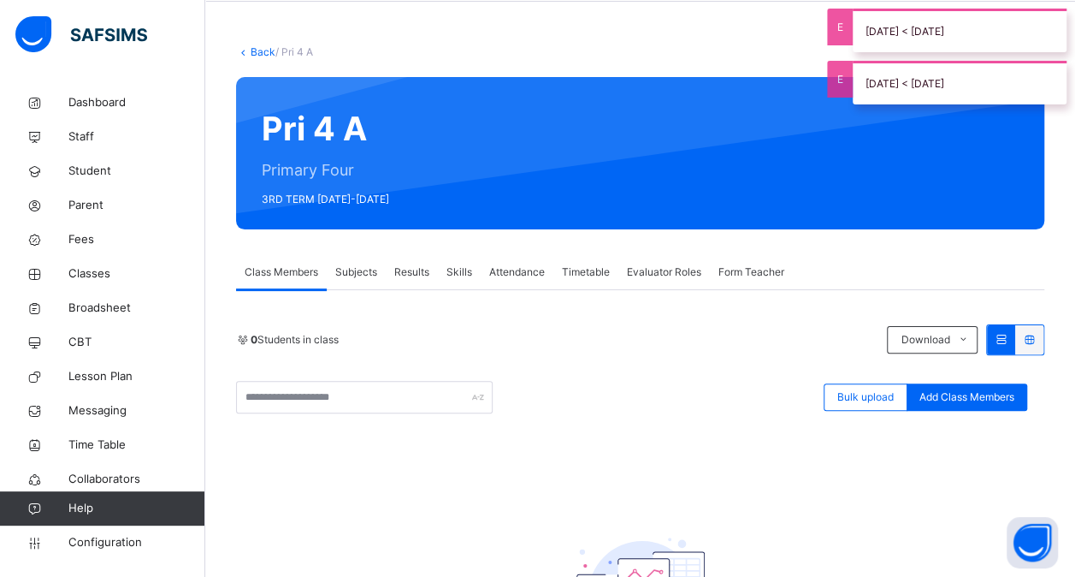
scroll to position [65, 0]
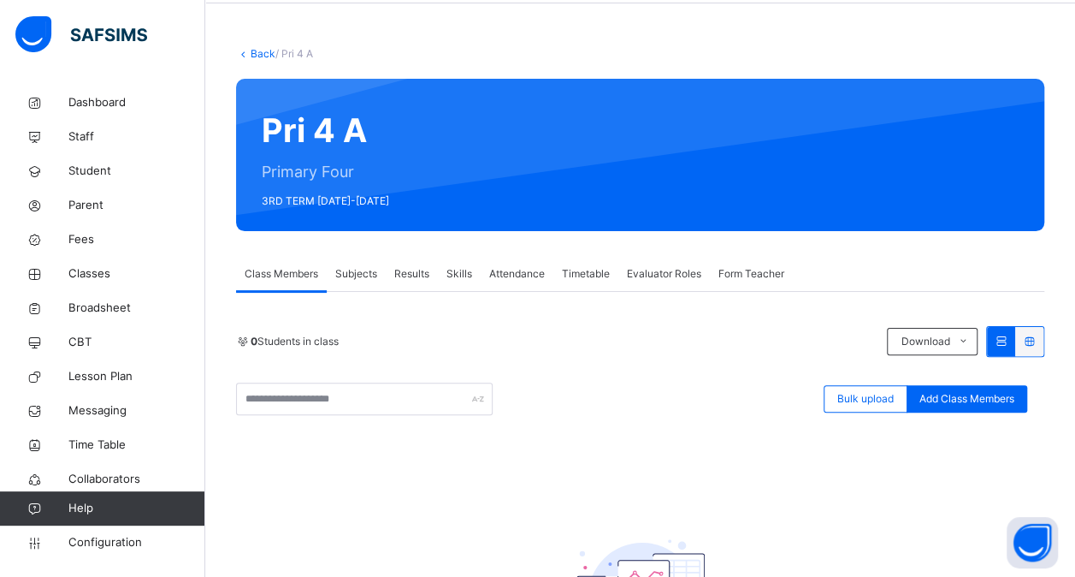
click at [260, 53] on link "Back" at bounding box center [263, 53] width 25 height 13
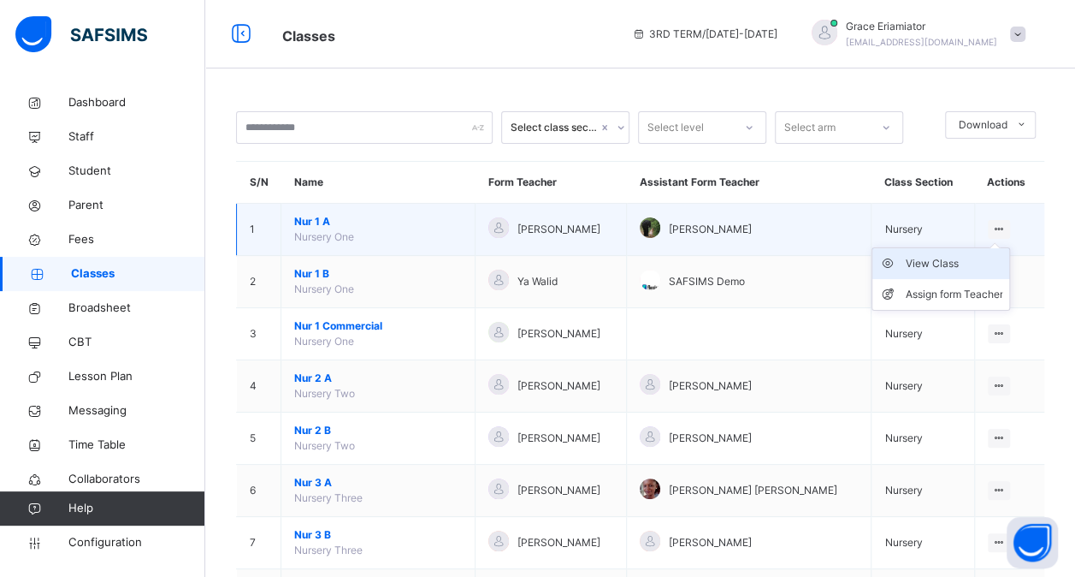
click at [945, 264] on div "View Class" at bounding box center [954, 263] width 98 height 17
